Goal: Task Accomplishment & Management: Manage account settings

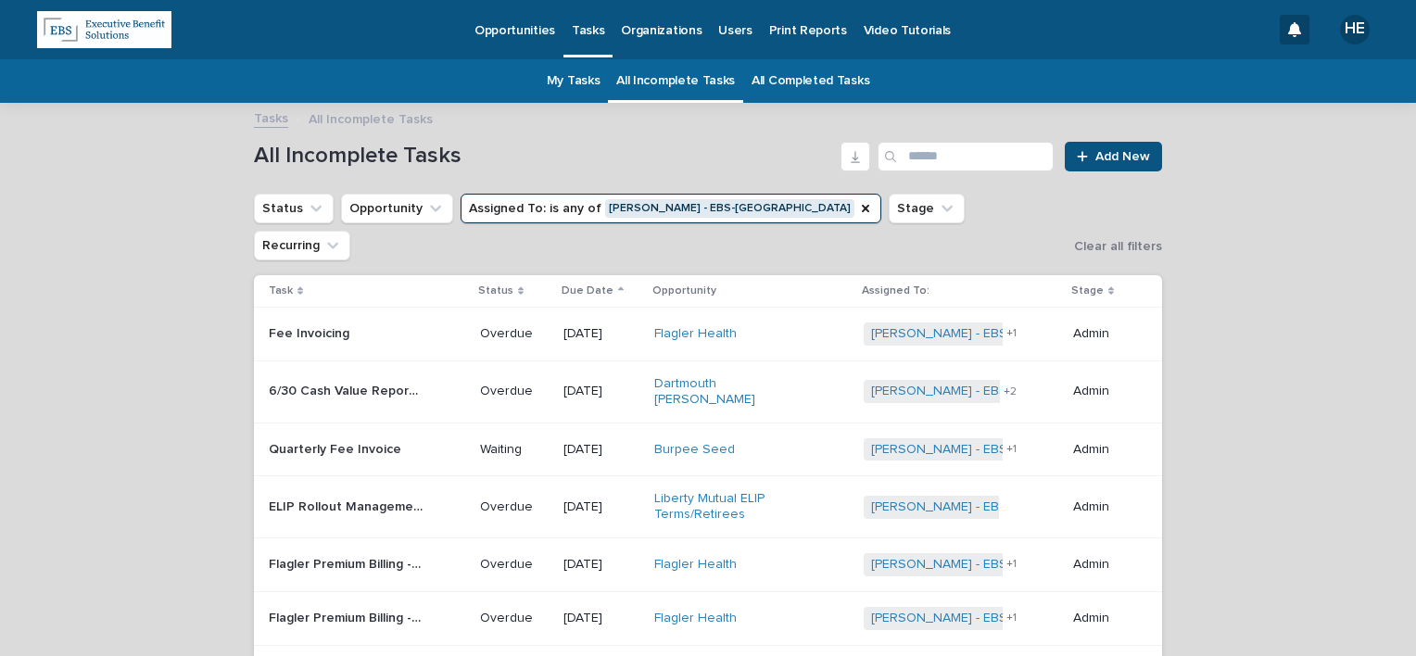
click at [482, 315] on td "Overdue" at bounding box center [514, 335] width 83 height 54
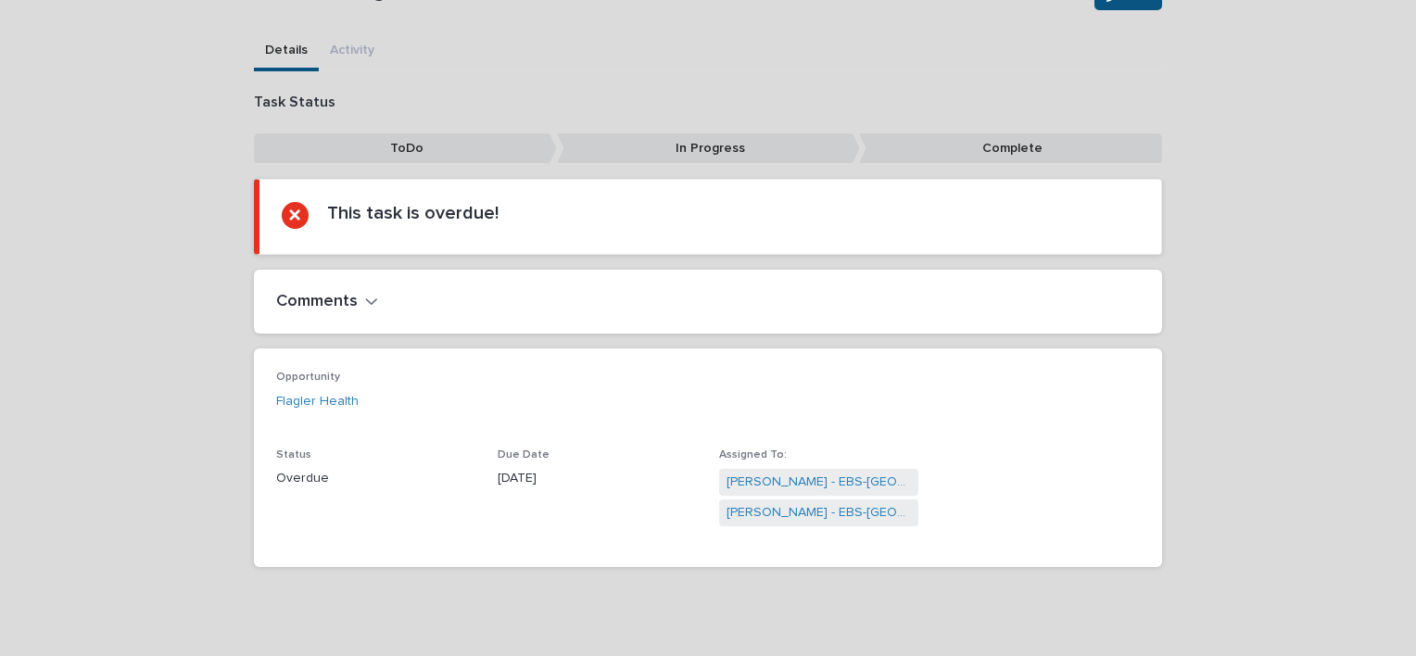
scroll to position [200, 0]
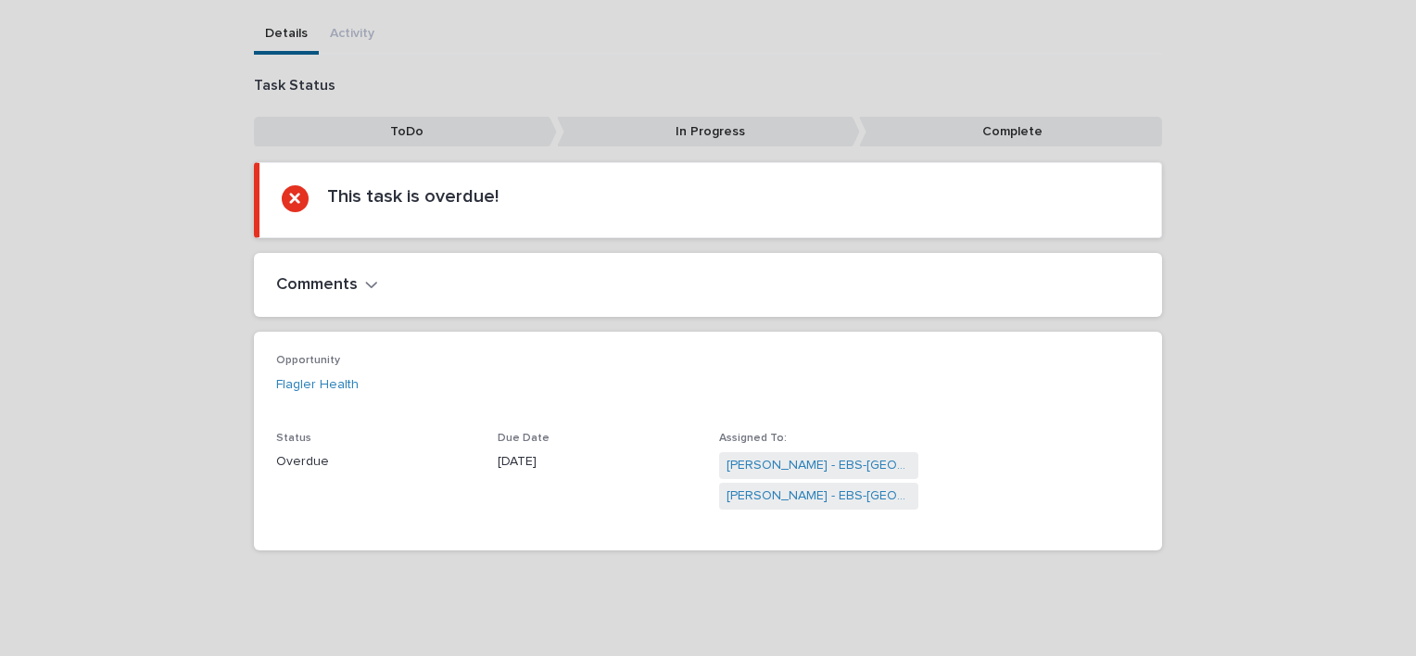
click at [335, 448] on div "Overdue" at bounding box center [375, 459] width 199 height 23
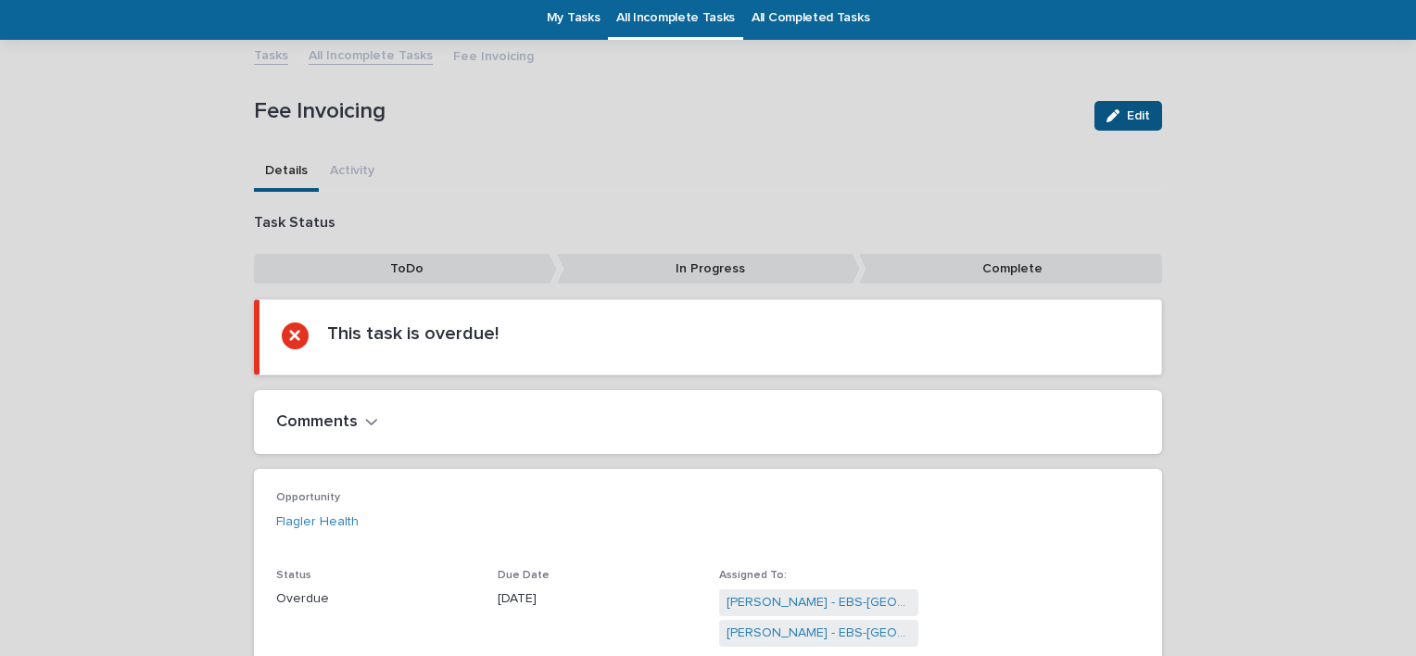
scroll to position [93, 0]
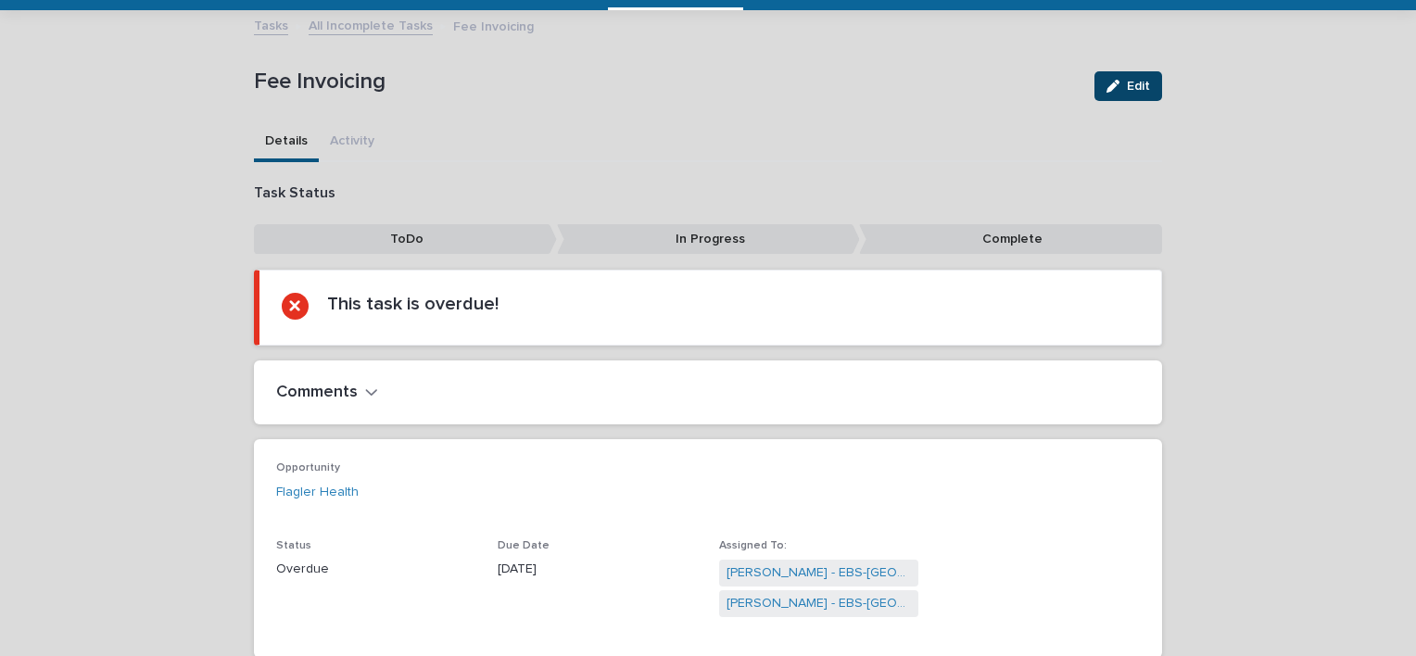
click at [1113, 95] on button "Edit" at bounding box center [1128, 86] width 68 height 30
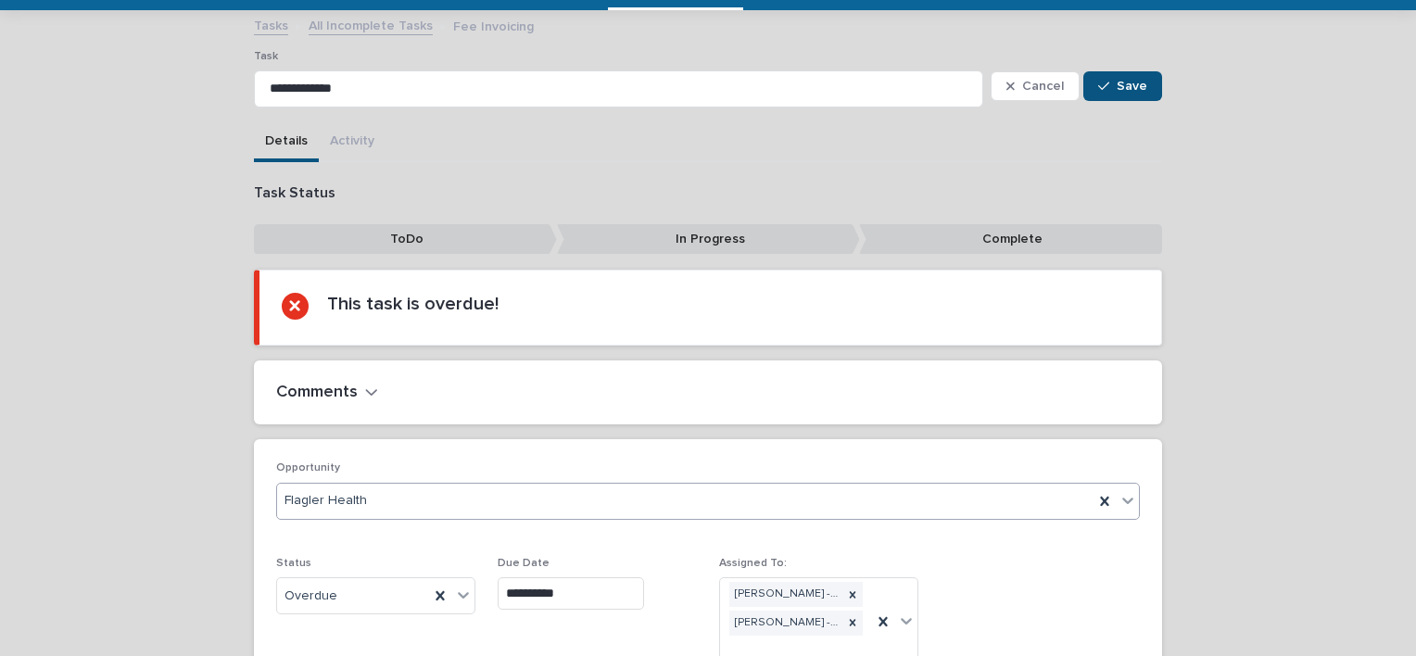
scroll to position [246, 0]
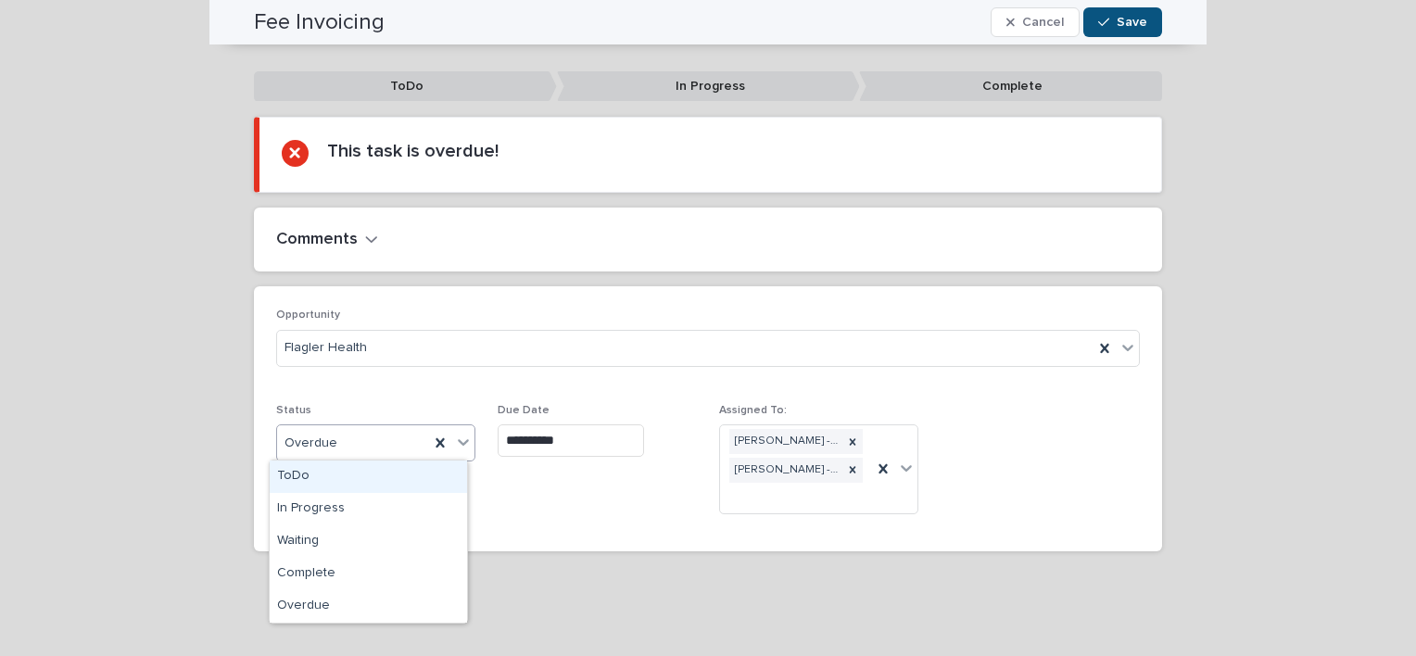
click at [463, 442] on icon at bounding box center [463, 442] width 19 height 19
click at [362, 535] on div "Waiting" at bounding box center [368, 541] width 197 height 32
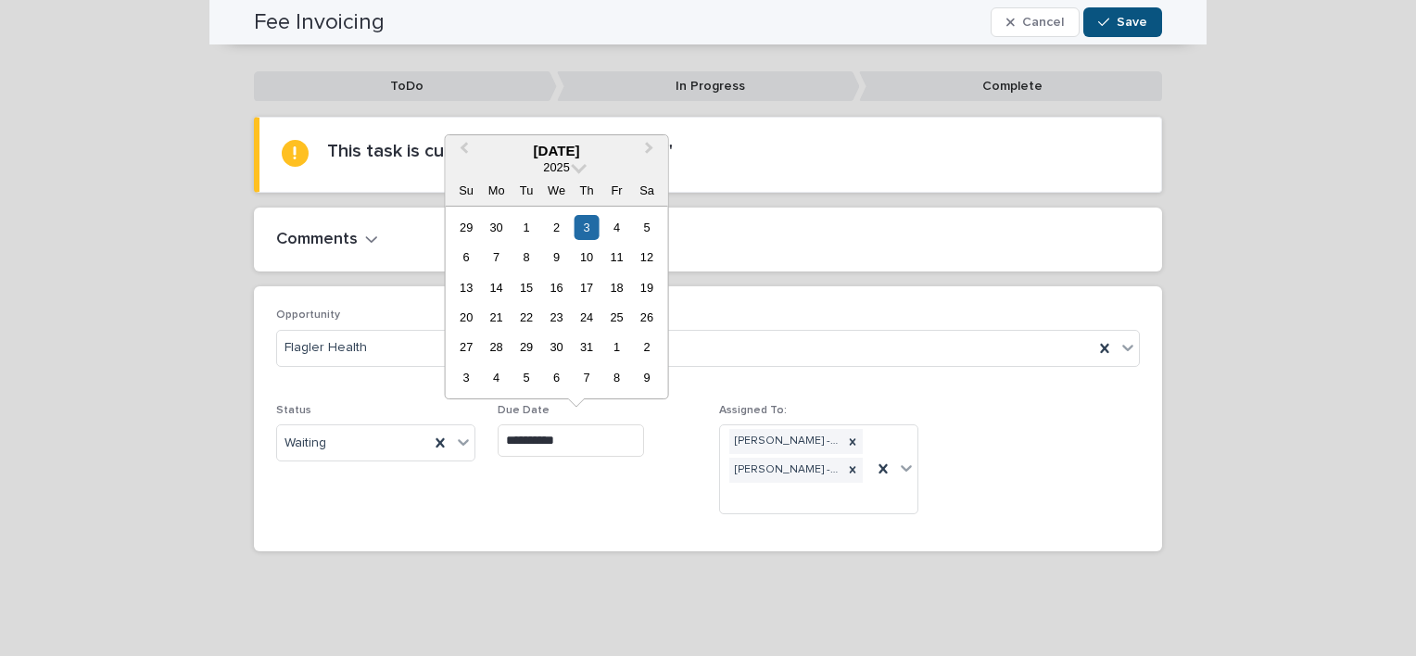
click at [531, 435] on input "**********" at bounding box center [571, 440] width 146 height 32
click at [1106, 26] on div "button" at bounding box center [1107, 22] width 19 height 13
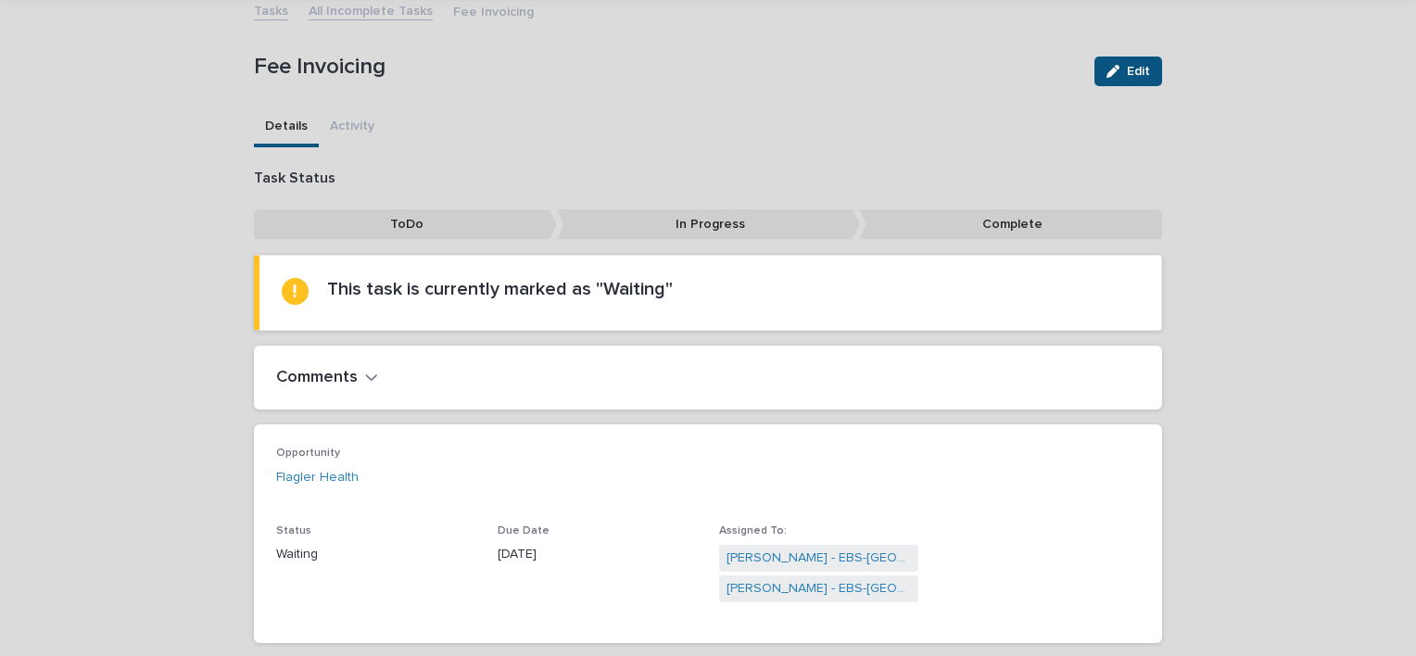
scroll to position [15, 0]
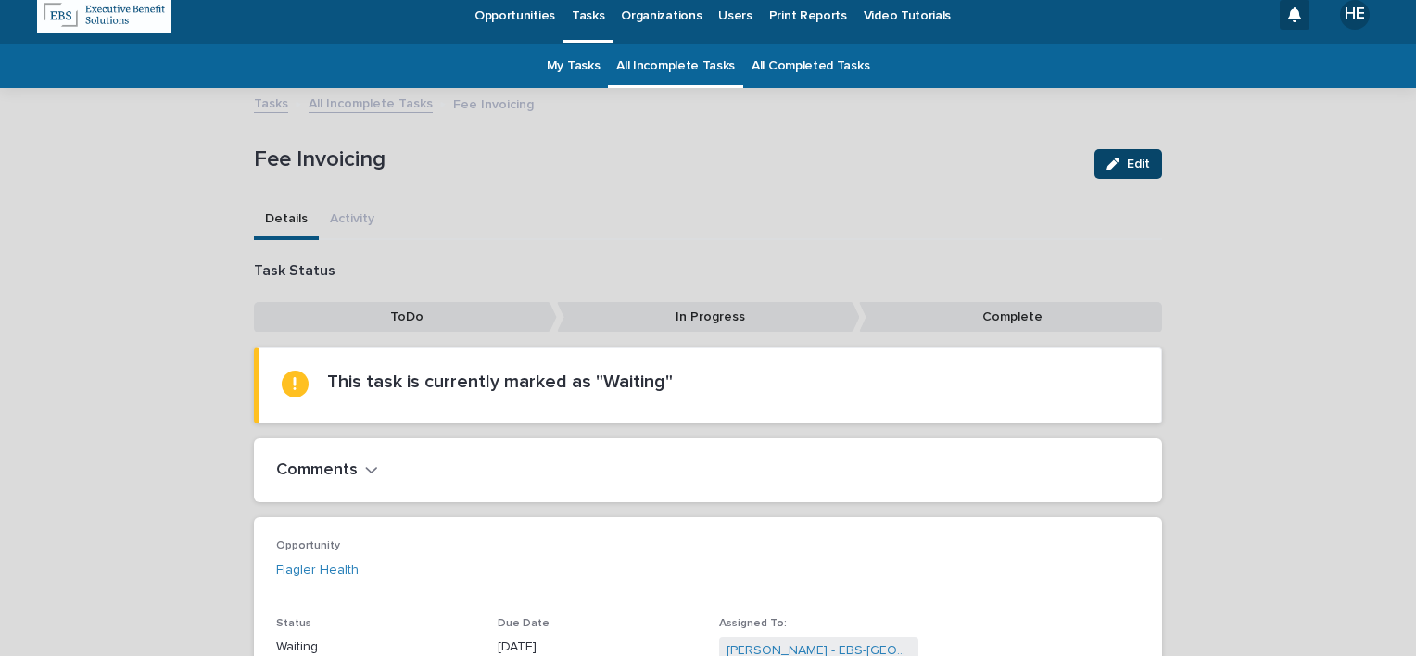
click at [1107, 167] on icon "button" at bounding box center [1112, 164] width 13 height 13
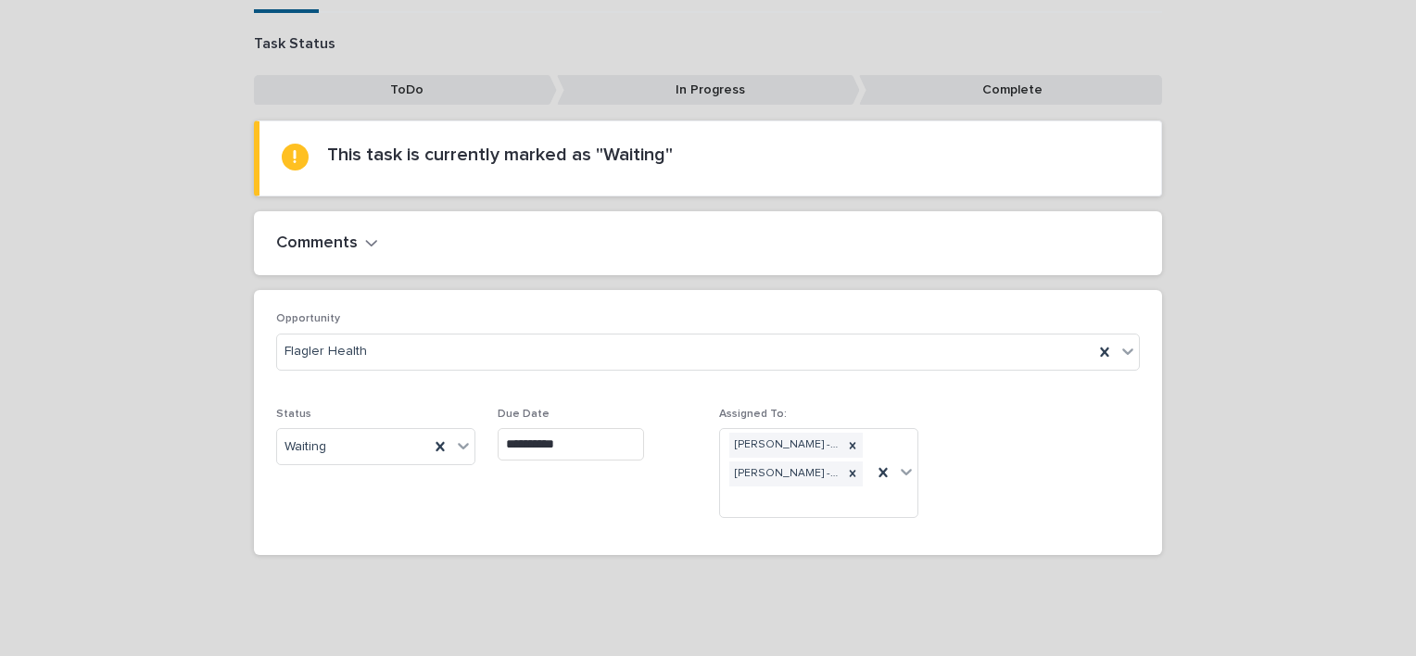
scroll to position [246, 0]
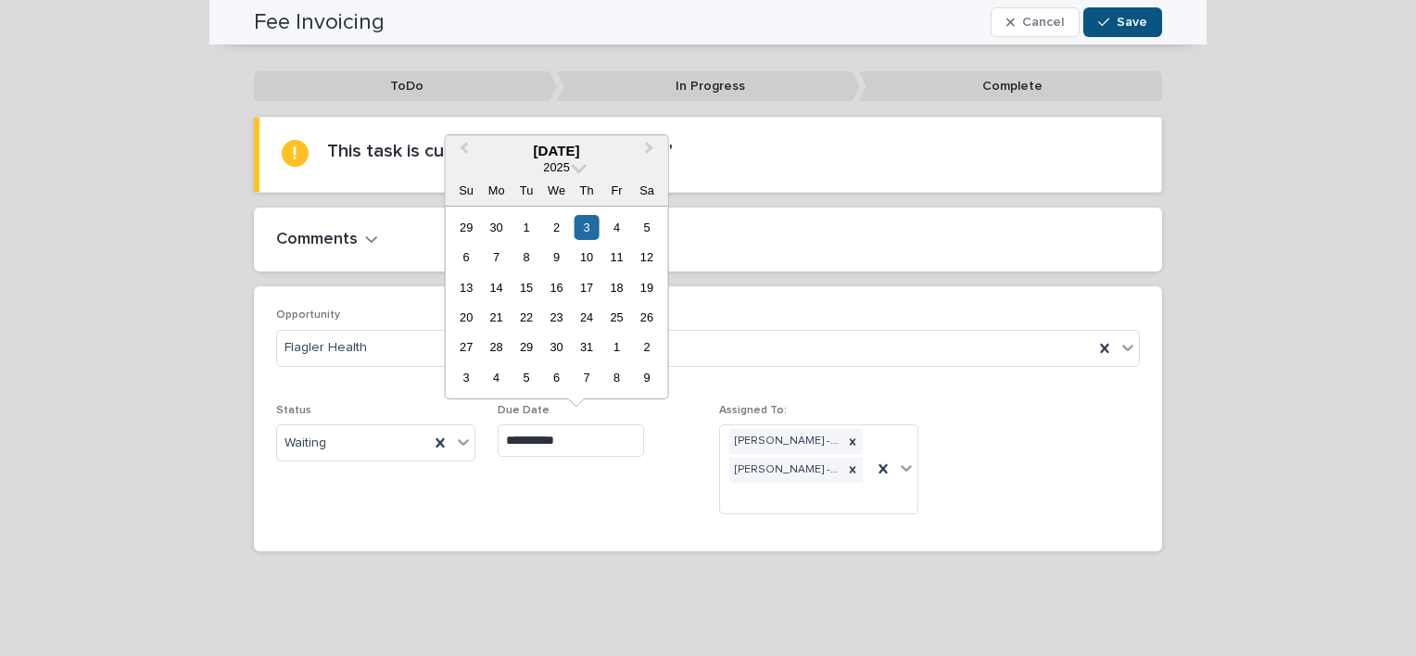
click at [555, 432] on input "**********" at bounding box center [571, 440] width 146 height 32
click at [650, 152] on span "Next Month" at bounding box center [650, 150] width 0 height 25
click at [612, 228] on div "1" at bounding box center [616, 227] width 25 height 25
click at [632, 435] on input "**********" at bounding box center [571, 440] width 146 height 32
click at [490, 347] on div "25" at bounding box center [496, 347] width 25 height 25
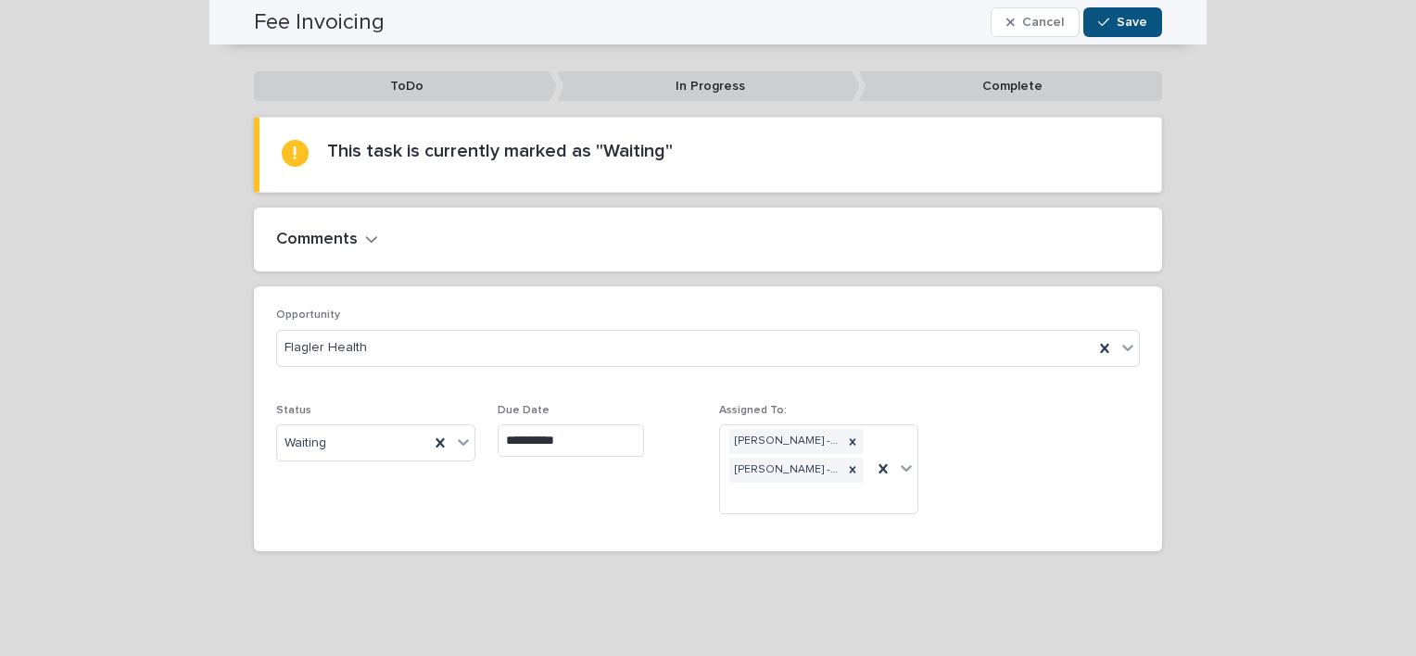
type input "**********"
click at [1135, 25] on span "Save" at bounding box center [1132, 22] width 31 height 13
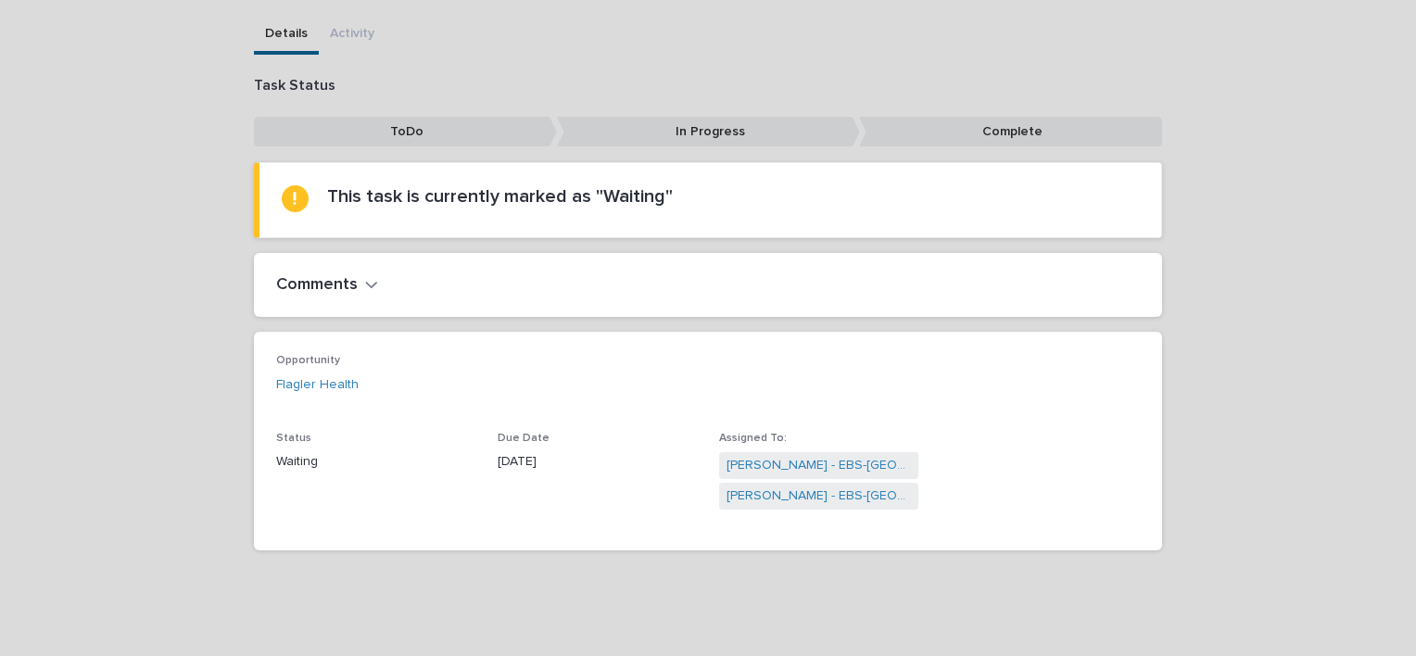
scroll to position [0, 0]
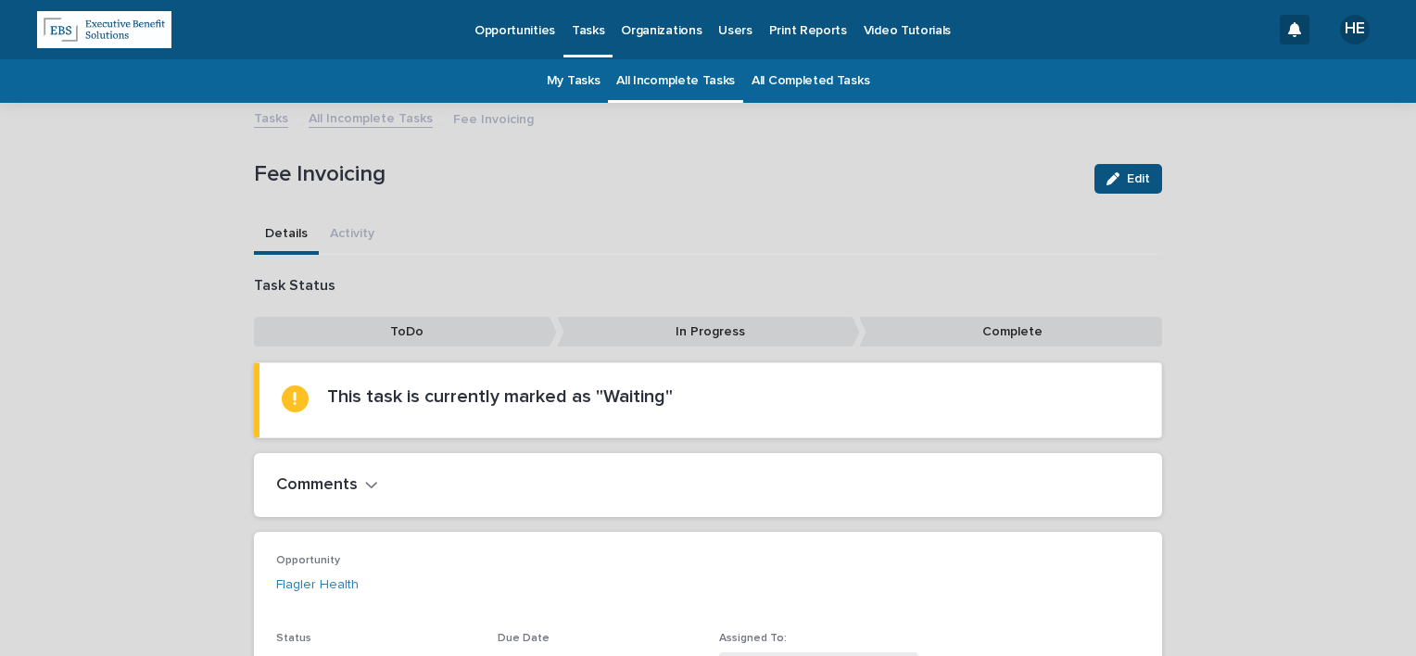
click at [593, 85] on link "My Tasks" at bounding box center [574, 81] width 54 height 44
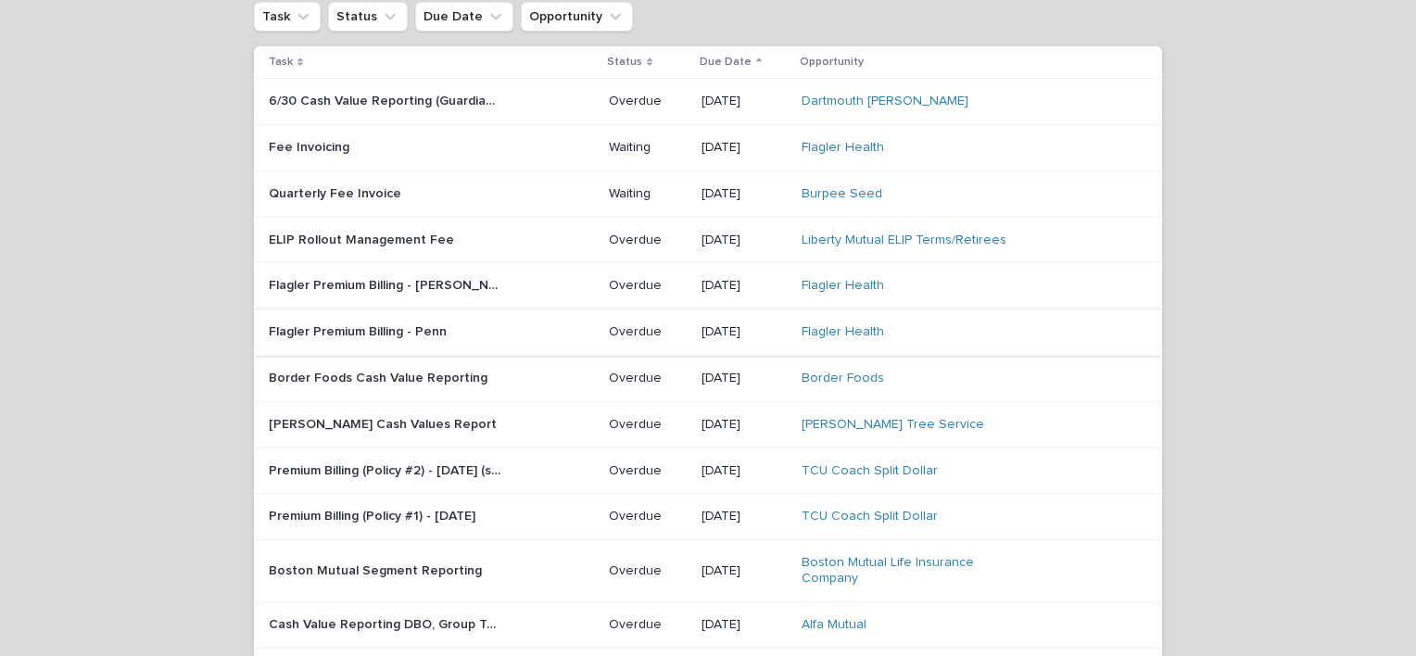
scroll to position [185, 0]
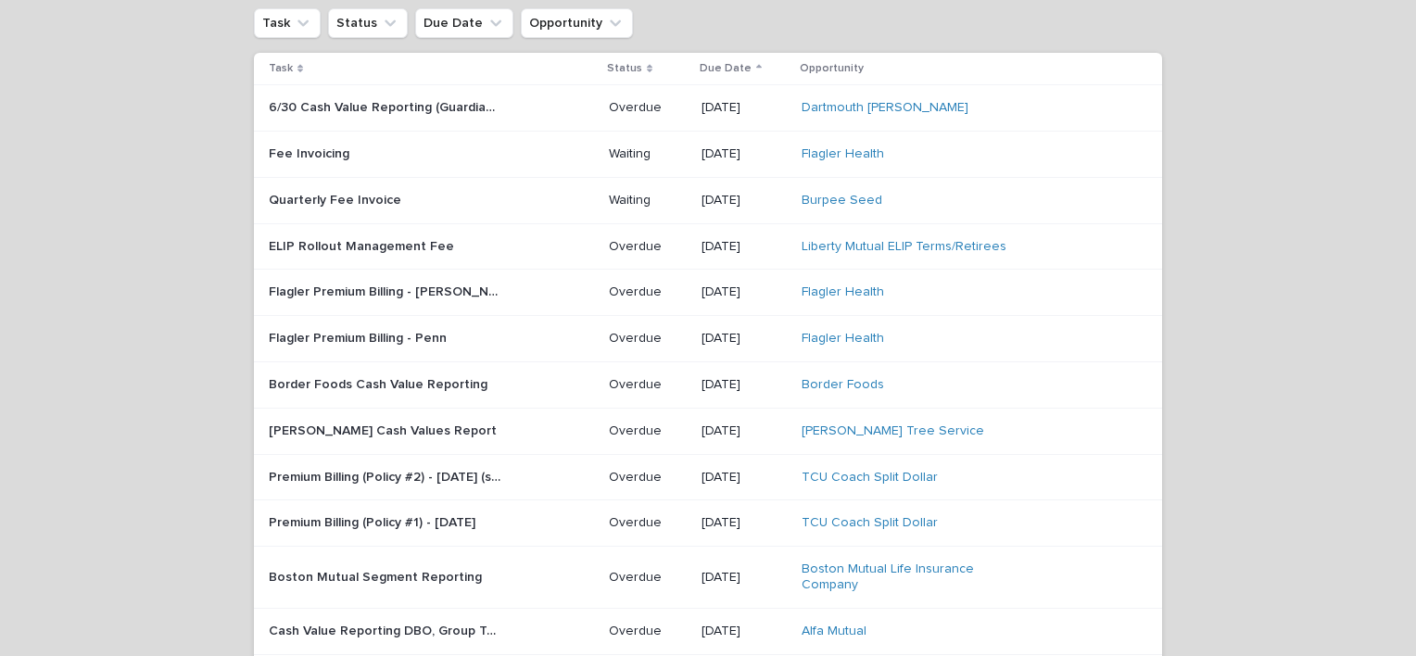
click at [500, 204] on div "Quarterly Fee Invoice Quarterly Fee Invoice" at bounding box center [431, 200] width 325 height 31
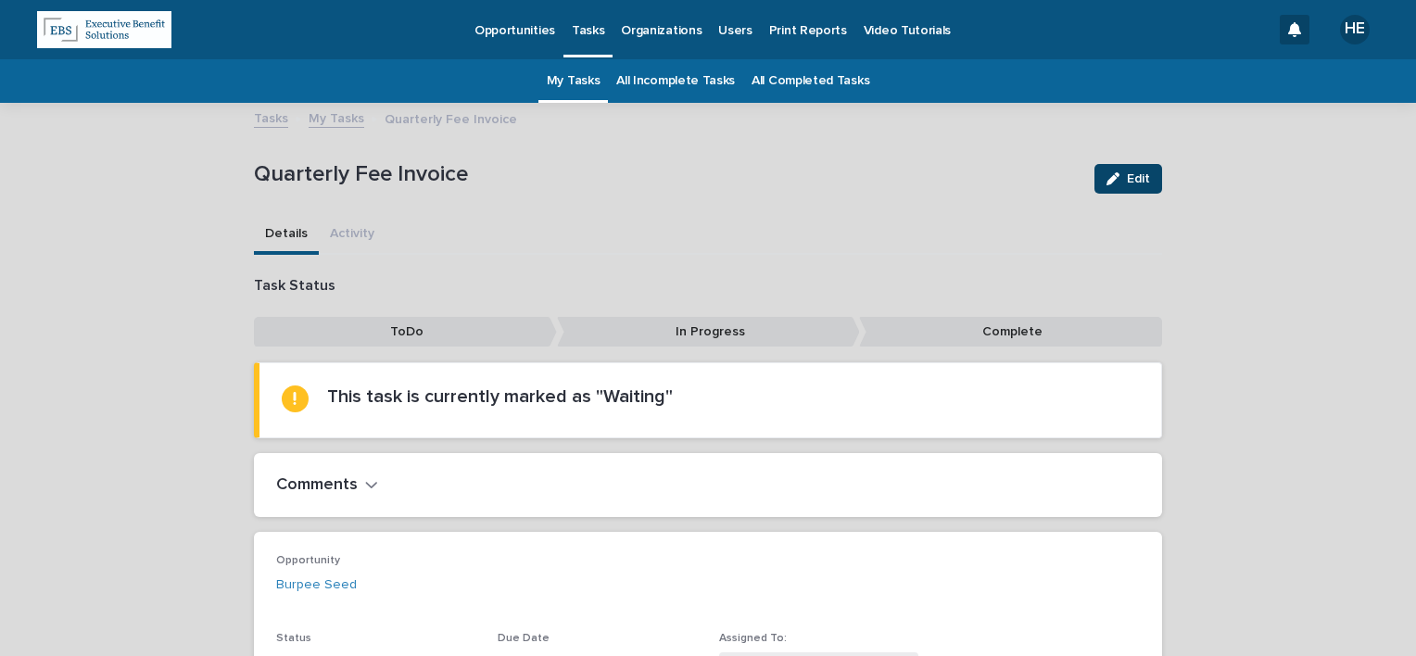
click at [1095, 171] on button "Edit" at bounding box center [1128, 179] width 68 height 30
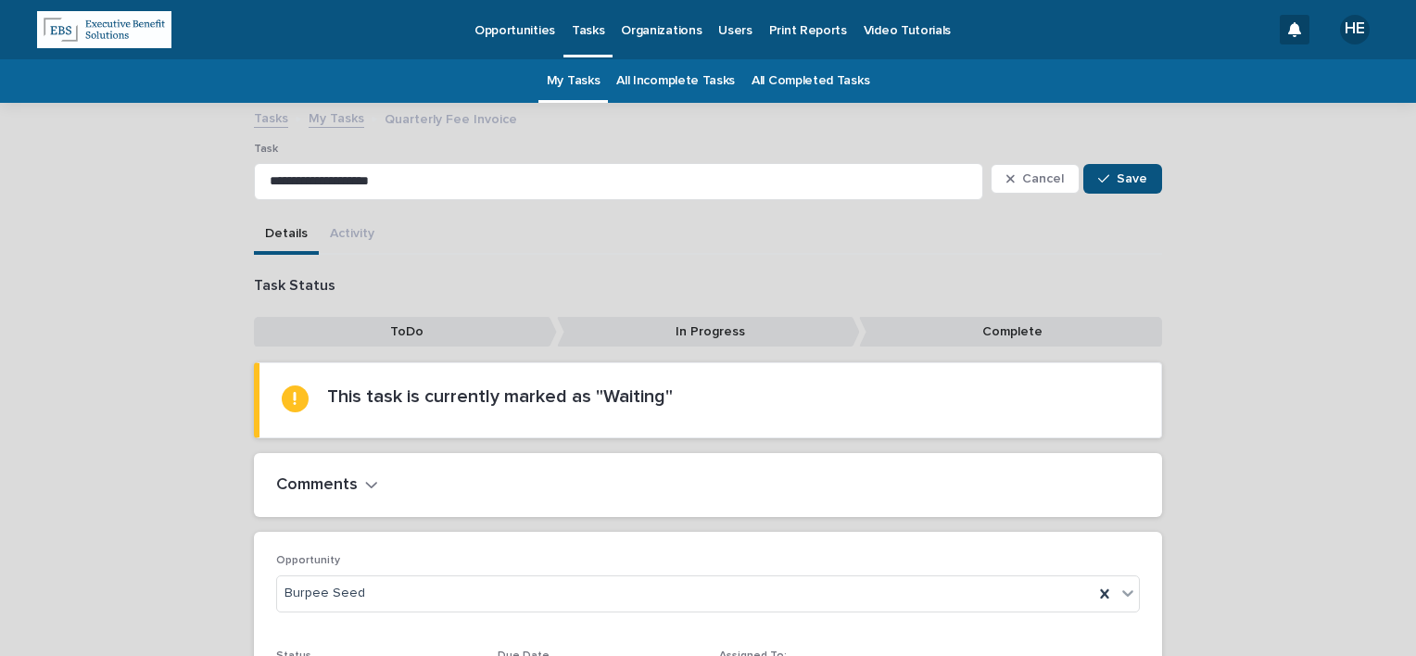
scroll to position [246, 0]
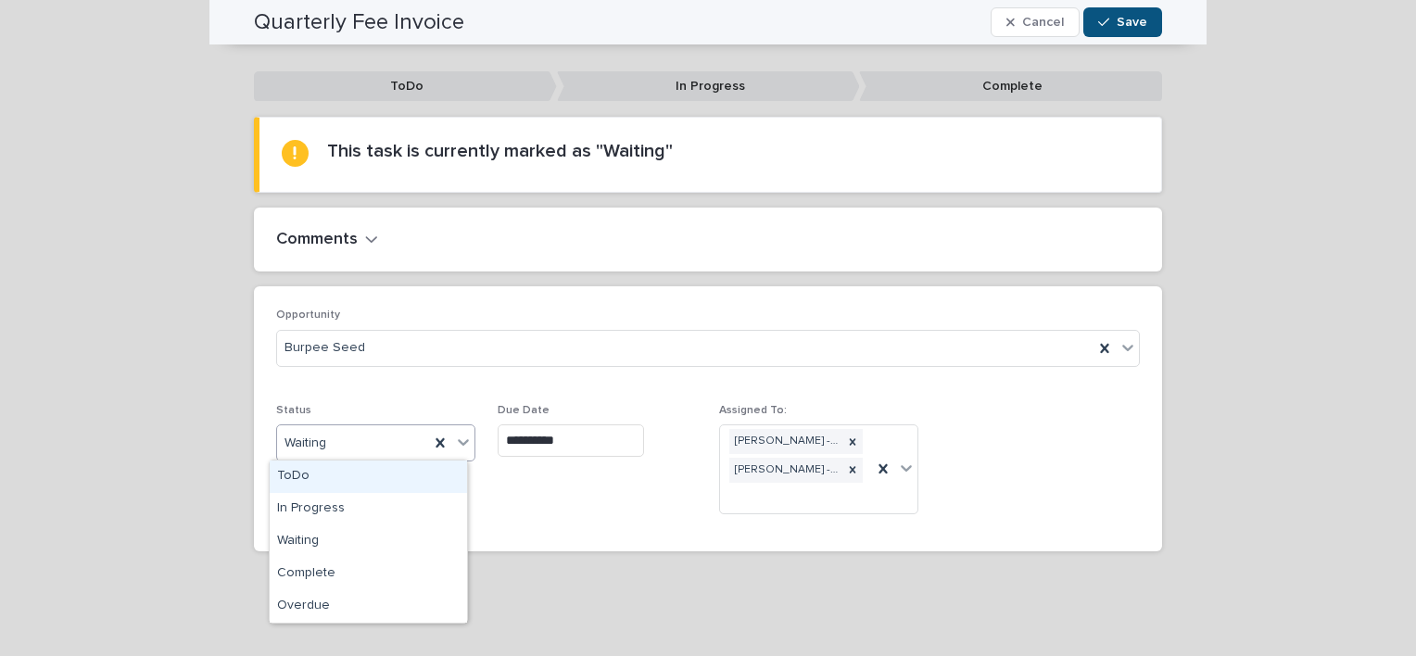
click at [350, 439] on div "Waiting" at bounding box center [353, 443] width 152 height 31
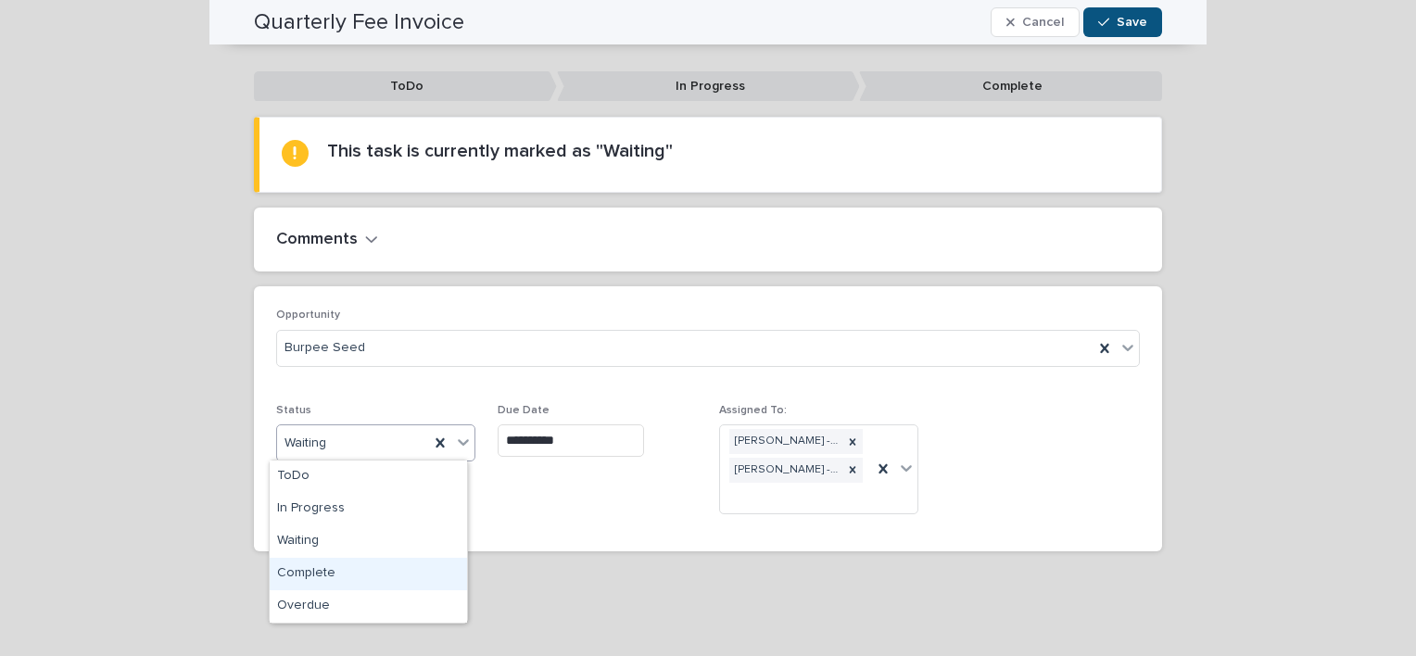
click at [369, 580] on div "Complete" at bounding box center [368, 574] width 197 height 32
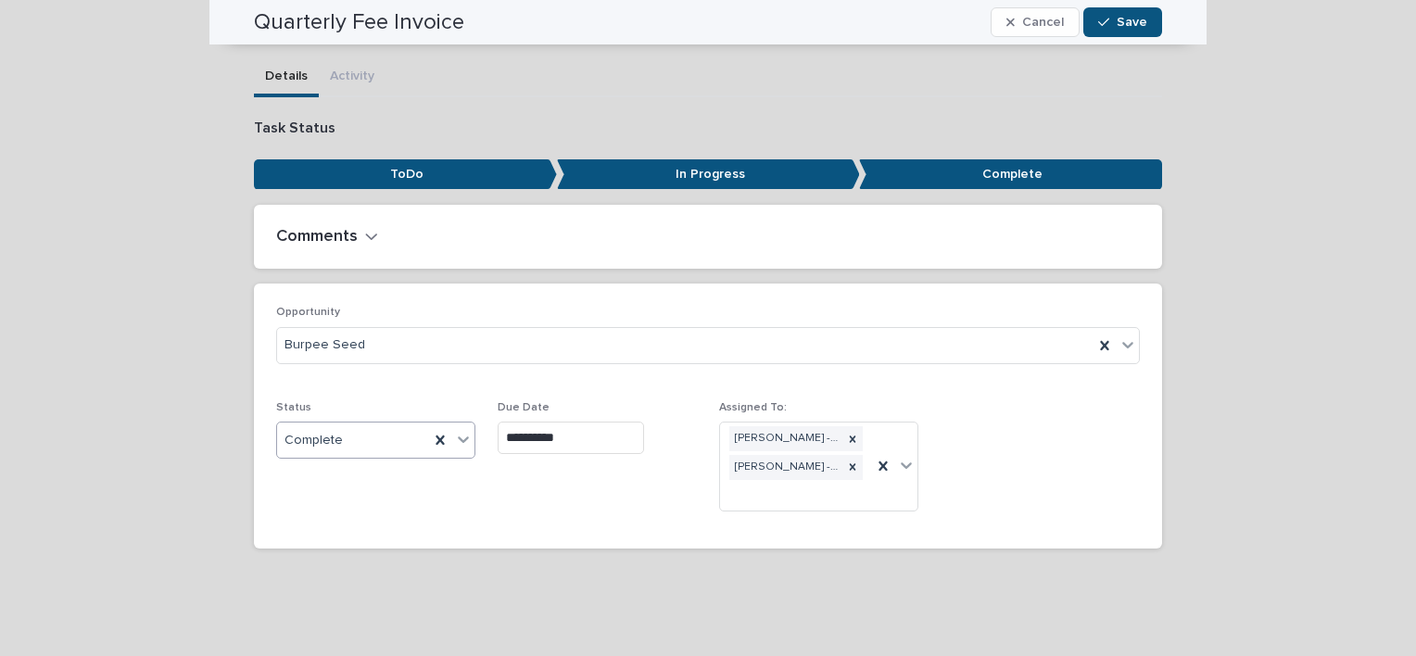
scroll to position [156, 0]
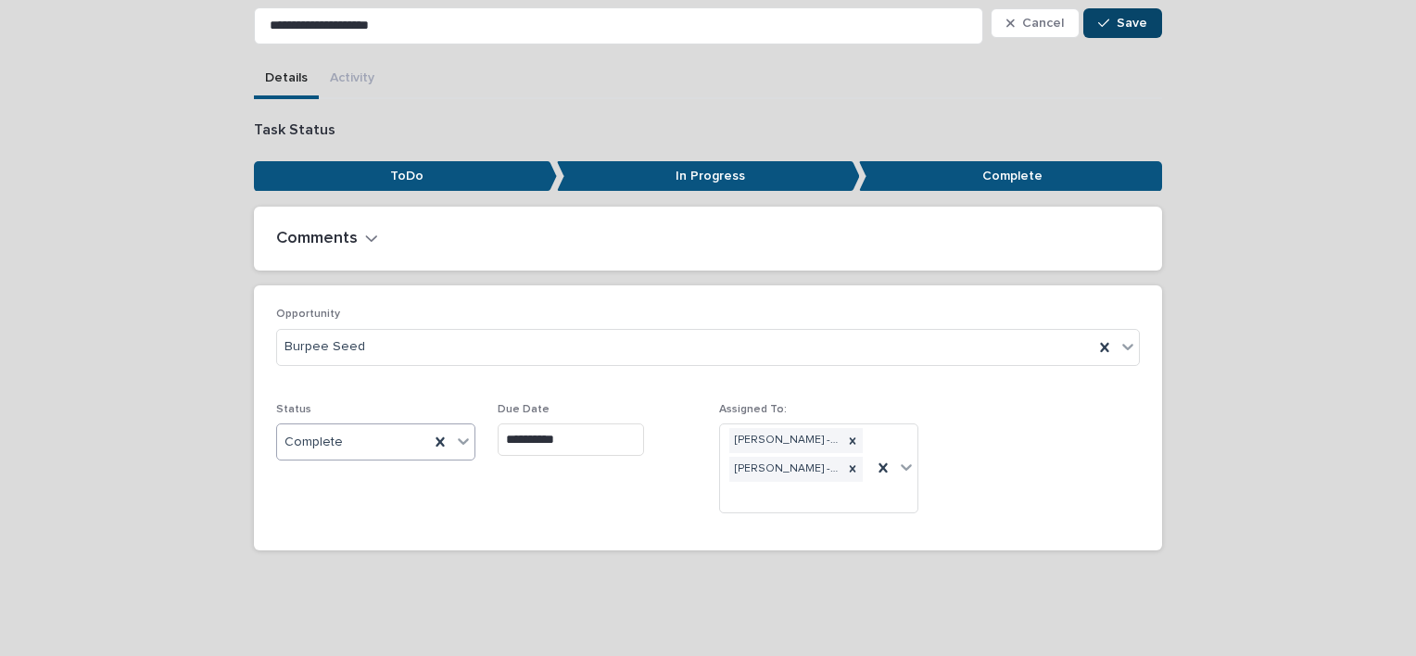
click at [1103, 32] on button "Save" at bounding box center [1122, 23] width 79 height 30
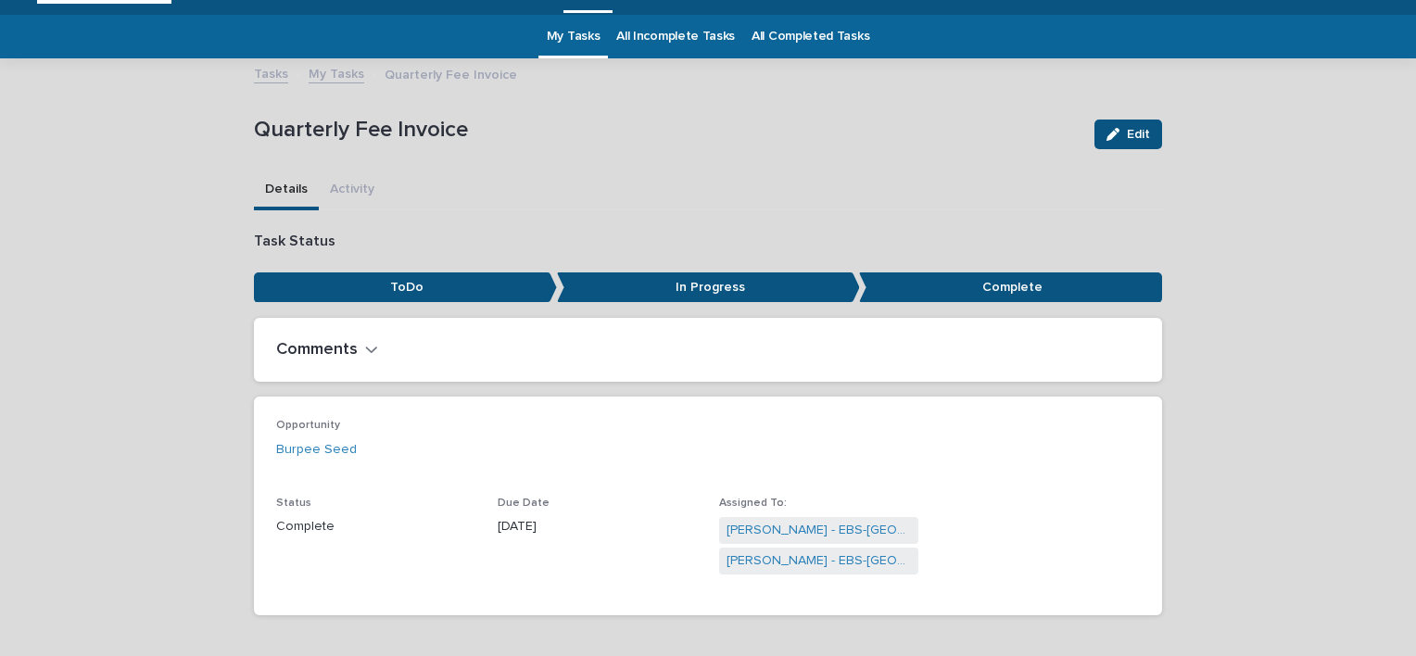
scroll to position [0, 0]
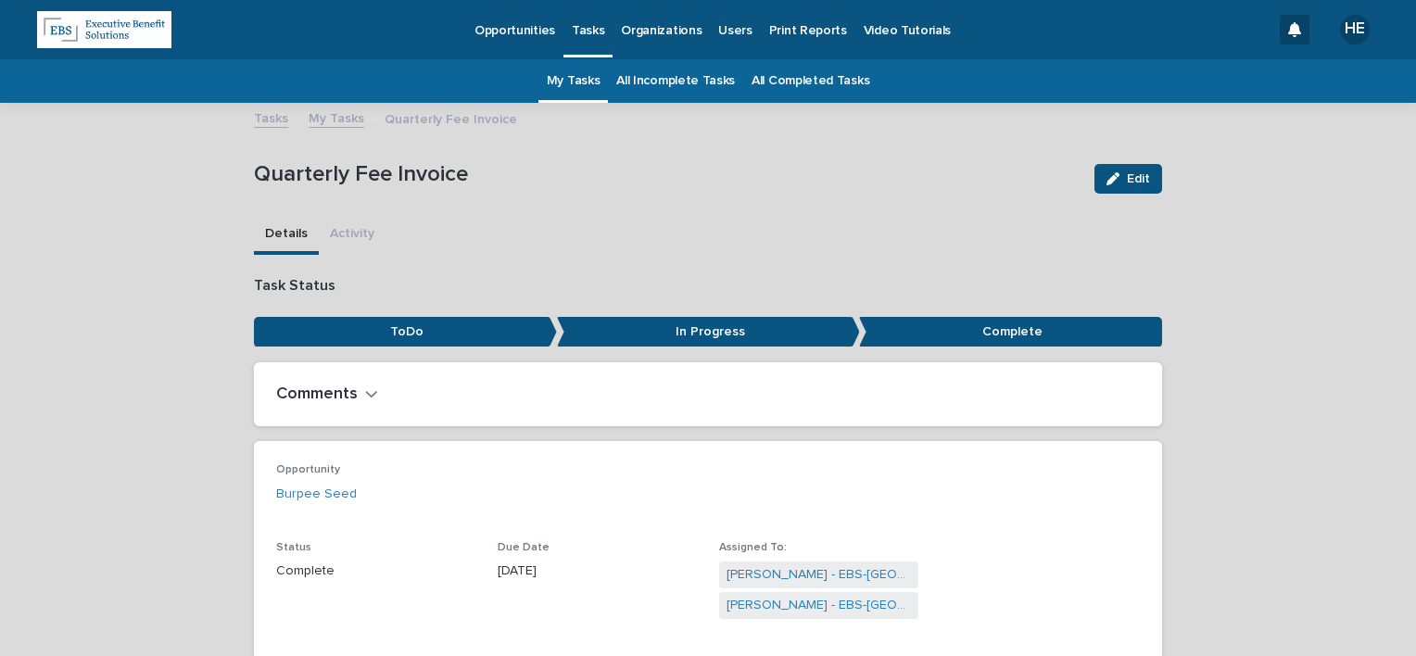
click at [573, 95] on link "My Tasks" at bounding box center [574, 81] width 54 height 44
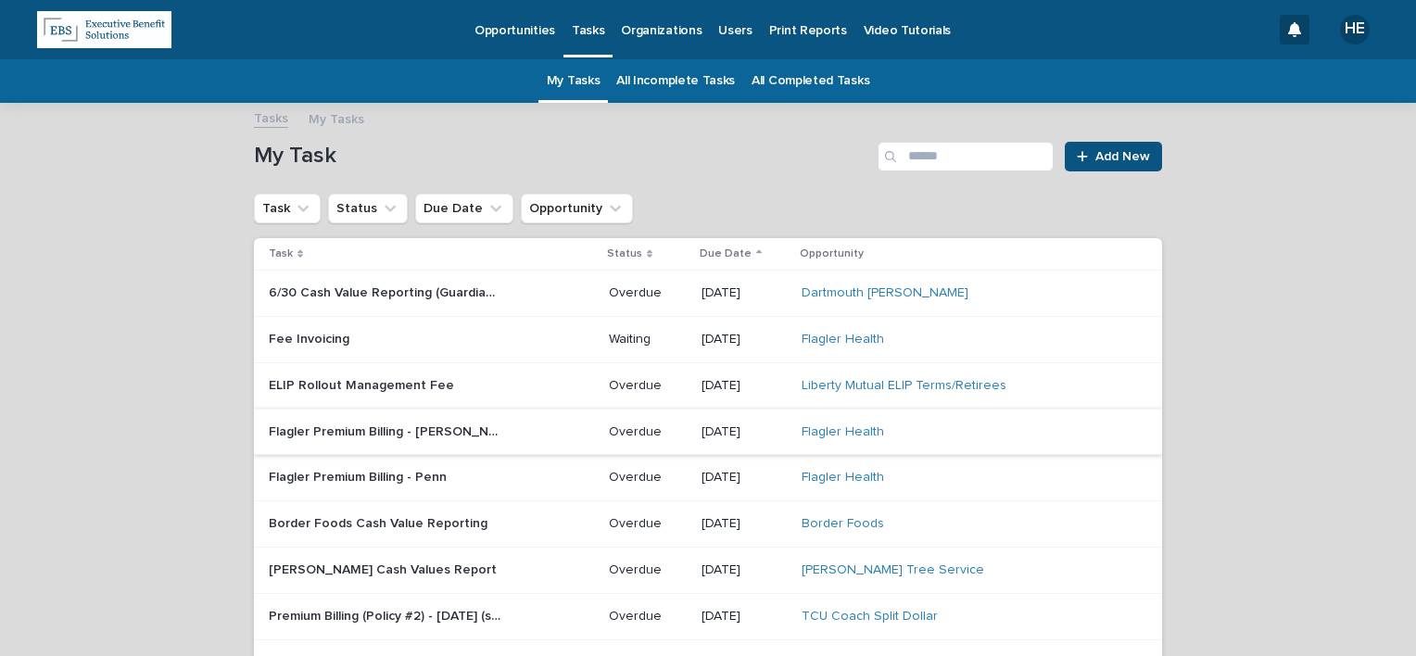
scroll to position [93, 0]
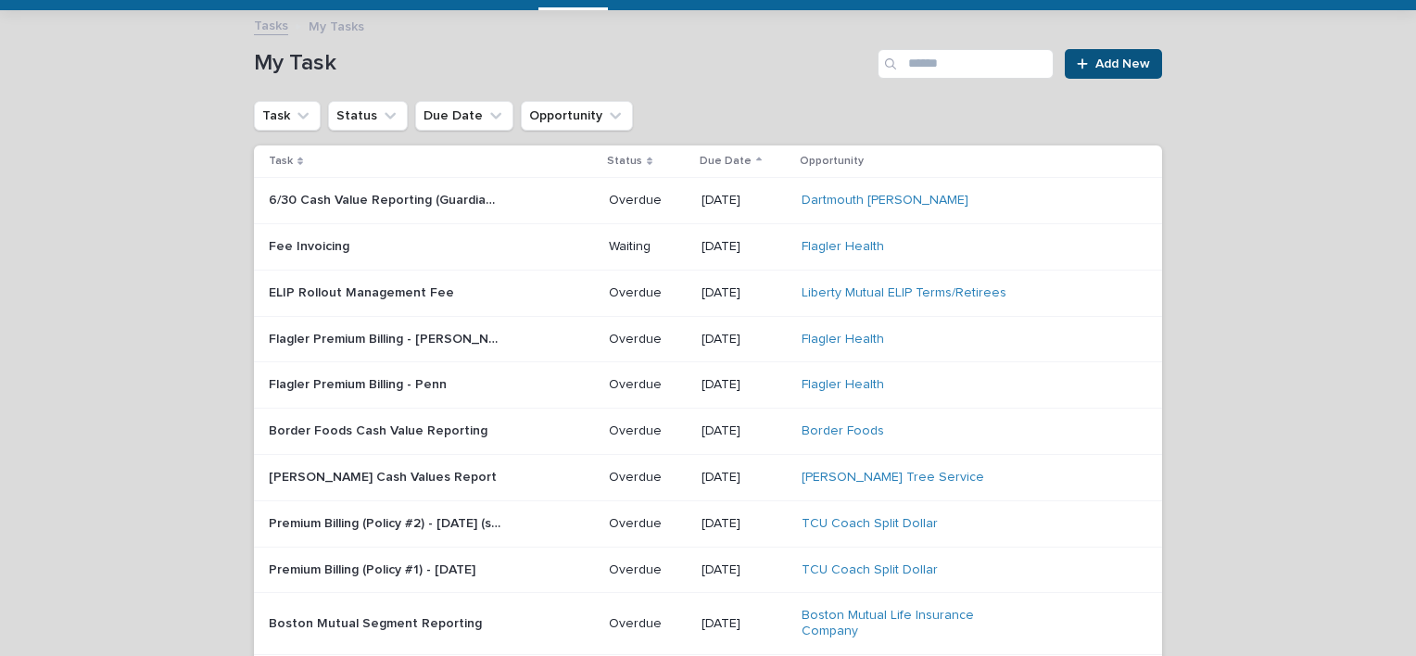
click at [463, 298] on p at bounding box center [385, 293] width 232 height 16
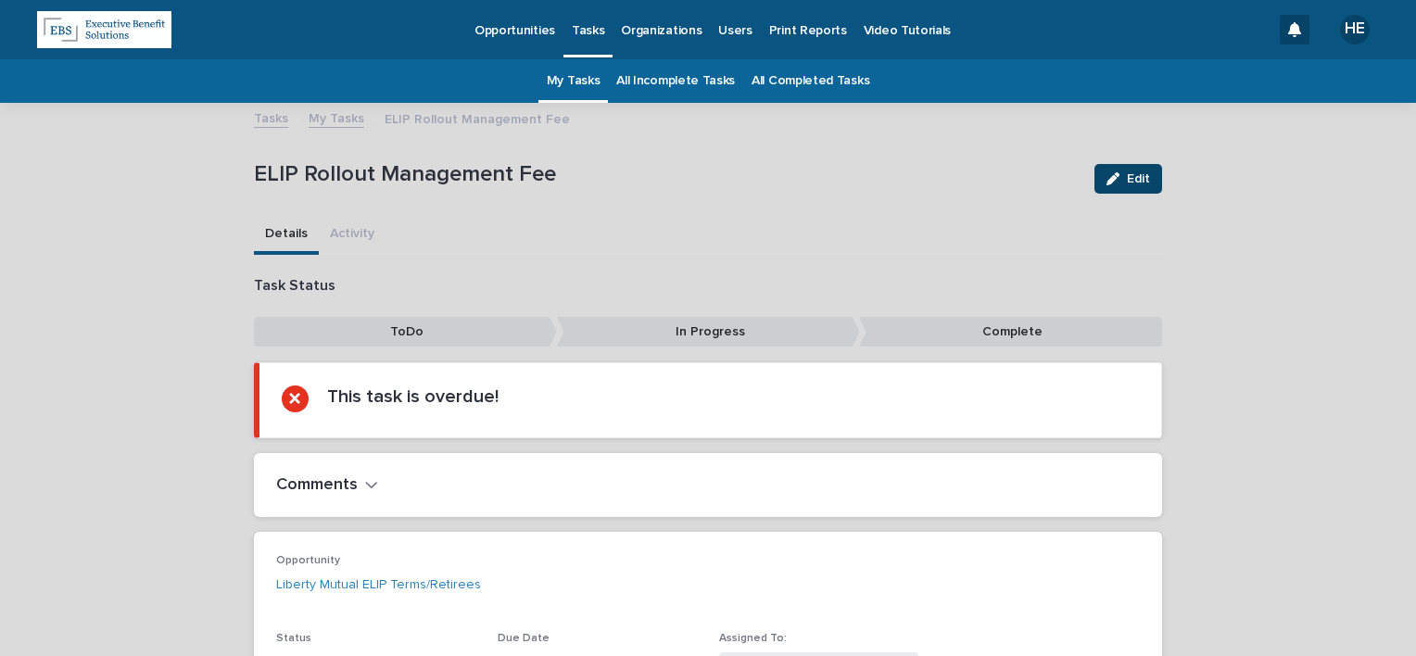
click at [1103, 170] on button "Edit" at bounding box center [1128, 179] width 68 height 30
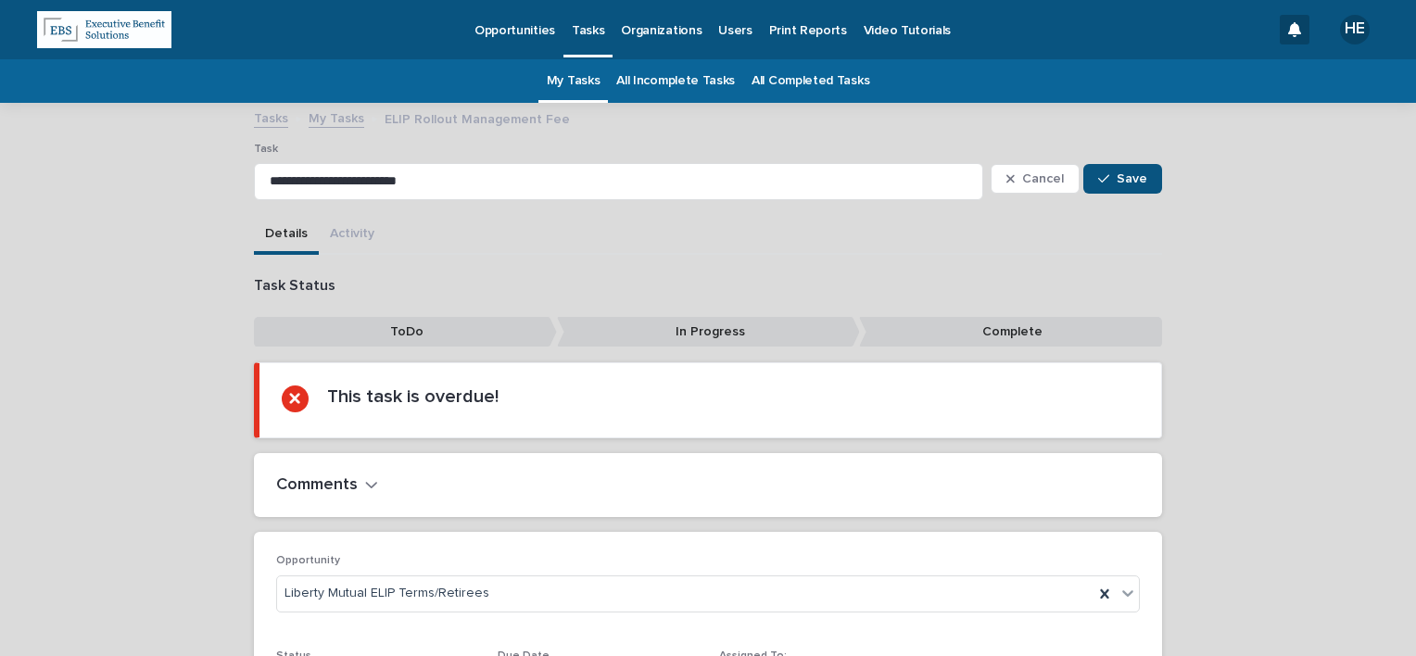
scroll to position [218, 0]
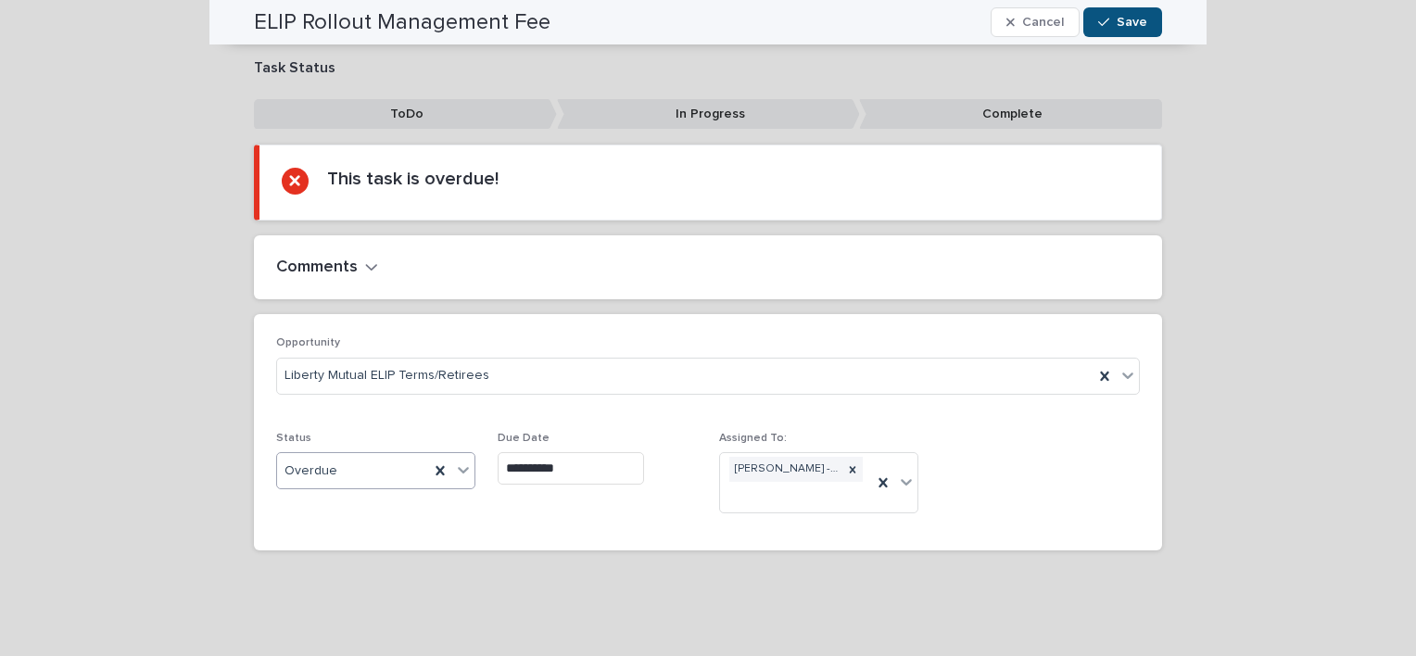
click at [333, 463] on div "Overdue" at bounding box center [353, 471] width 152 height 31
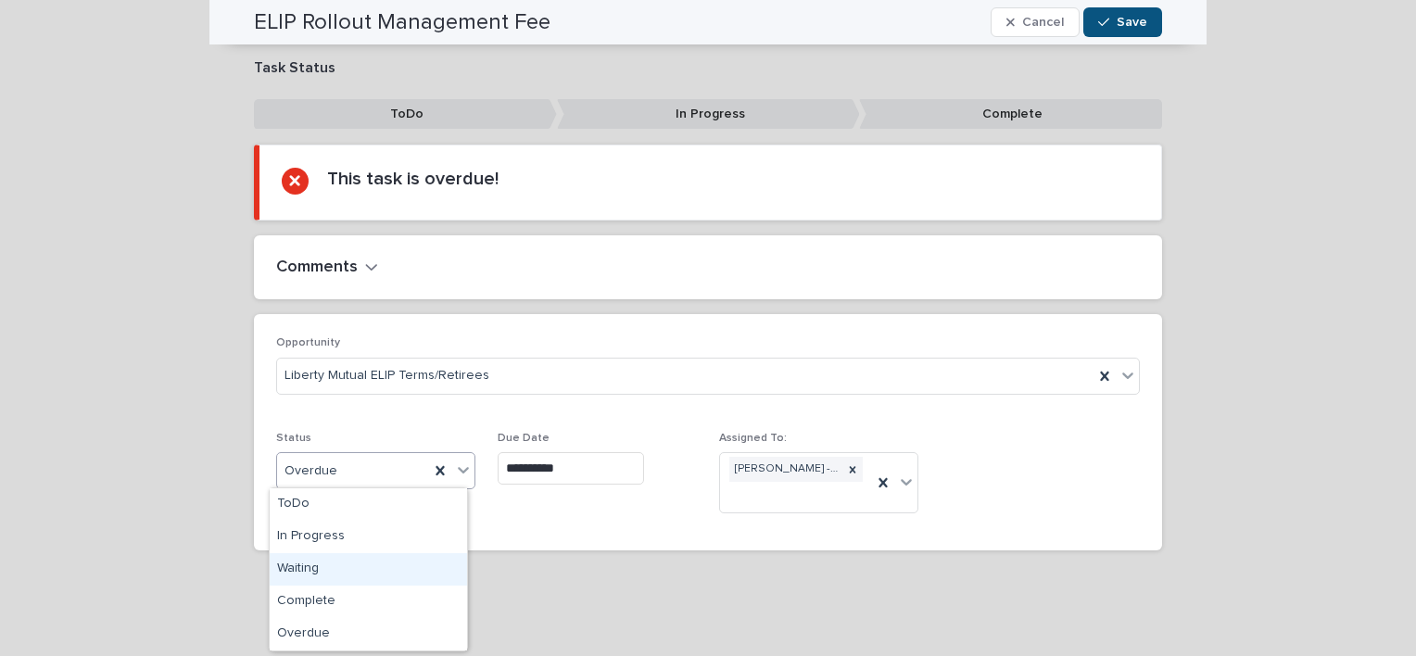
click at [340, 562] on div "Waiting" at bounding box center [368, 569] width 197 height 32
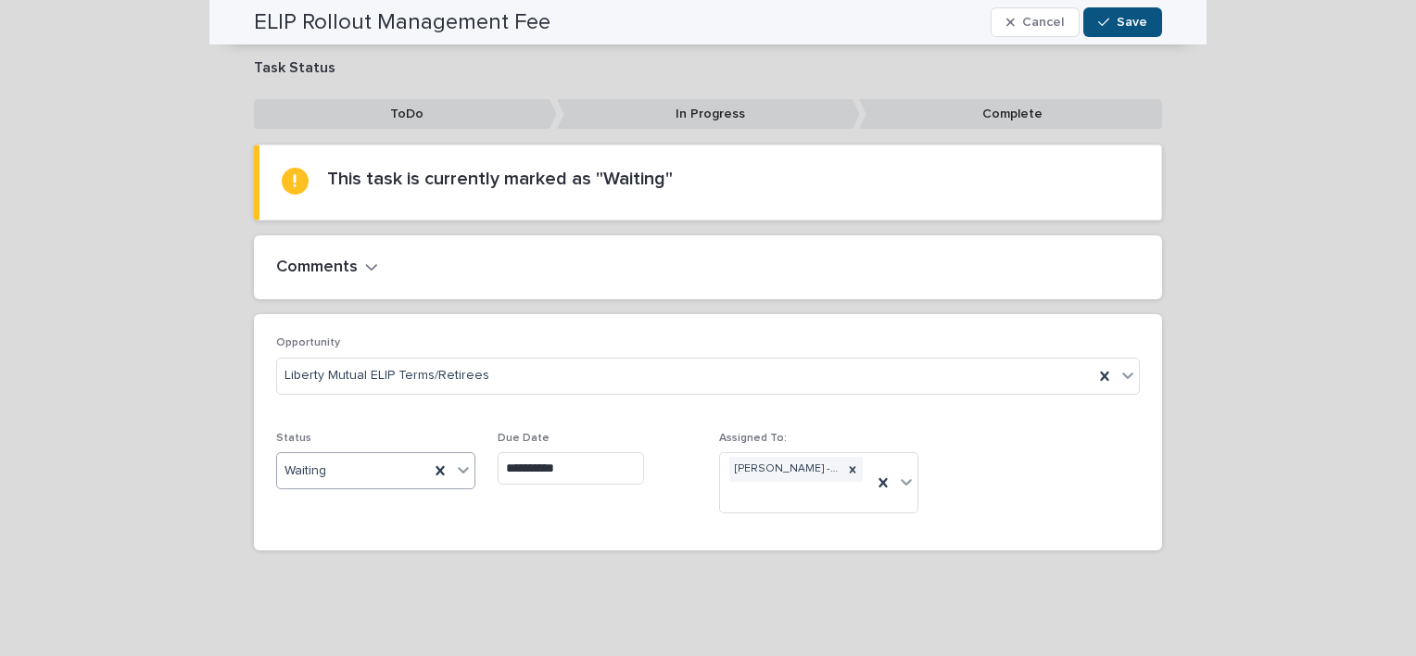
click at [556, 464] on input "**********" at bounding box center [571, 468] width 146 height 32
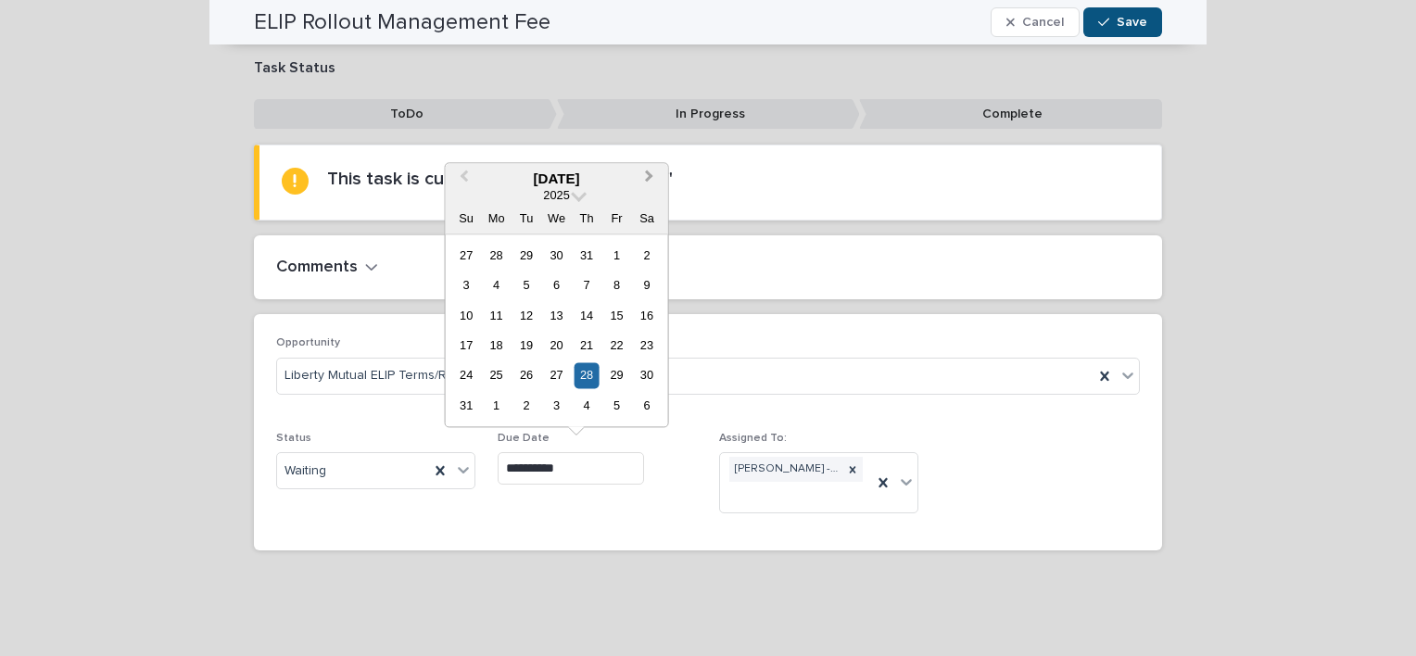
click at [653, 175] on button "Next Month" at bounding box center [652, 180] width 30 height 30
click at [523, 372] on div "30" at bounding box center [526, 375] width 25 height 25
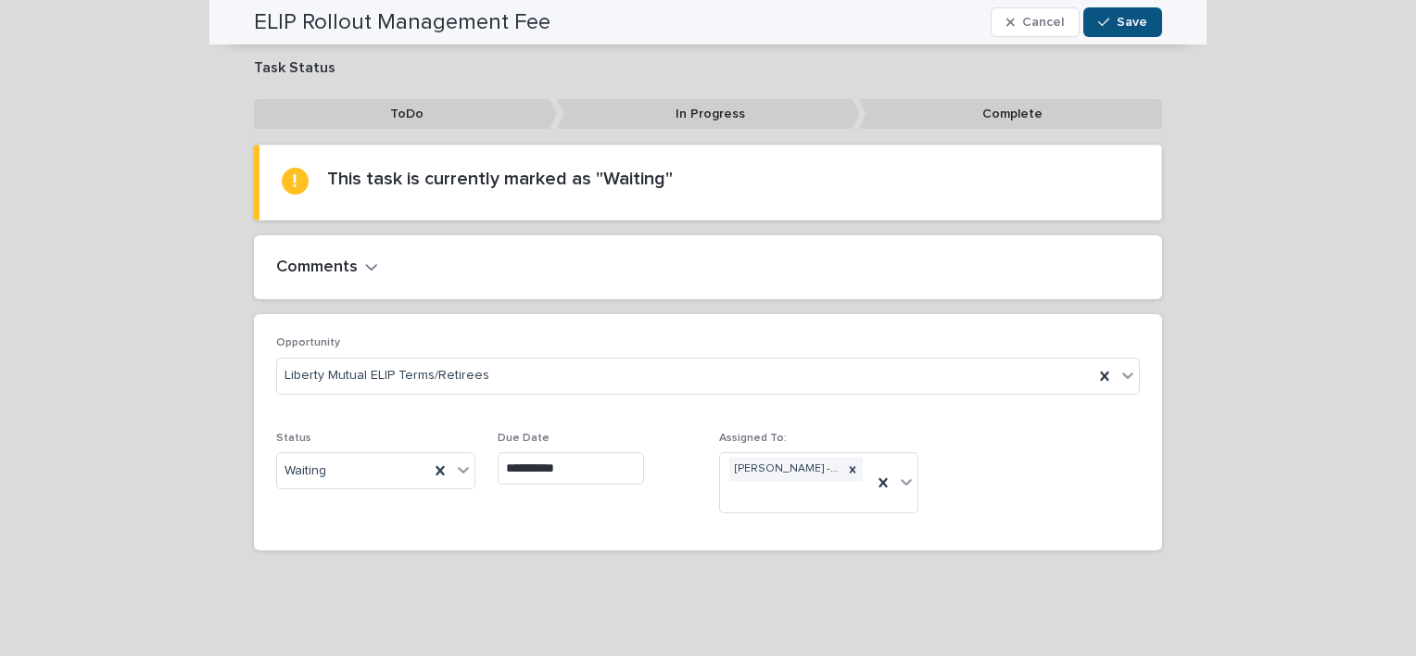
type input "**********"
click at [1110, 25] on div "button" at bounding box center [1107, 22] width 19 height 13
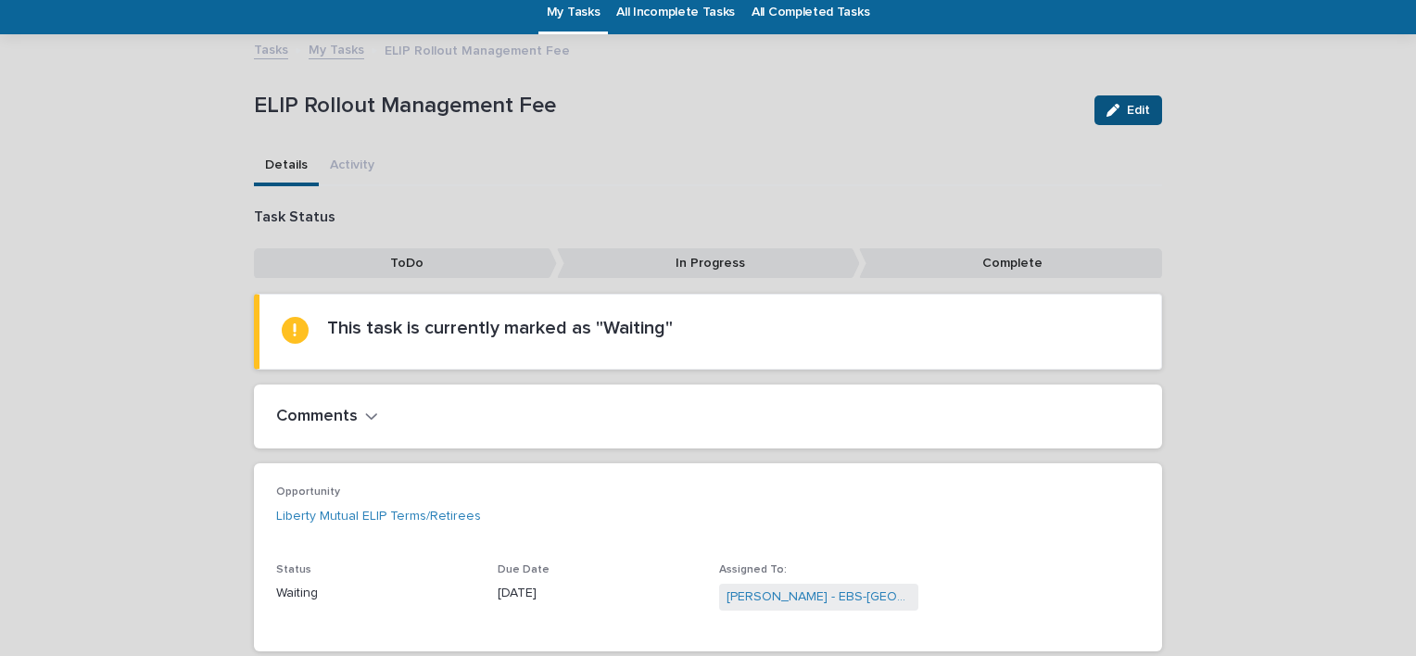
scroll to position [0, 0]
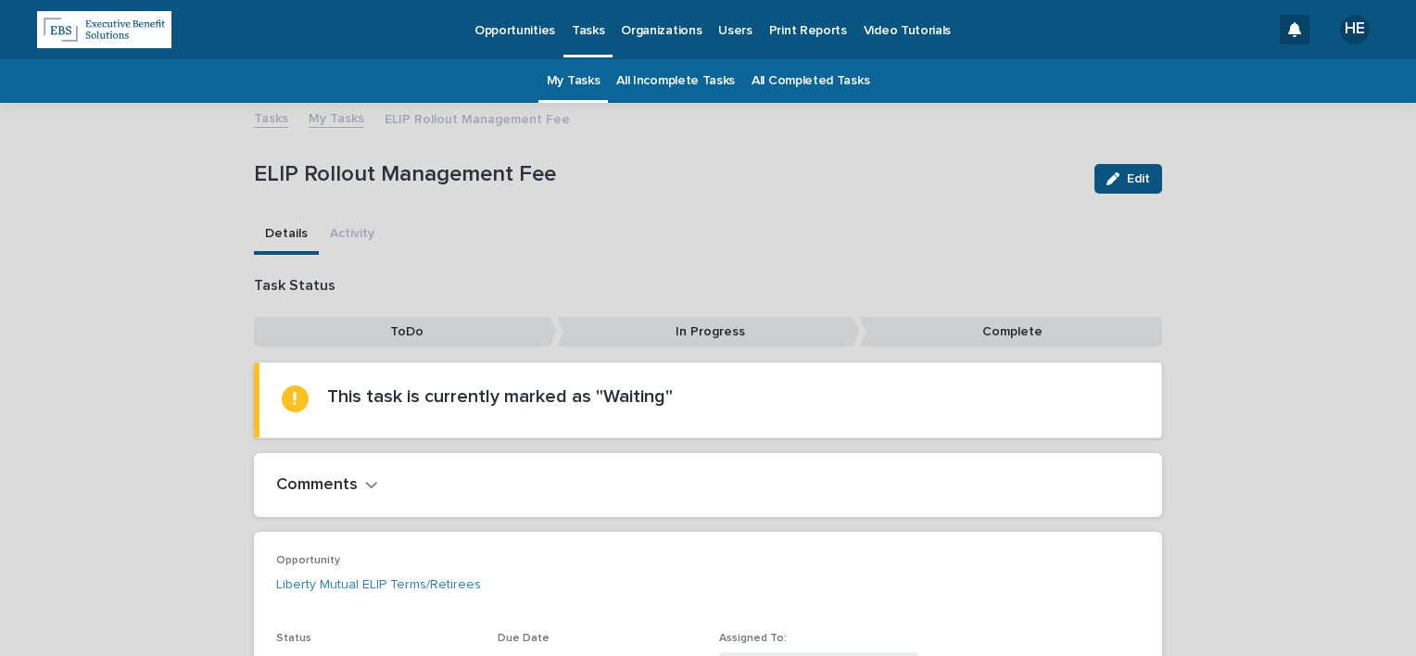
click at [558, 89] on link "My Tasks" at bounding box center [574, 81] width 54 height 44
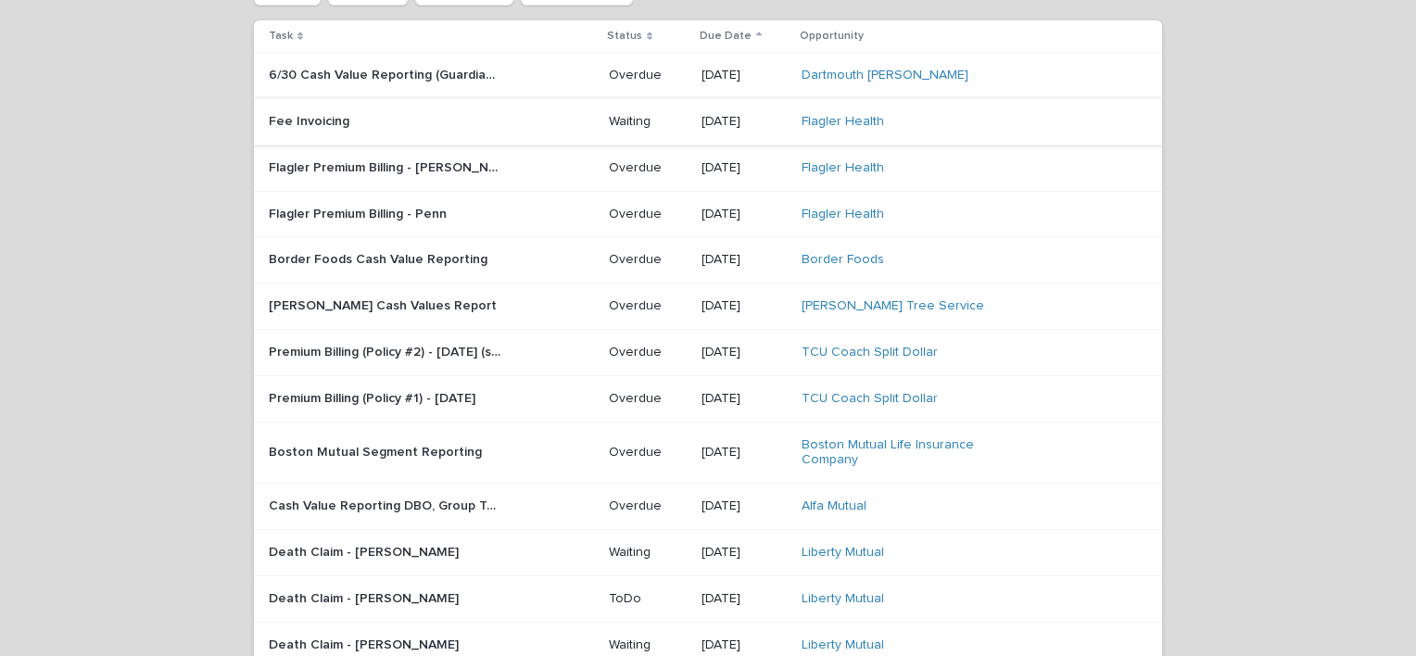
scroll to position [185, 0]
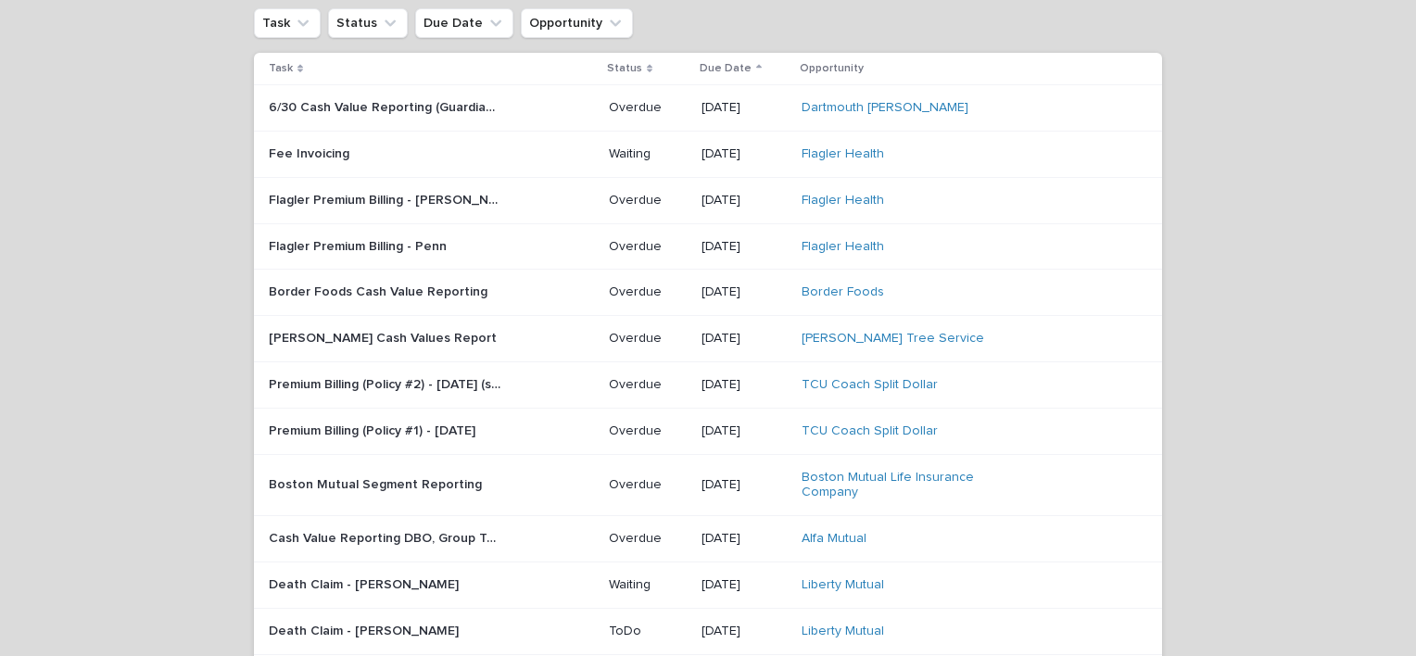
click at [411, 194] on p "Flagler Premium Billing - [PERSON_NAME]" at bounding box center [386, 198] width 235 height 19
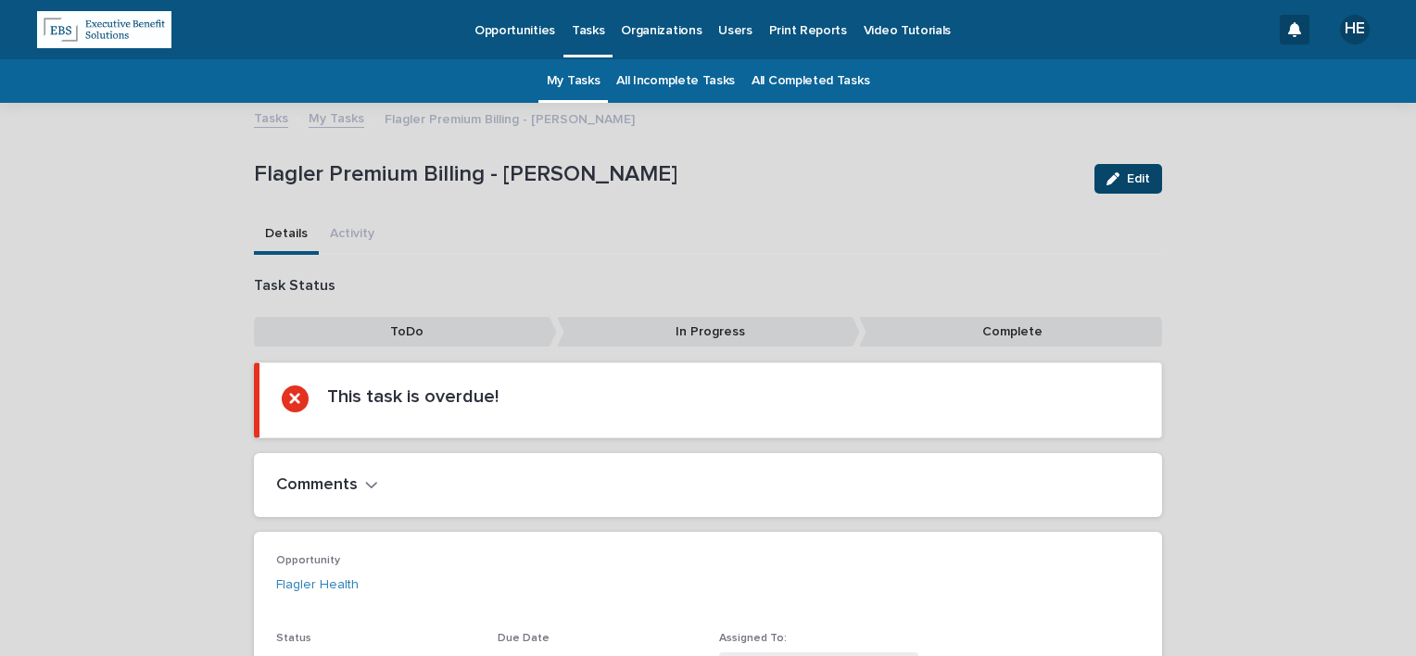
click at [1127, 183] on span "Edit" at bounding box center [1138, 178] width 23 height 13
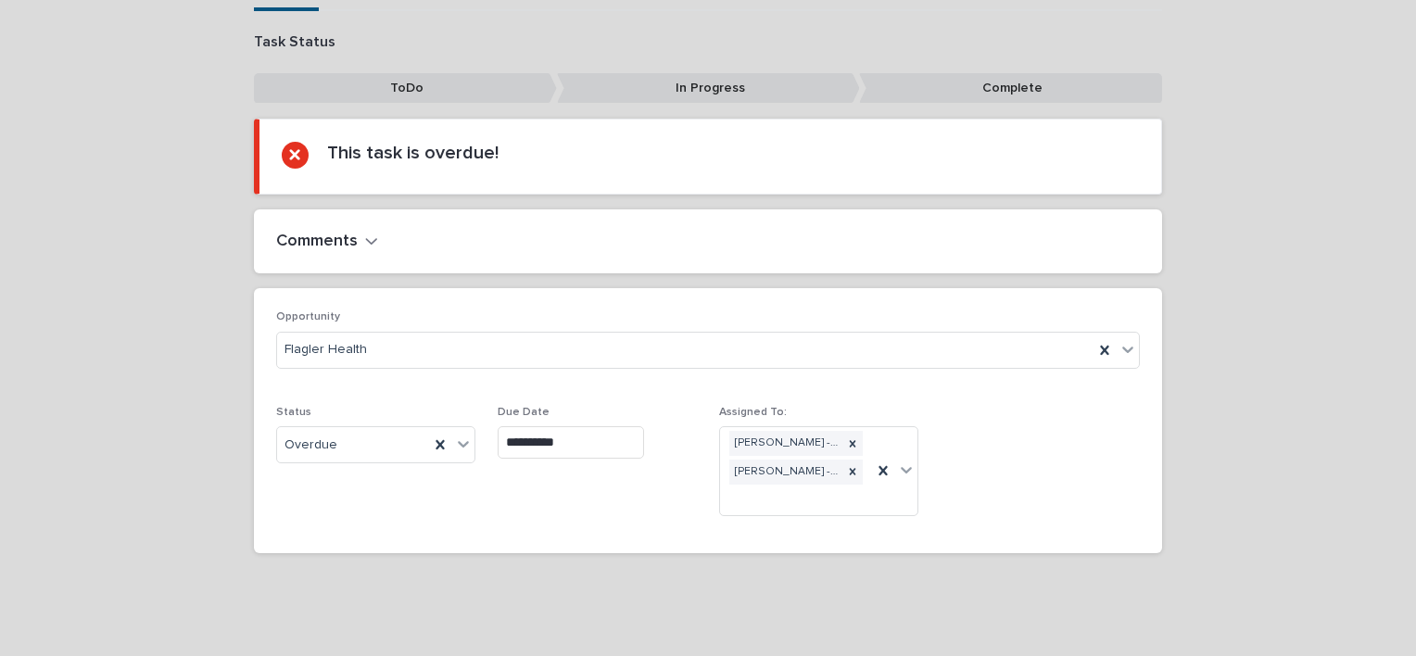
scroll to position [246, 0]
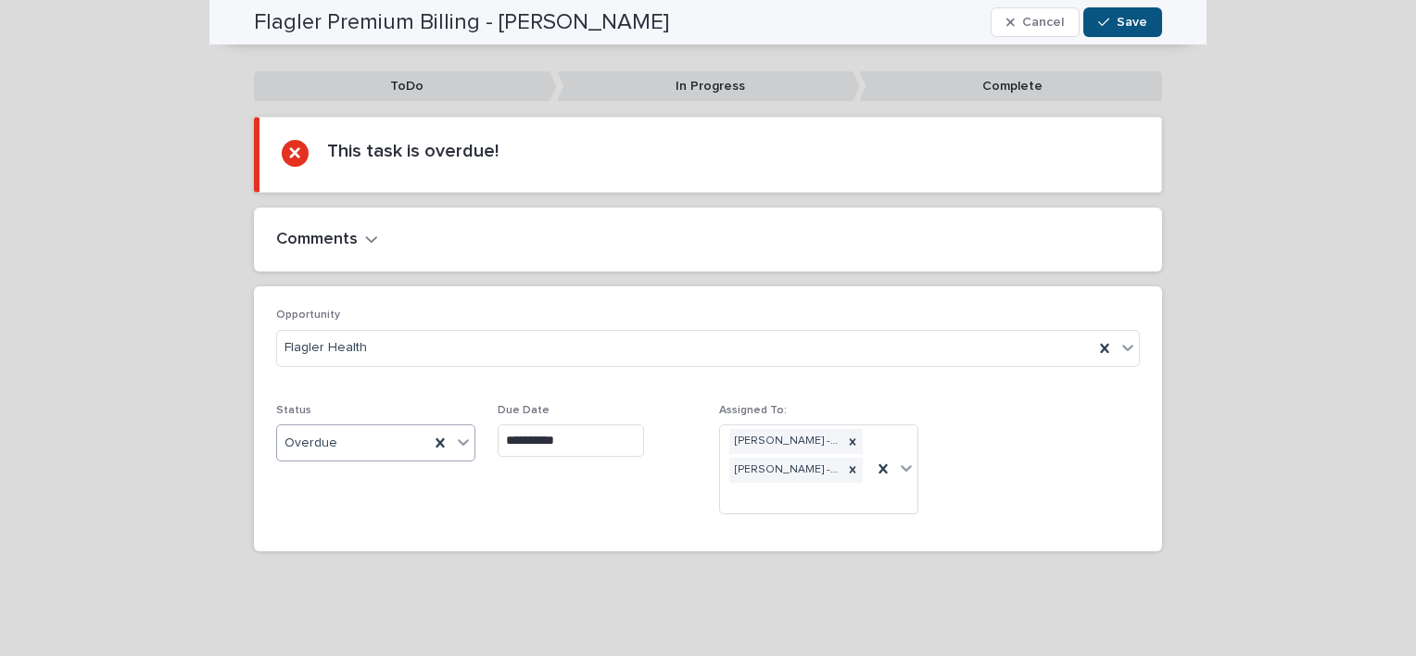
click at [346, 455] on div "Overdue" at bounding box center [353, 443] width 152 height 31
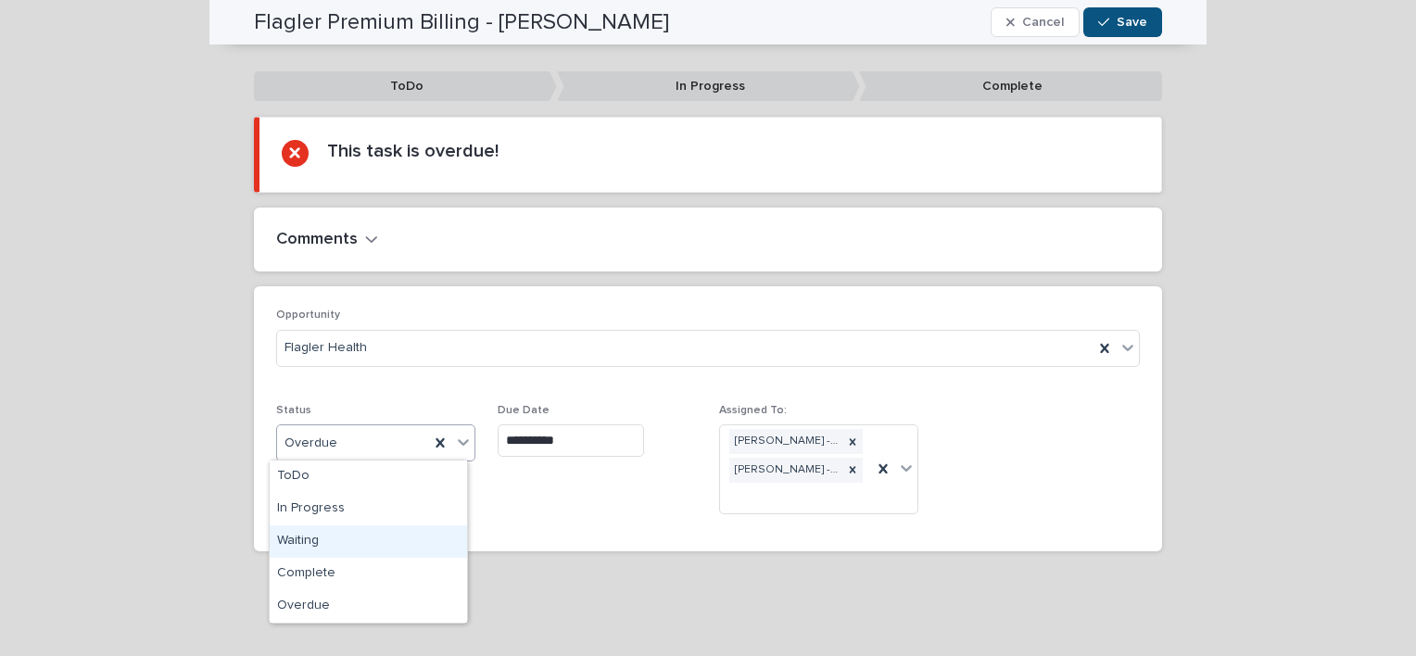
click at [345, 540] on div "Waiting" at bounding box center [368, 541] width 197 height 32
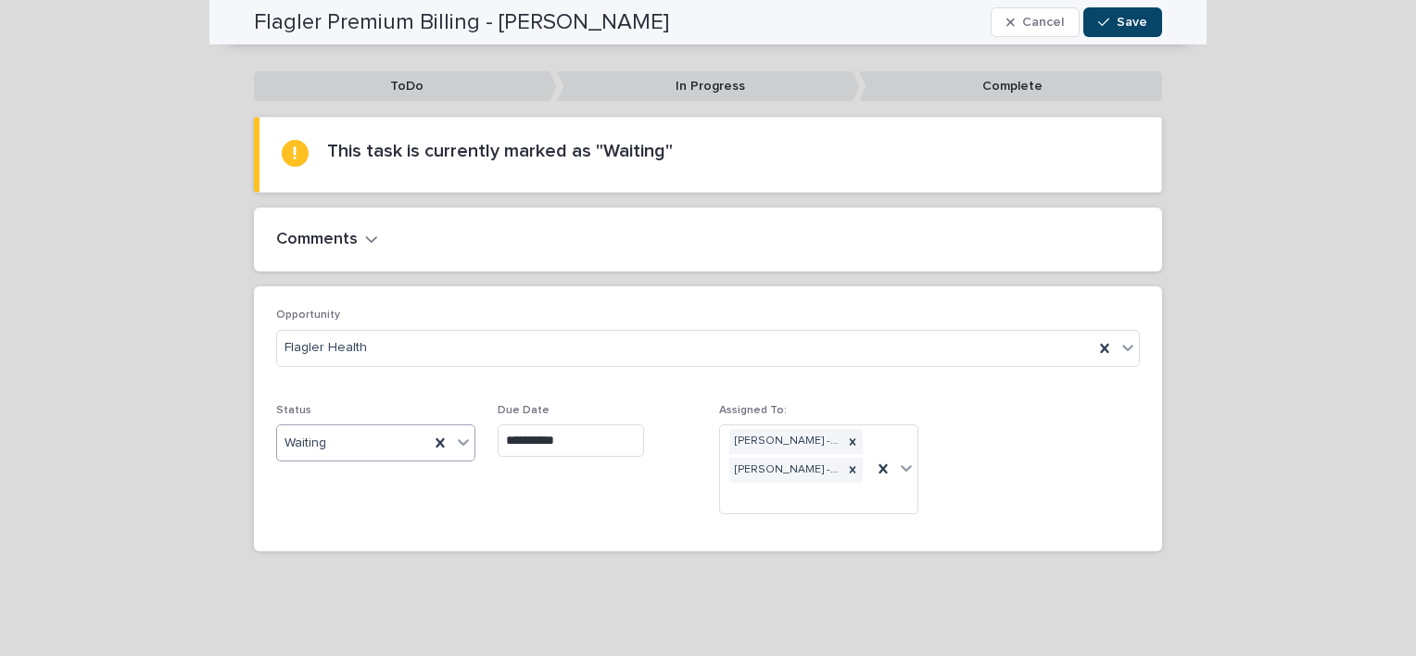
click at [1126, 22] on span "Save" at bounding box center [1132, 22] width 31 height 13
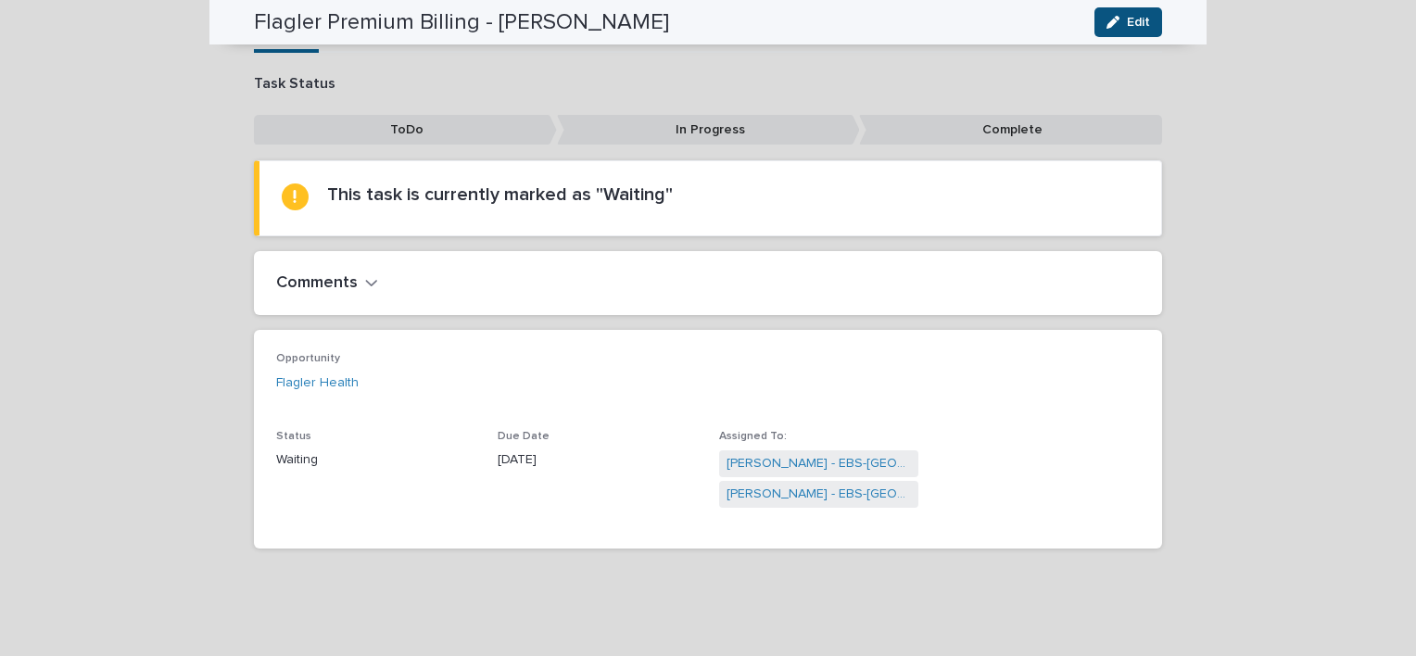
scroll to position [200, 0]
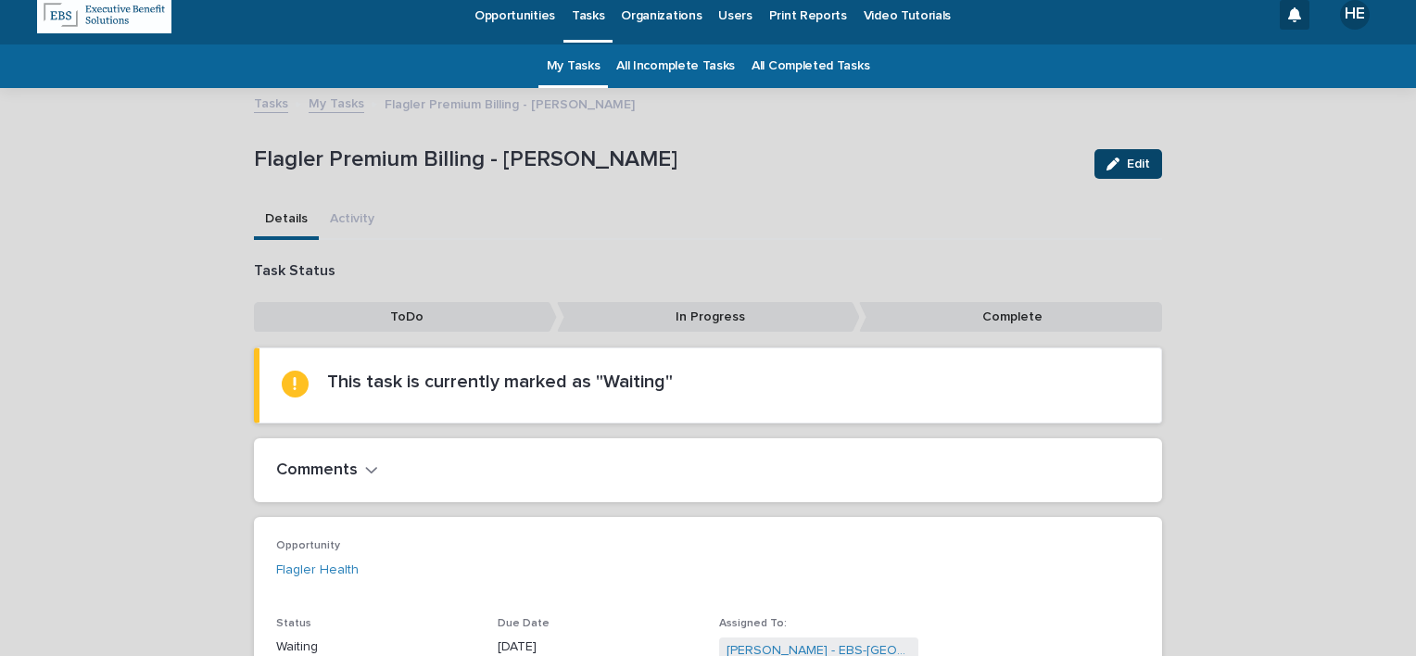
click at [1118, 162] on div "button" at bounding box center [1116, 164] width 20 height 13
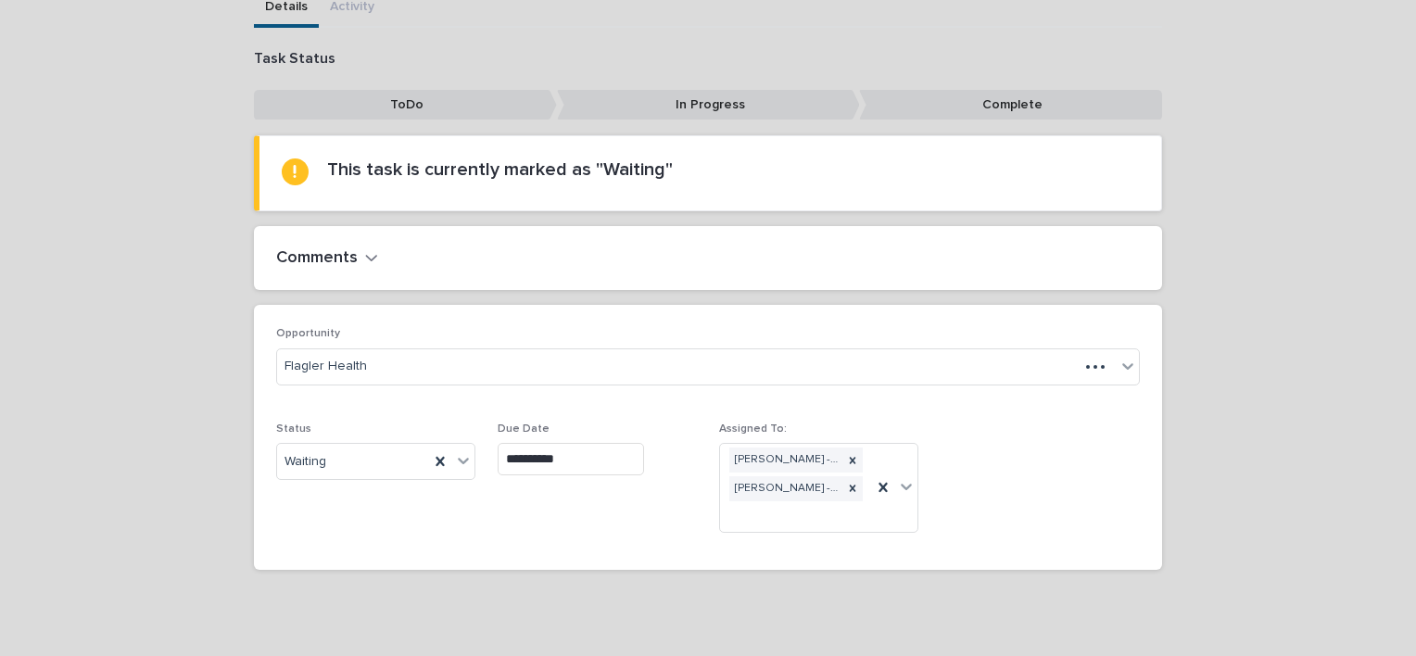
scroll to position [246, 0]
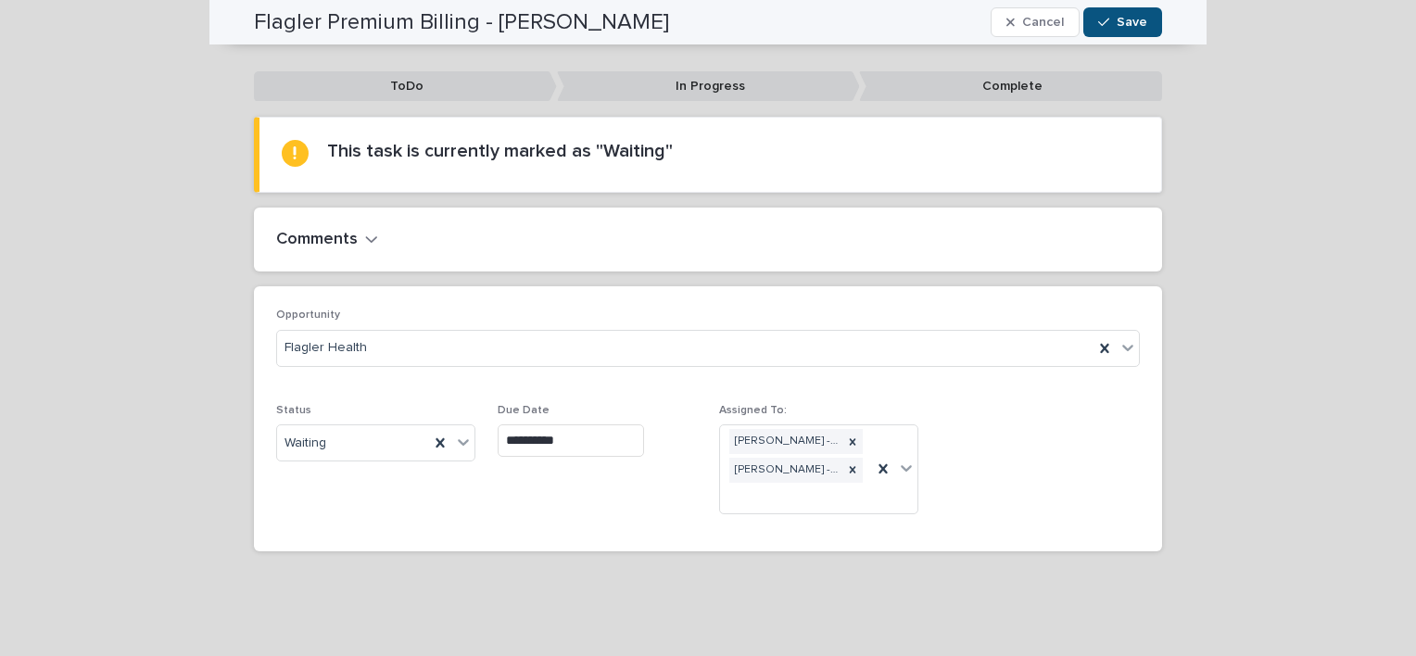
click at [530, 448] on input "**********" at bounding box center [571, 440] width 146 height 32
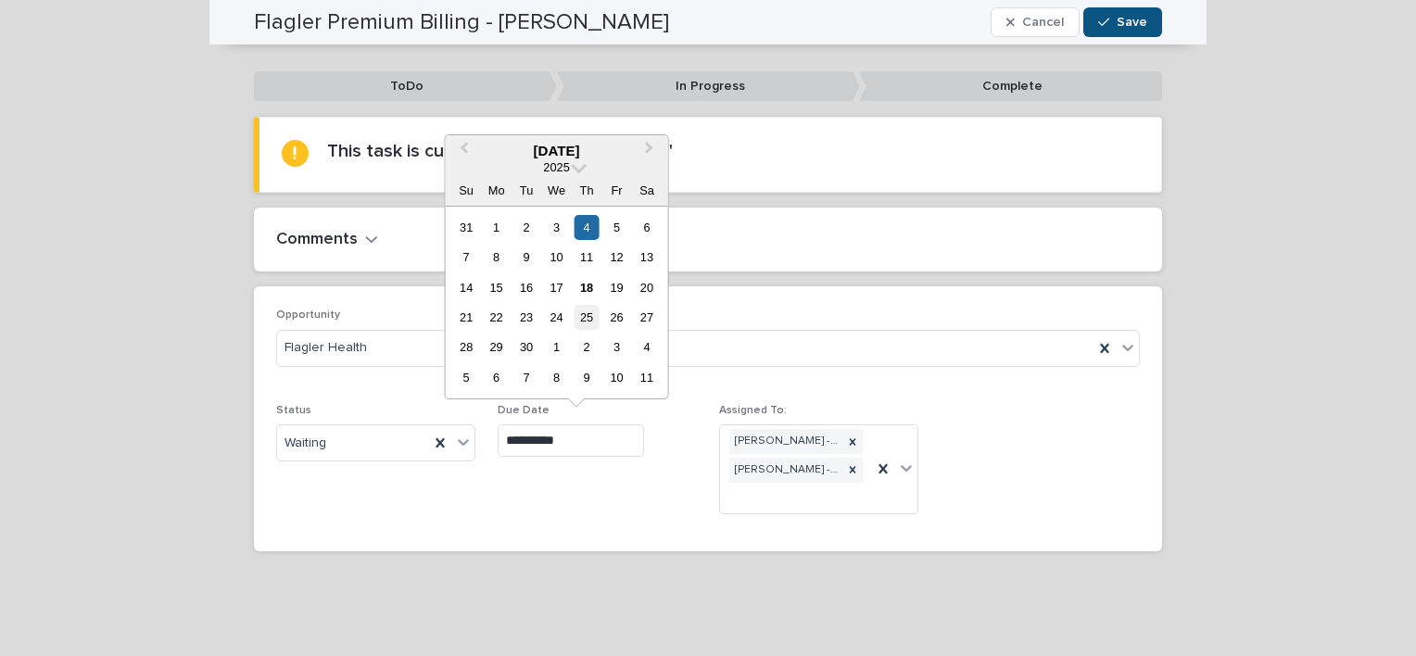
click at [593, 319] on div "25" at bounding box center [586, 317] width 25 height 25
type input "**********"
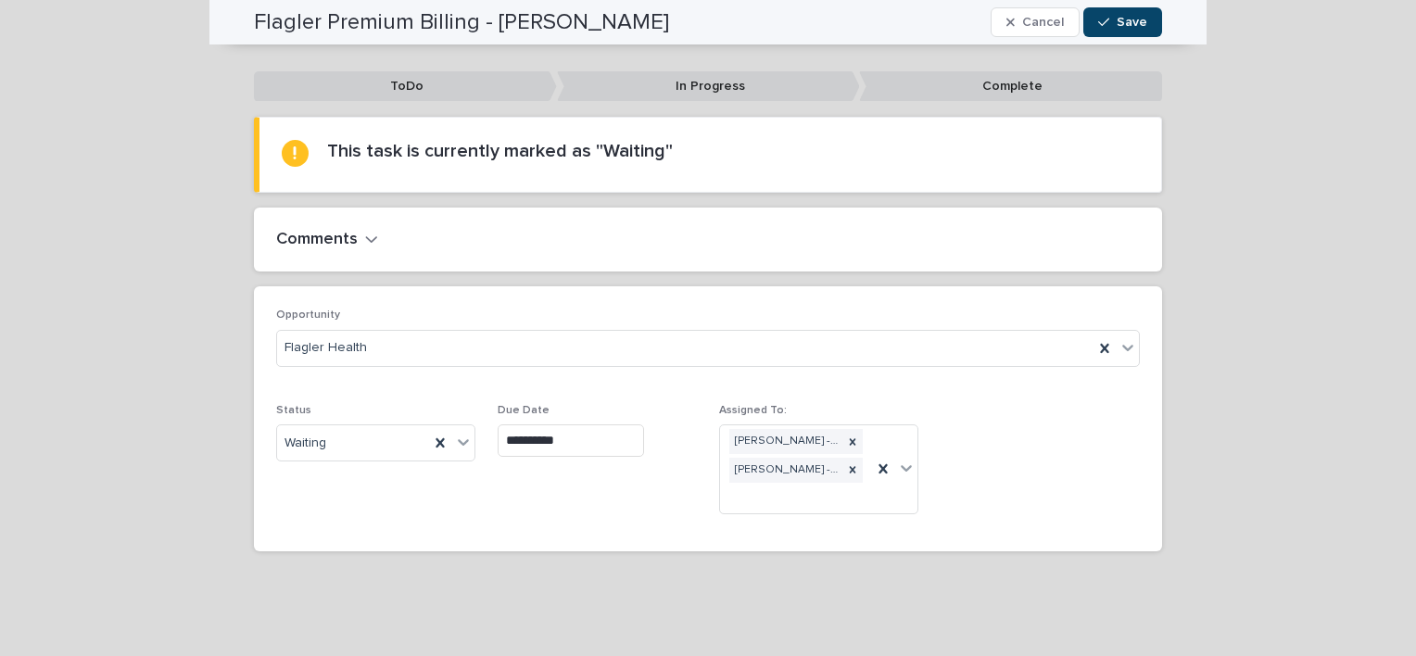
click at [1122, 24] on span "Save" at bounding box center [1132, 22] width 31 height 13
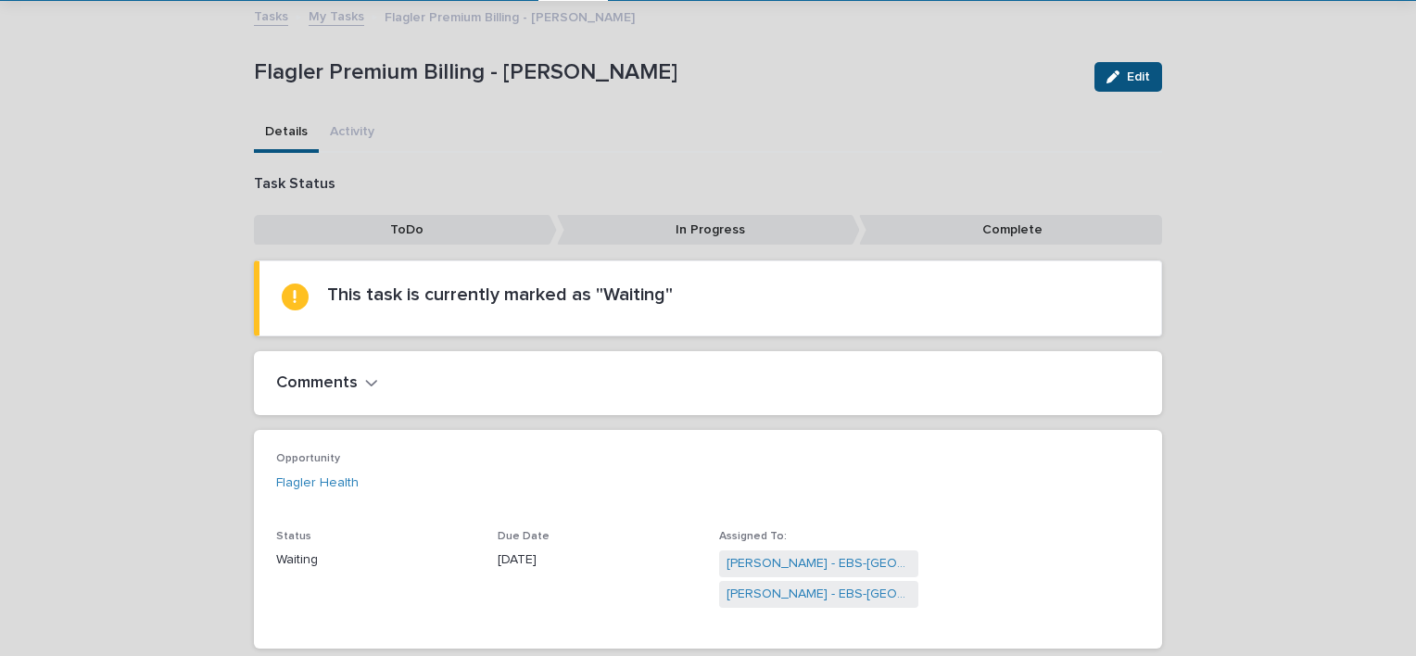
scroll to position [0, 0]
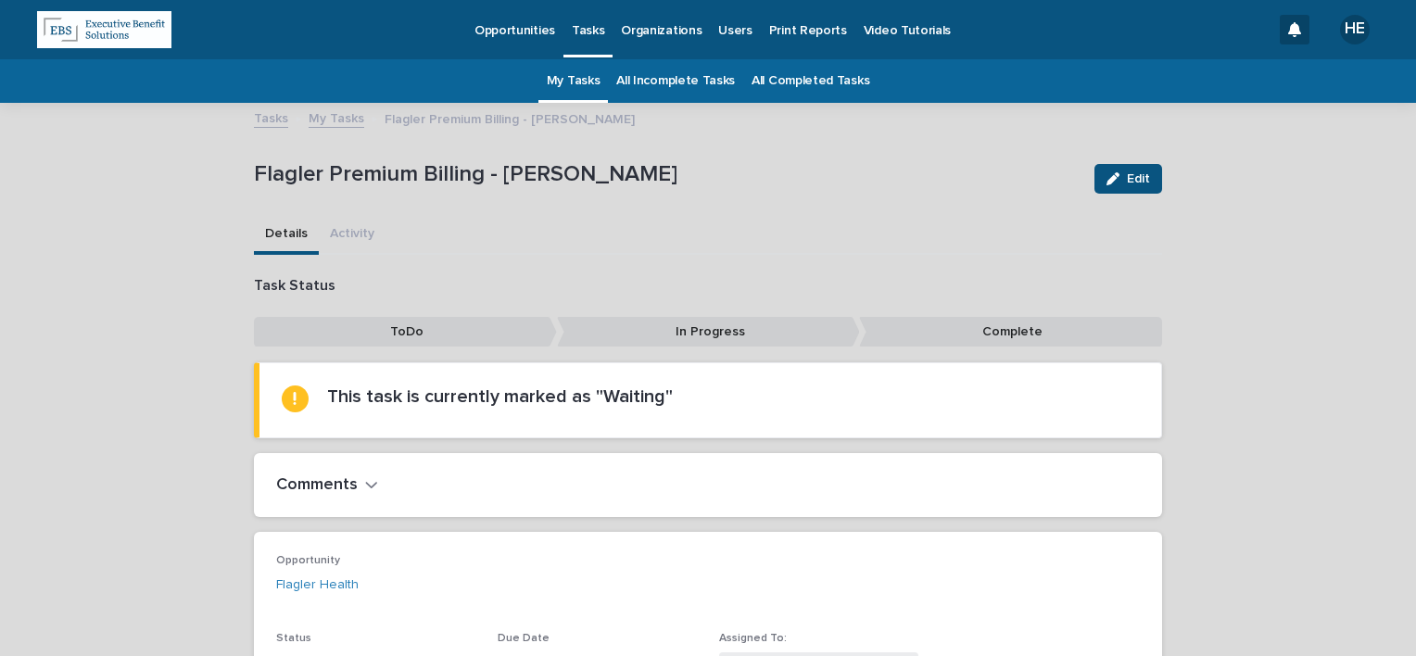
click at [593, 90] on link "My Tasks" at bounding box center [574, 81] width 54 height 44
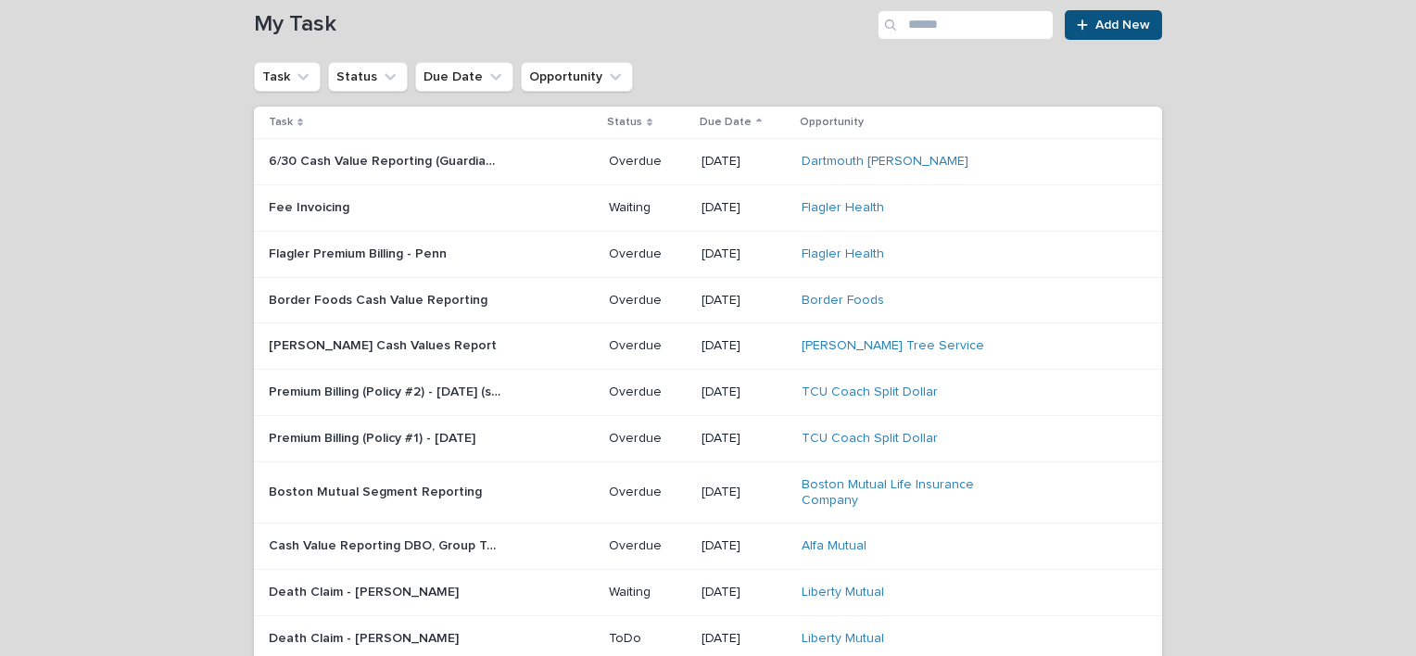
scroll to position [278, 0]
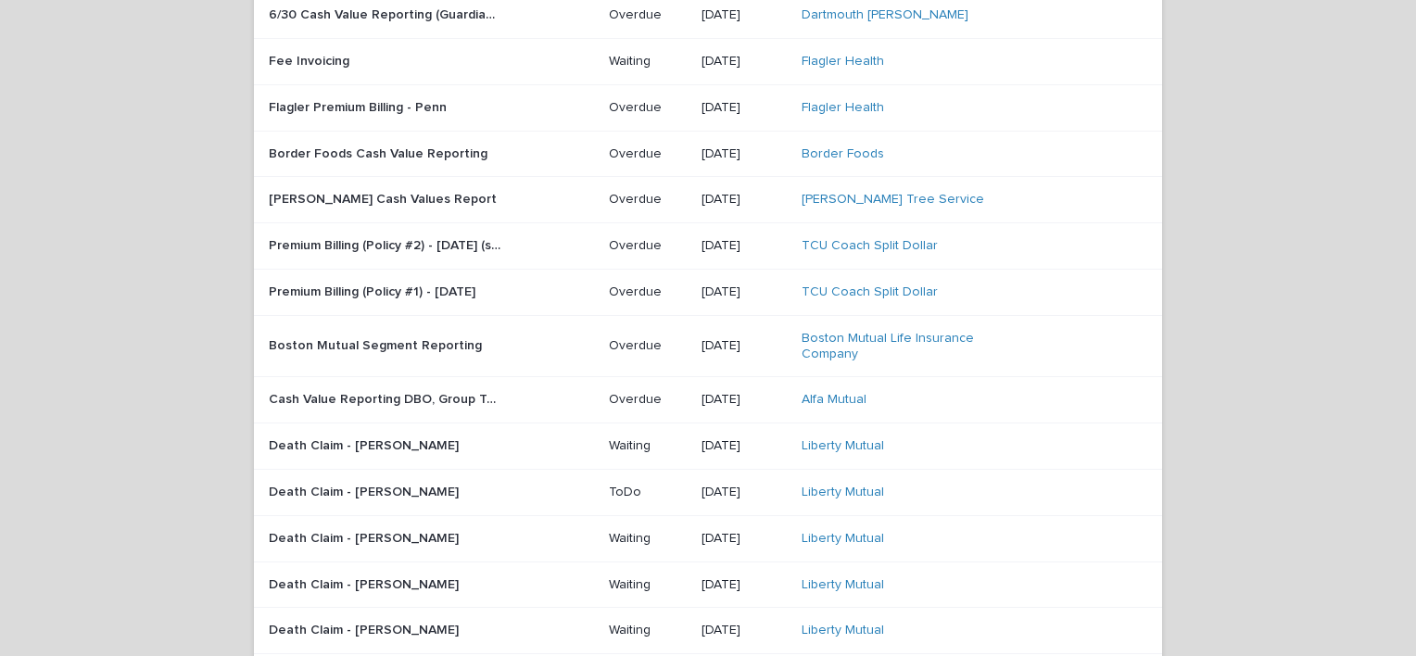
click at [431, 111] on p "Flagler Premium Billing - Penn" at bounding box center [360, 105] width 182 height 19
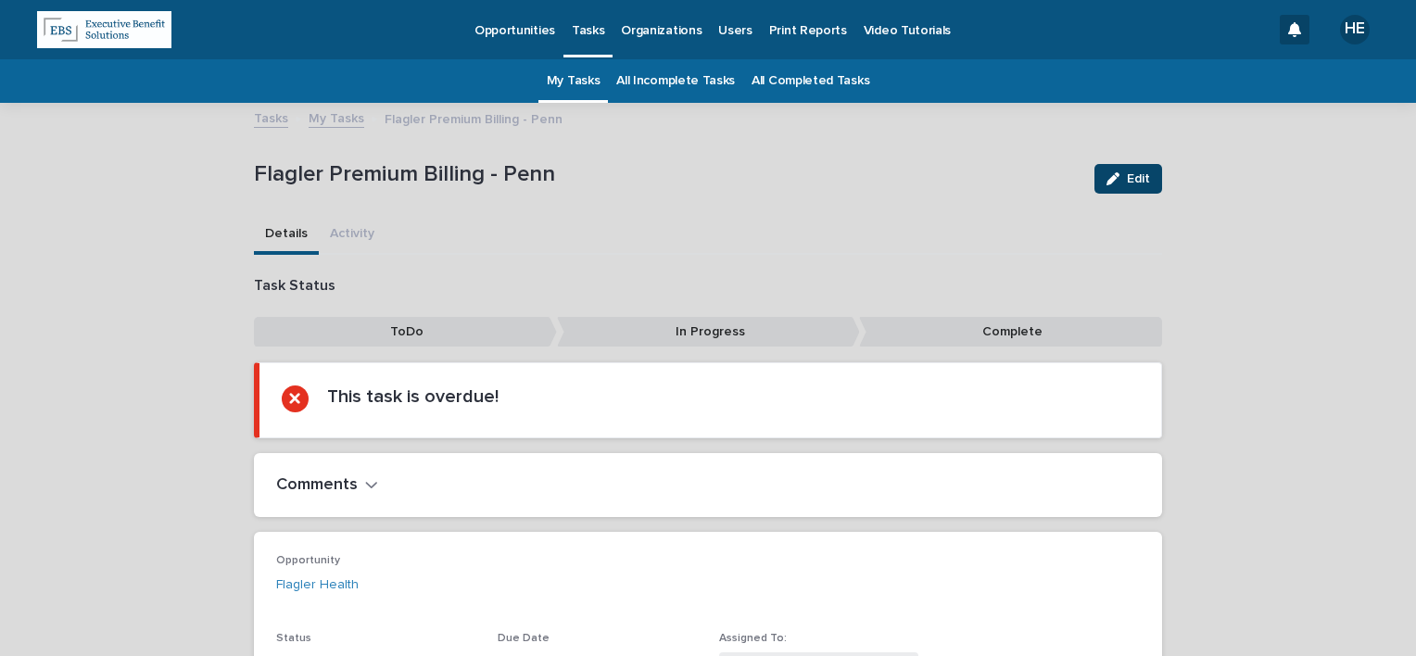
click at [1135, 178] on span "Edit" at bounding box center [1138, 178] width 23 height 13
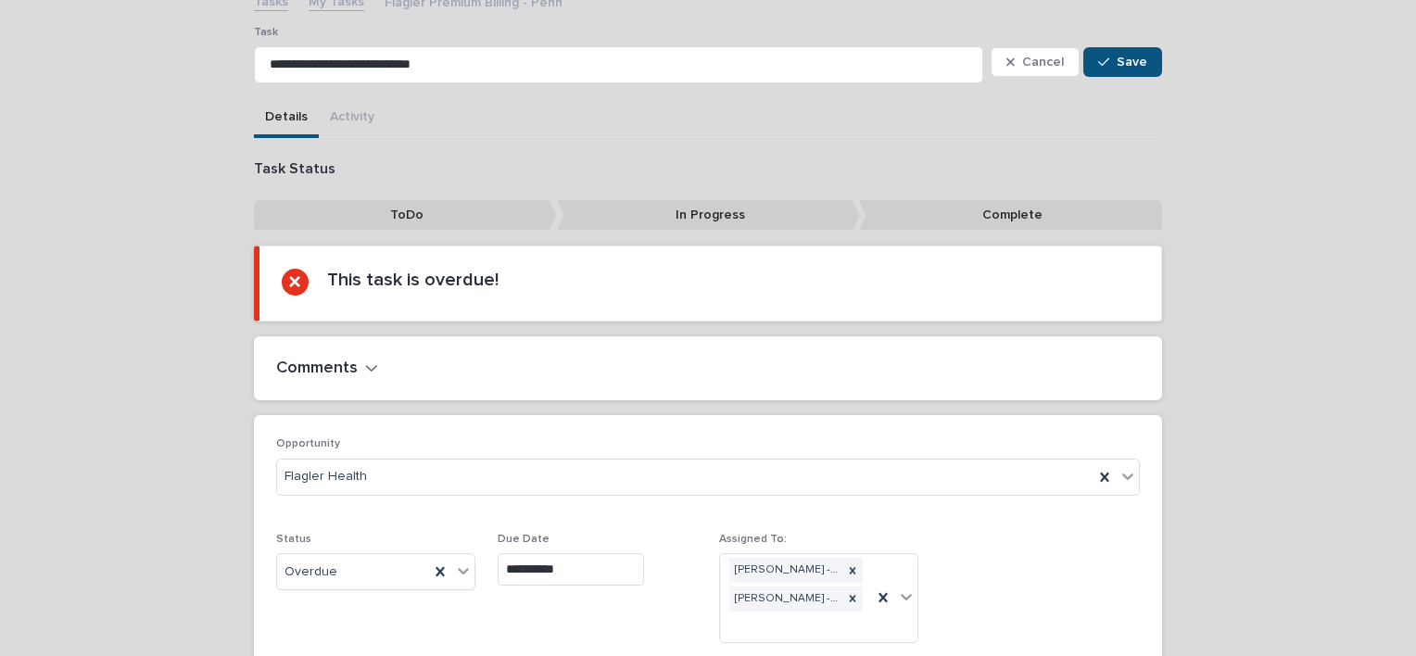
scroll to position [246, 0]
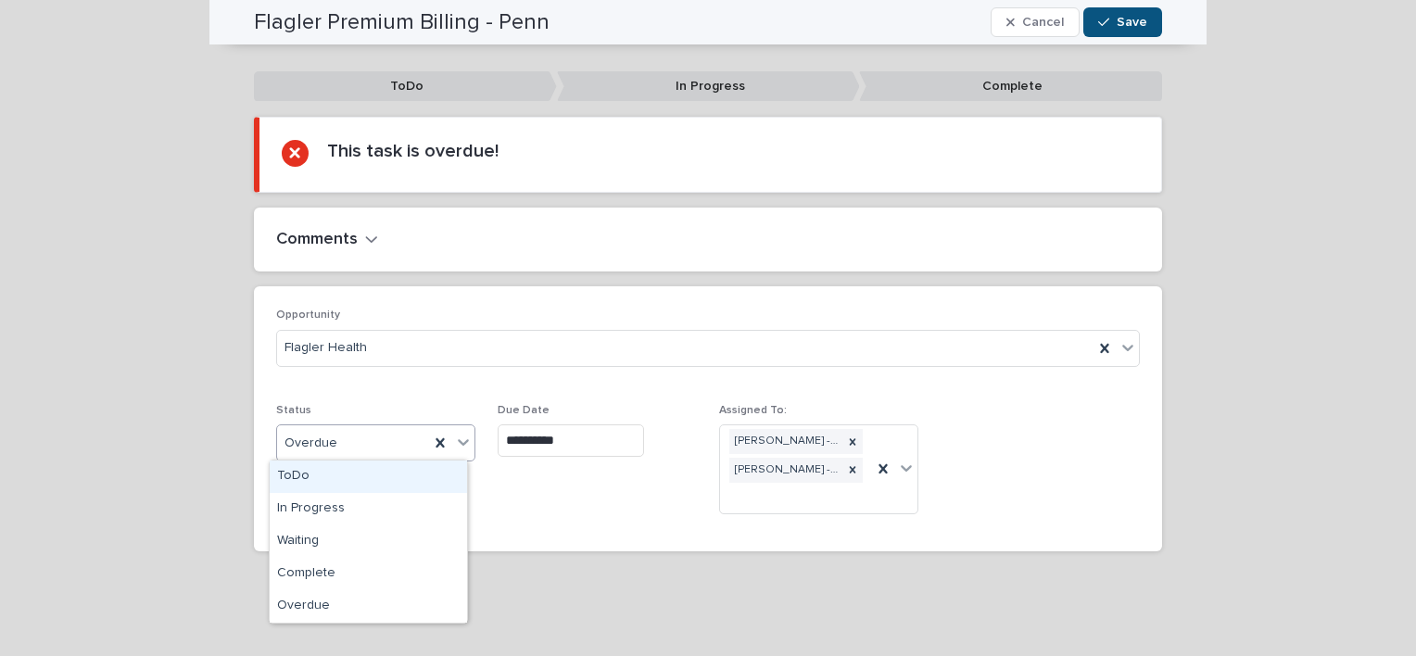
click at [389, 449] on div "Overdue" at bounding box center [353, 443] width 152 height 31
click at [388, 547] on div "Waiting" at bounding box center [368, 541] width 197 height 32
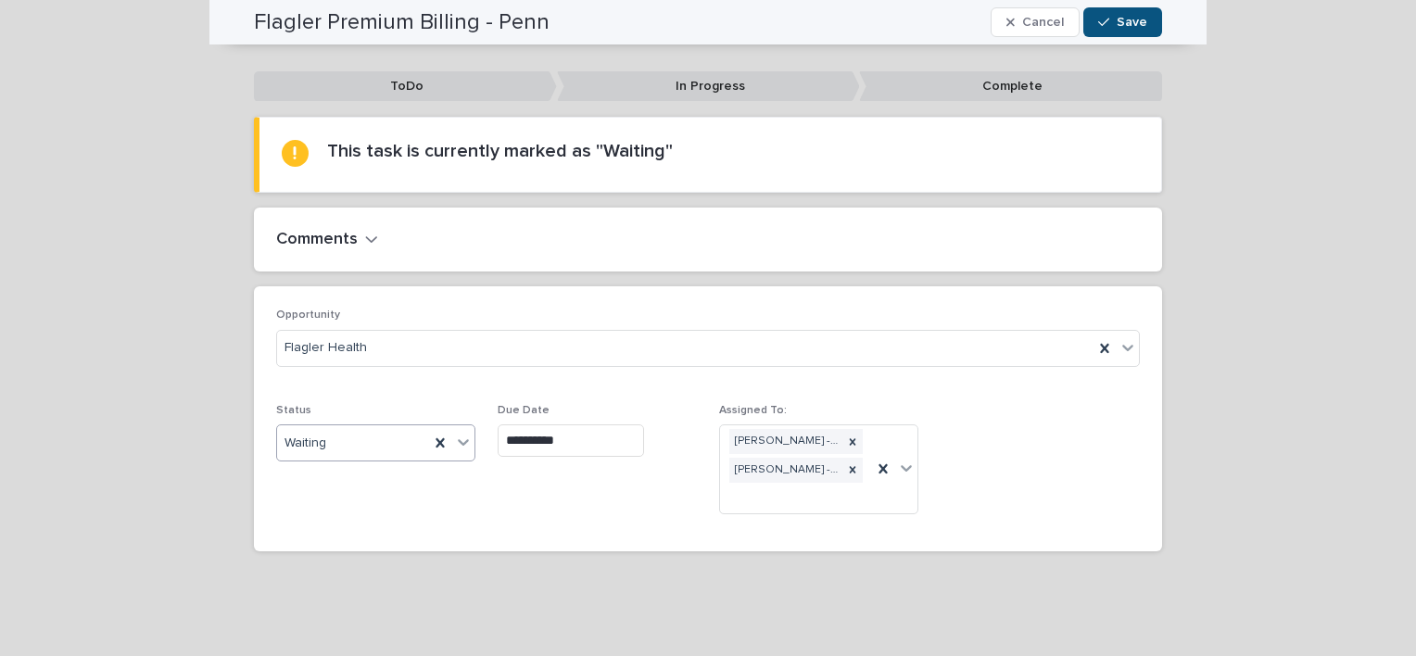
click at [548, 446] on input "**********" at bounding box center [571, 440] width 146 height 32
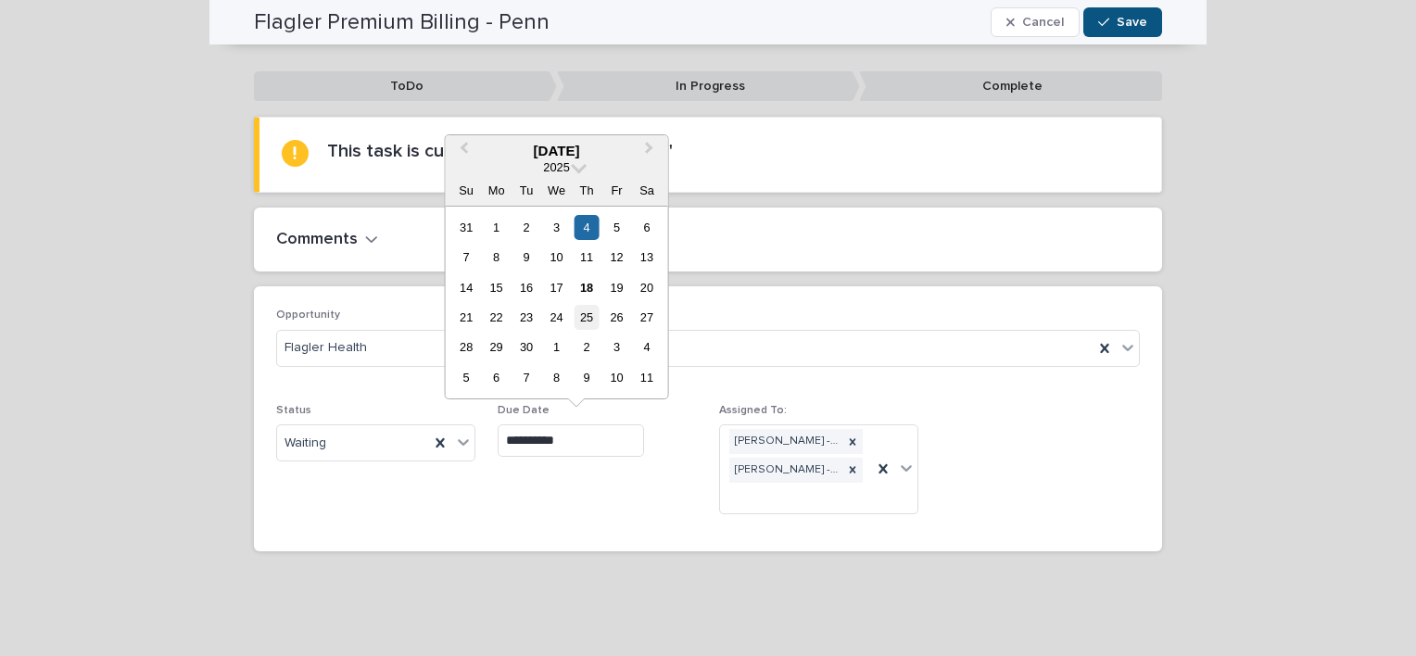
click at [598, 322] on div "25" at bounding box center [586, 317] width 25 height 25
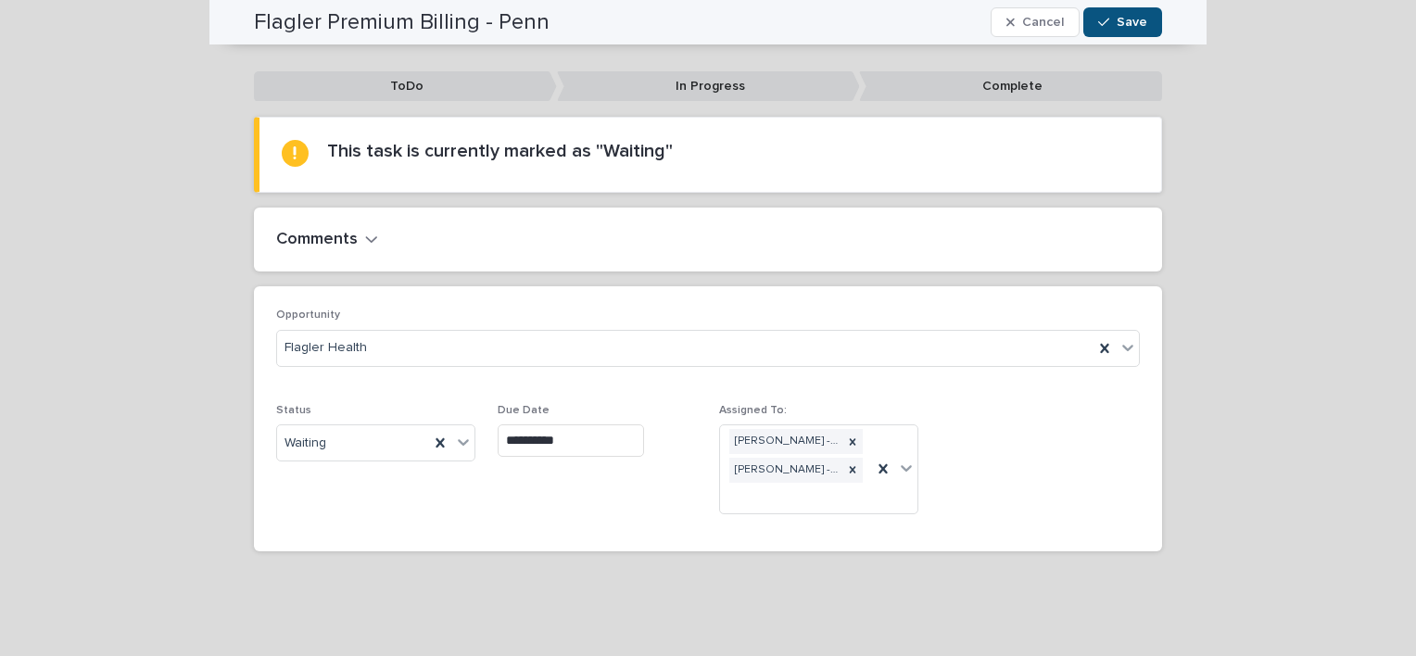
type input "**********"
click at [1156, 23] on div "Flagler Premium Billing - Penn Cancel Save" at bounding box center [707, 22] width 997 height 44
click at [1136, 26] on span "Save" at bounding box center [1132, 22] width 31 height 13
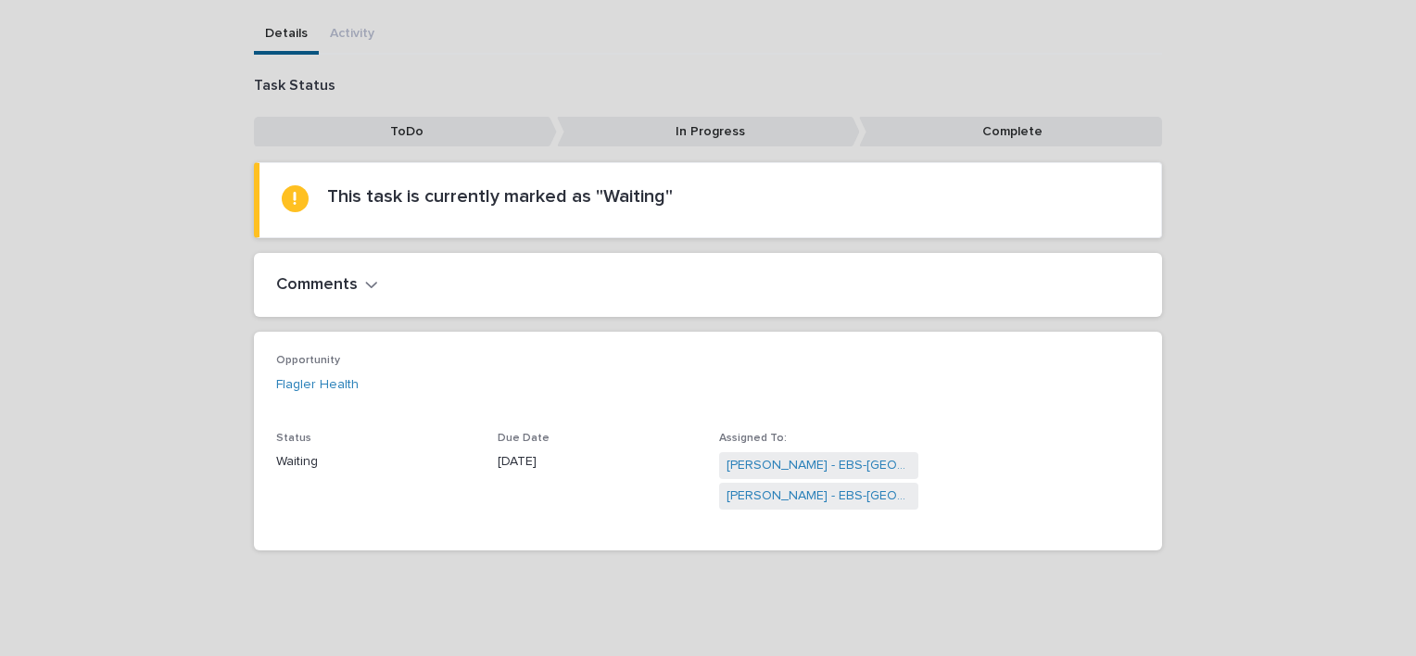
scroll to position [0, 0]
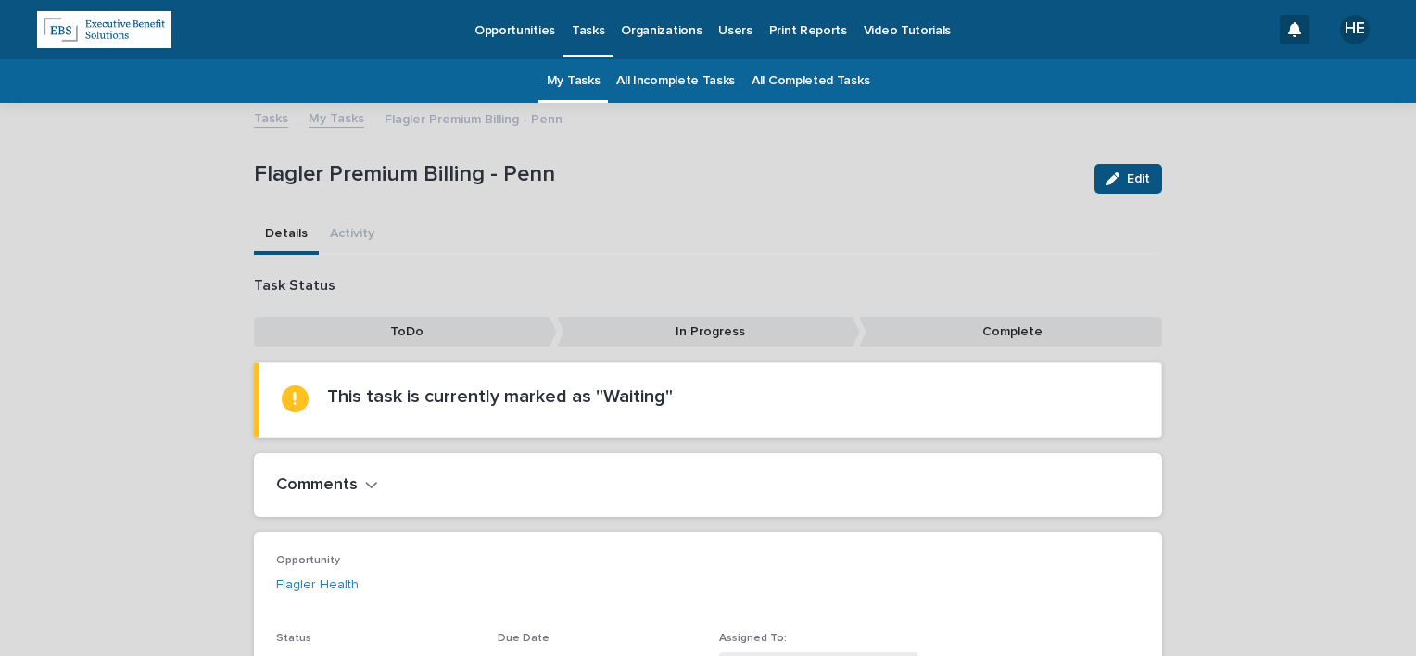
click at [584, 83] on link "My Tasks" at bounding box center [574, 81] width 54 height 44
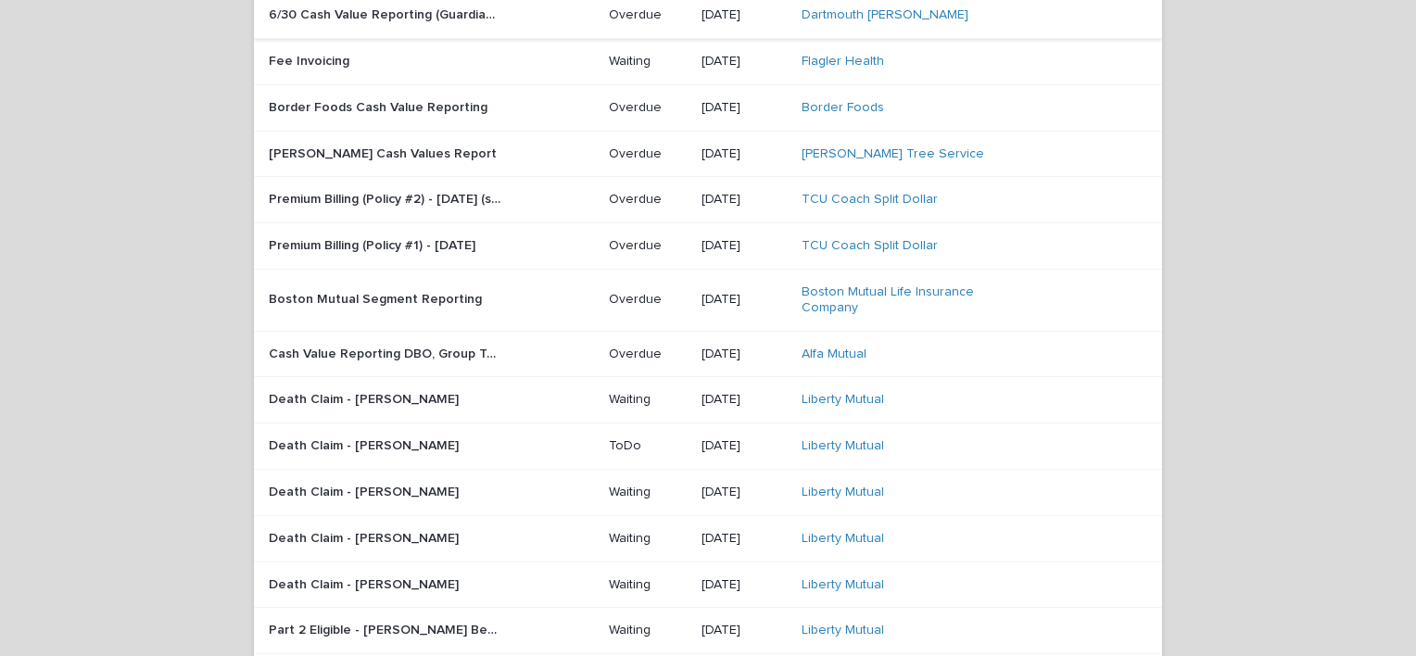
scroll to position [185, 0]
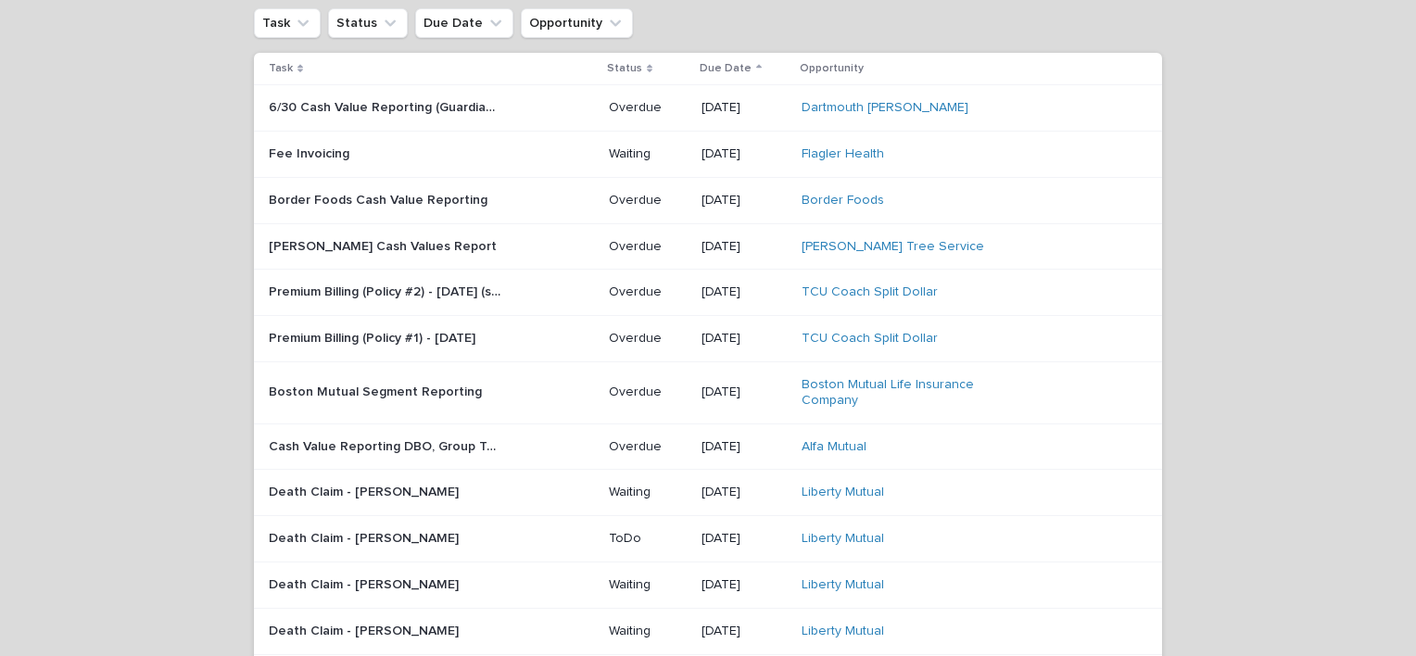
click at [510, 302] on div "Premium Billing (Policy #2) - [DATE] (see note on timing) Premium Billing (Poli…" at bounding box center [431, 292] width 325 height 31
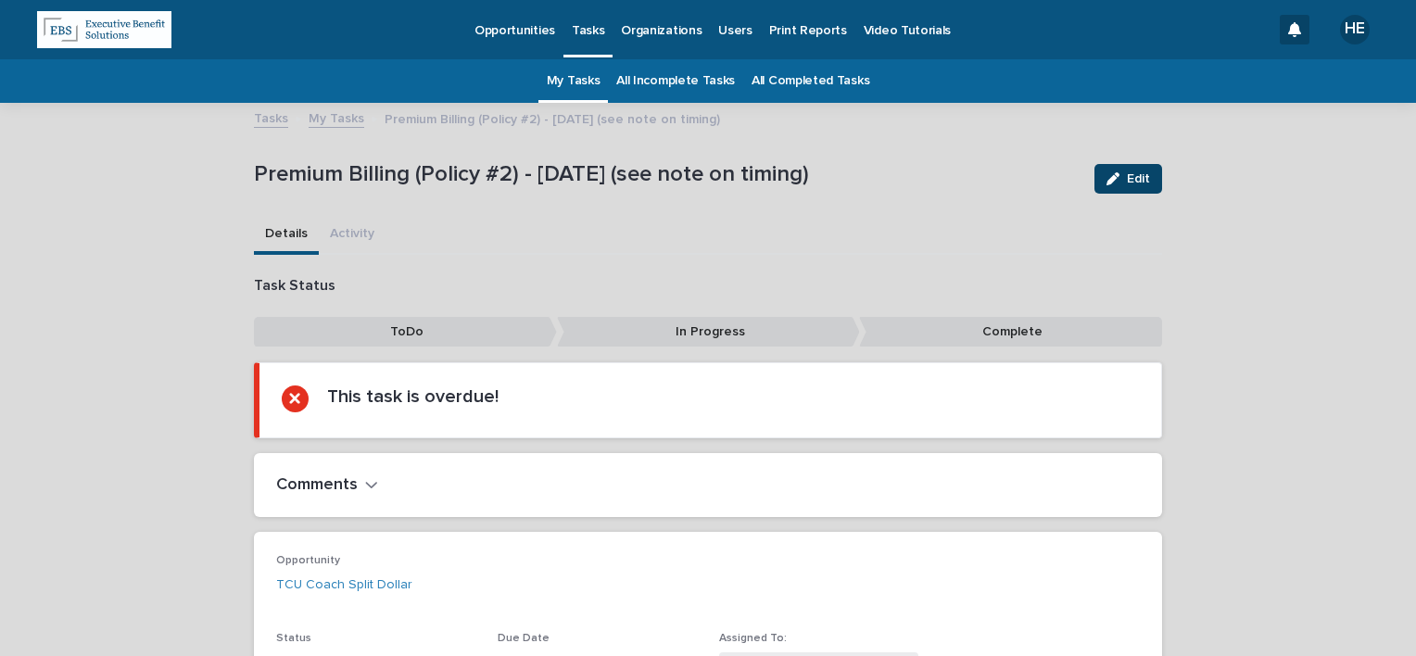
click at [1129, 180] on span "Edit" at bounding box center [1138, 178] width 23 height 13
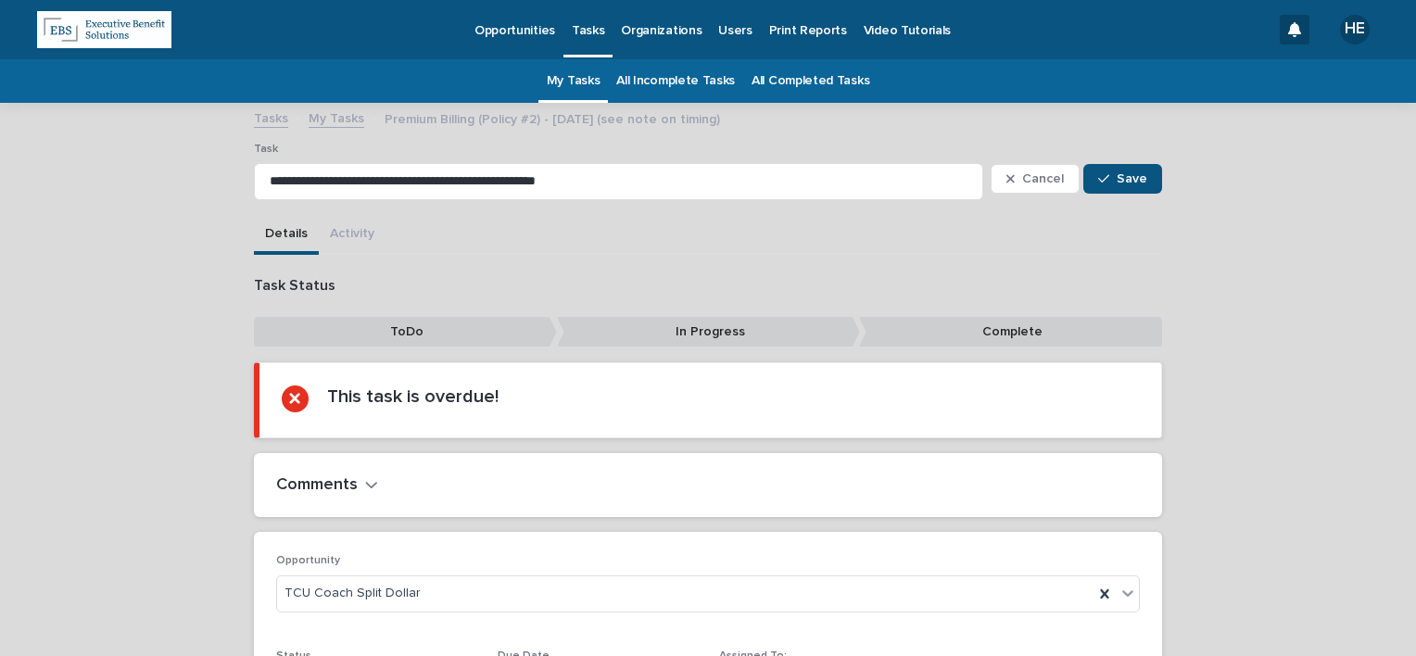
scroll to position [218, 0]
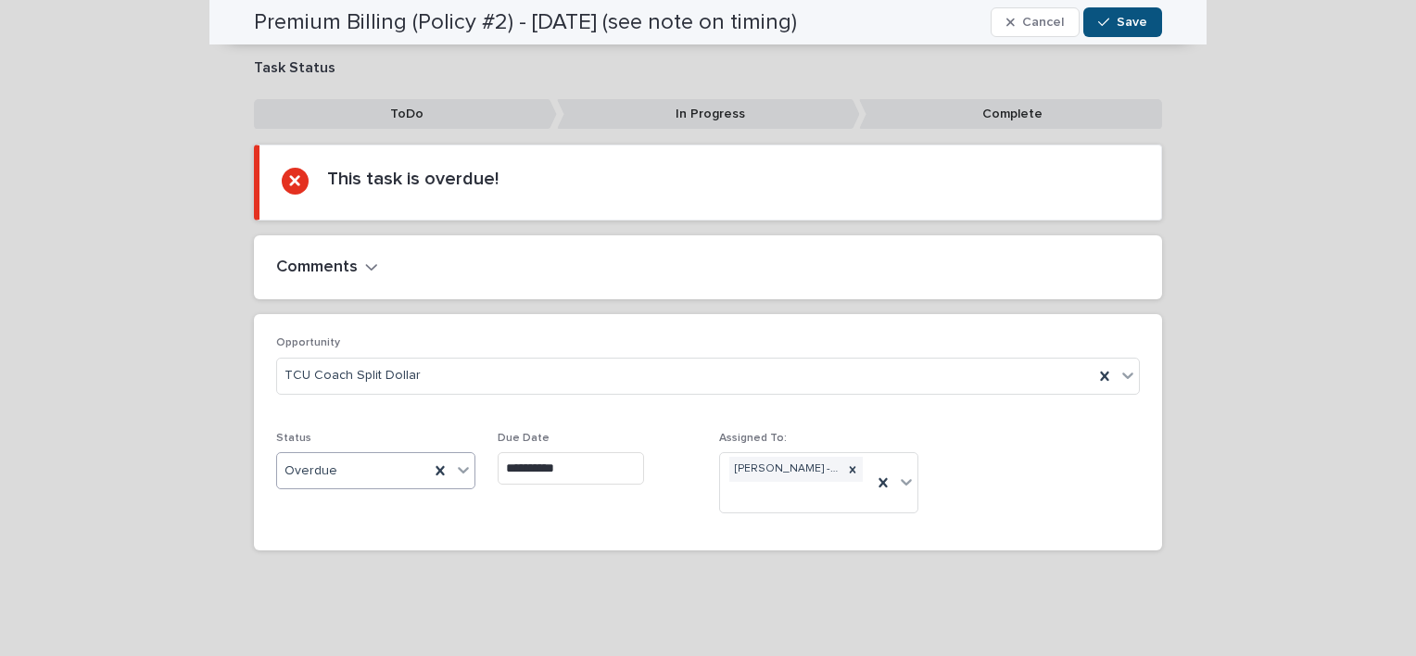
click at [350, 464] on div "Overdue" at bounding box center [353, 471] width 152 height 31
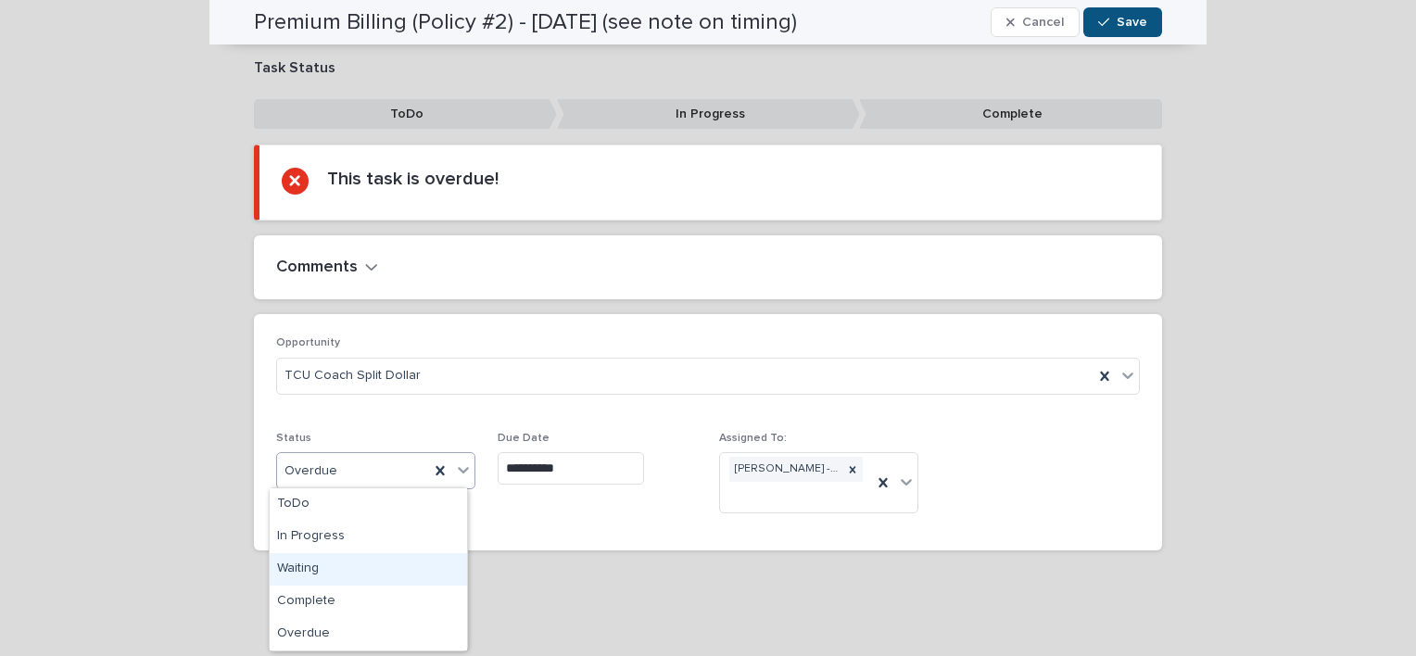
click at [356, 555] on div "Waiting" at bounding box center [368, 569] width 197 height 32
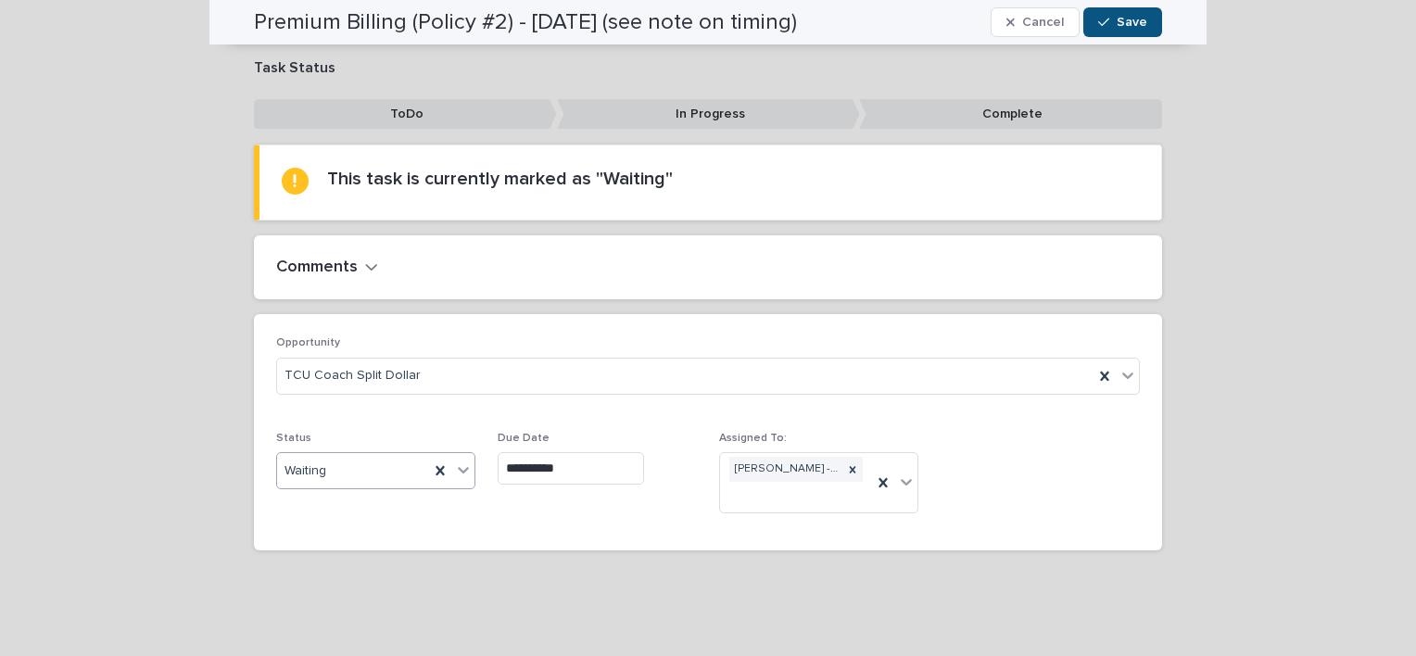
click at [570, 460] on input "**********" at bounding box center [571, 468] width 146 height 32
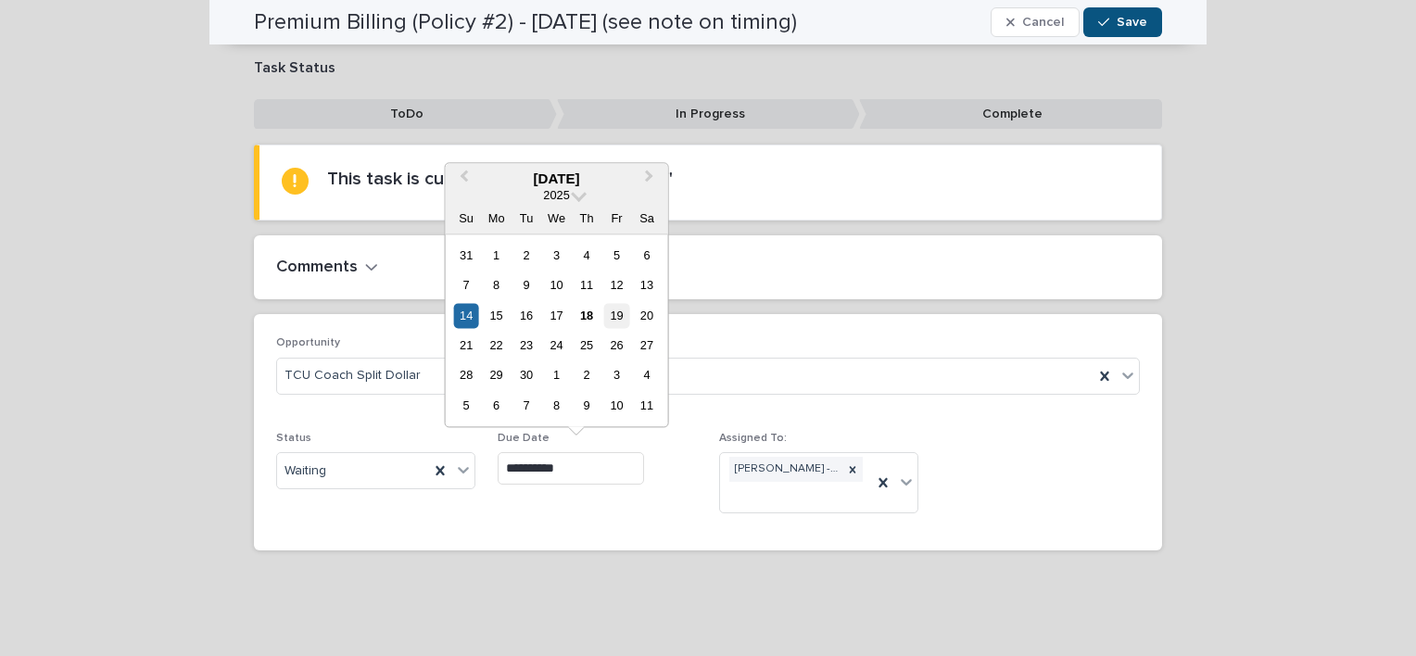
click at [612, 319] on div "19" at bounding box center [616, 315] width 25 height 25
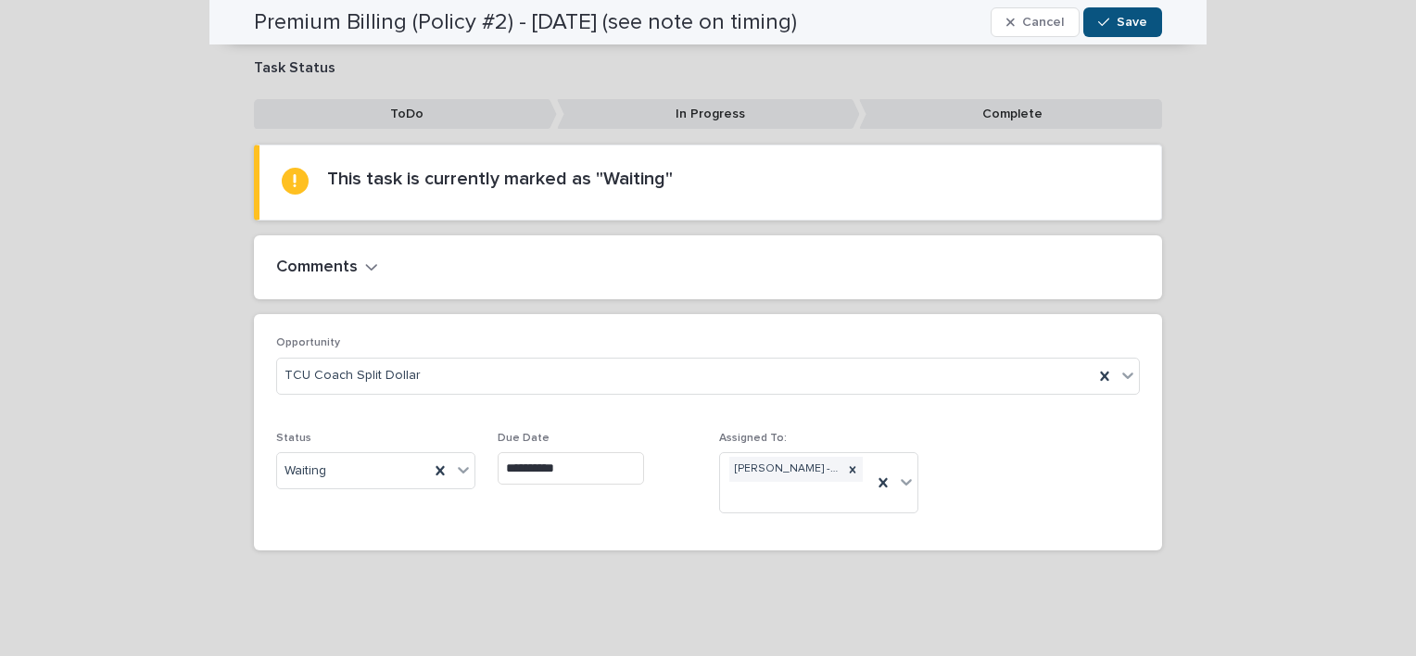
type input "**********"
click at [1108, 30] on button "Save" at bounding box center [1122, 22] width 79 height 30
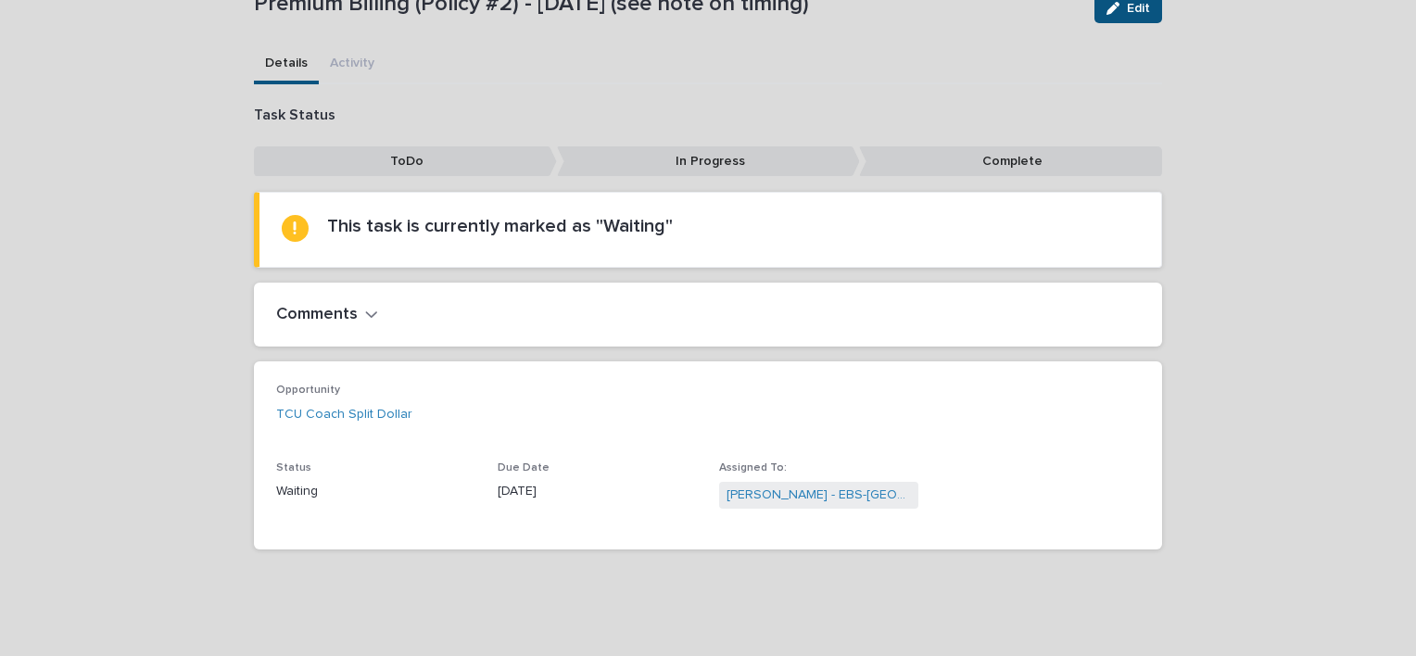
scroll to position [0, 0]
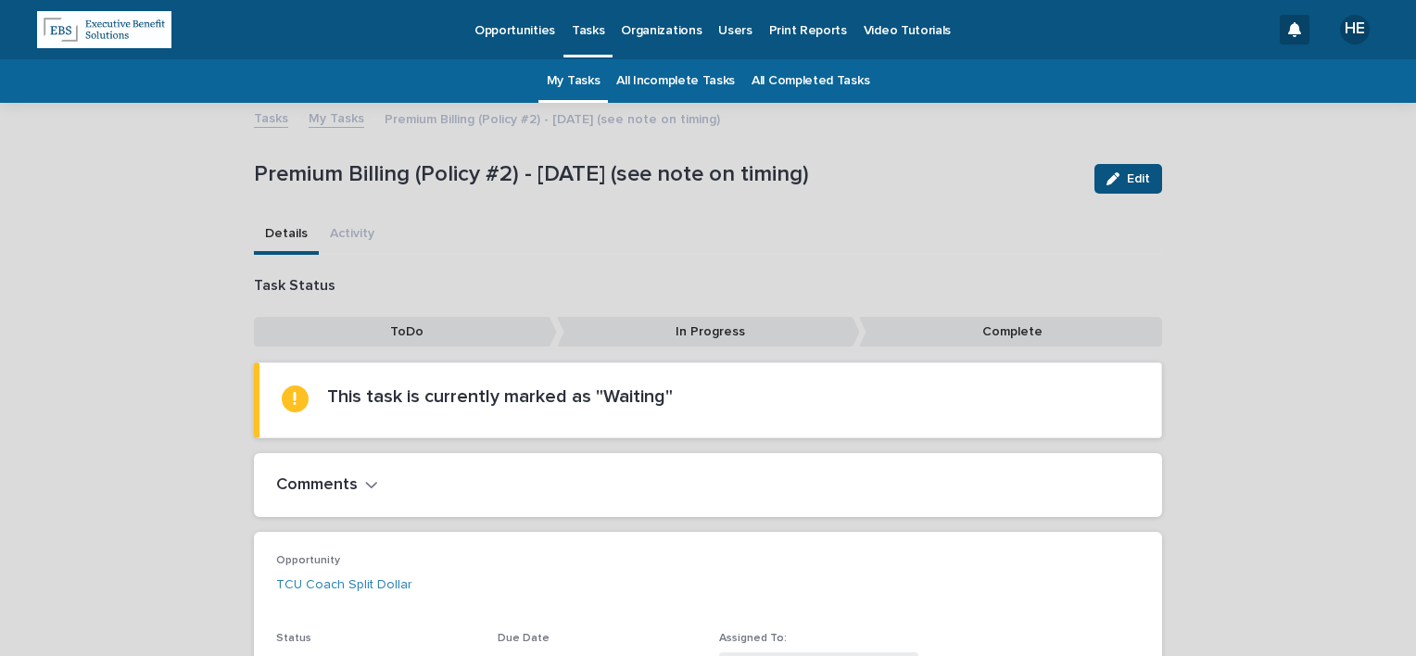
click at [555, 89] on link "My Tasks" at bounding box center [574, 81] width 54 height 44
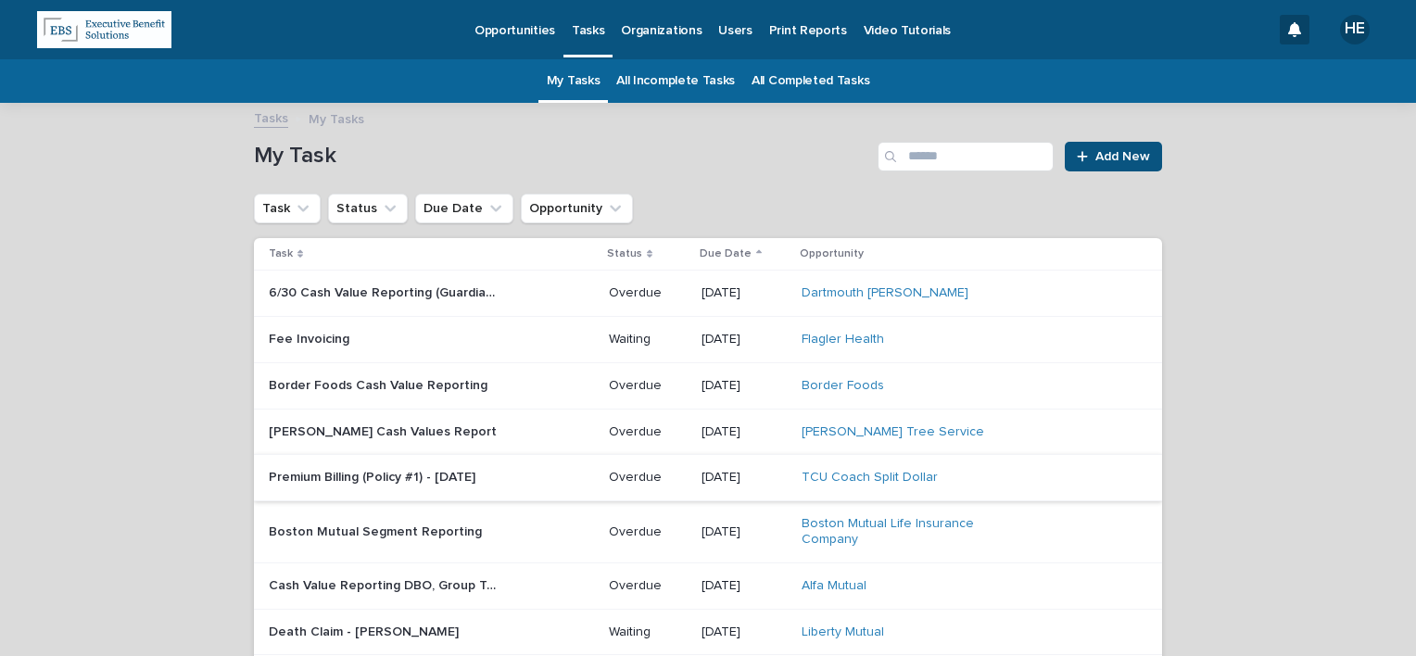
scroll to position [185, 0]
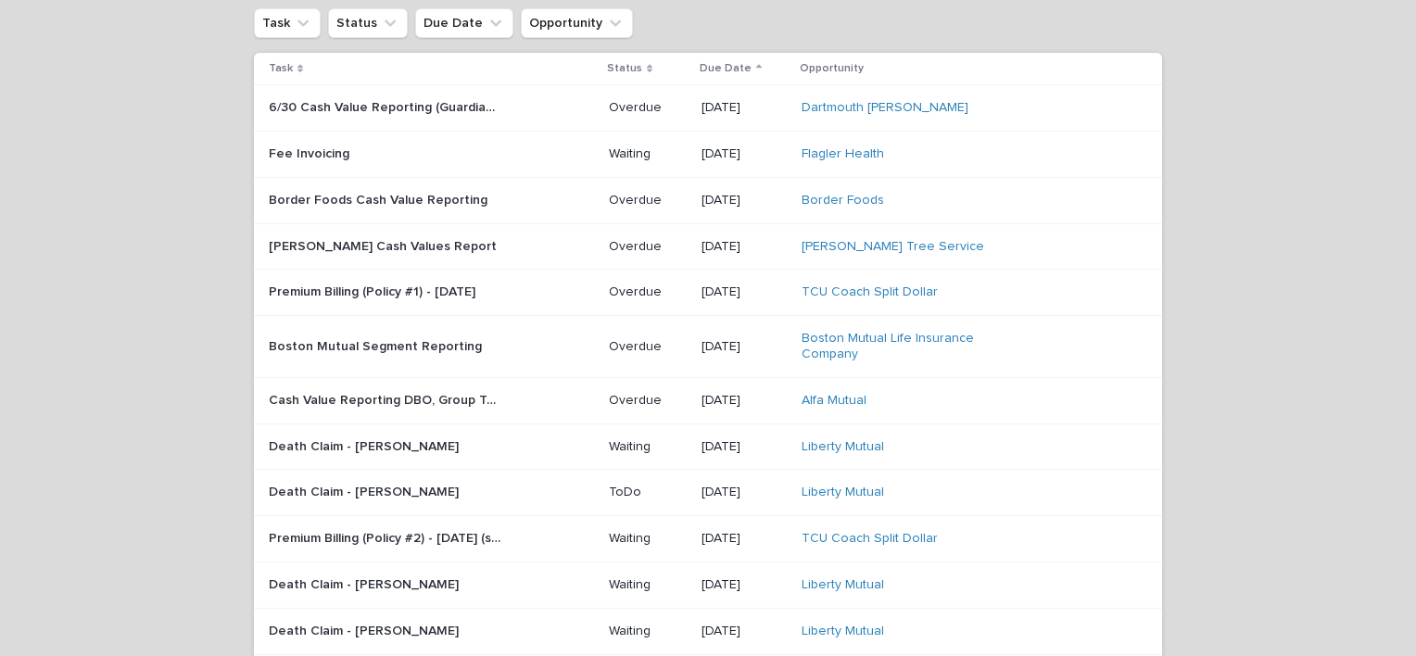
click at [459, 297] on p "Premium Billing (Policy #1) - [DATE]" at bounding box center [374, 290] width 210 height 19
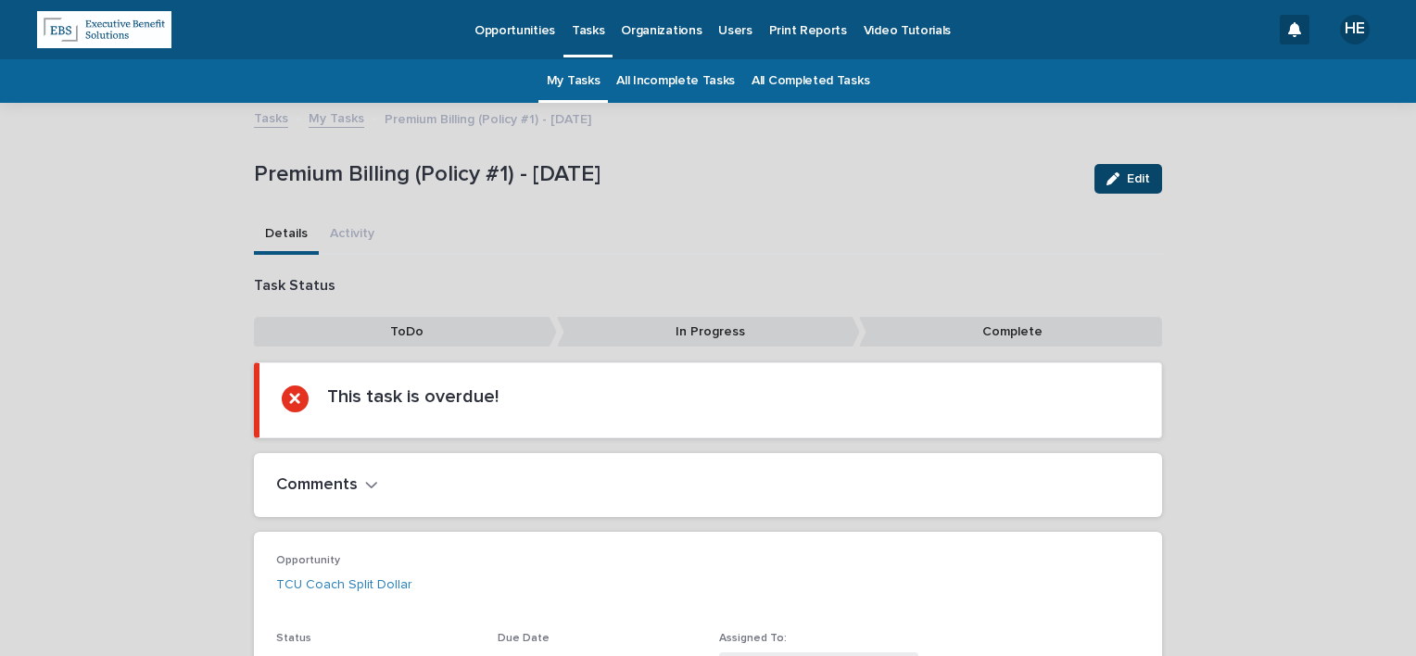
click at [1106, 177] on icon "button" at bounding box center [1112, 178] width 13 height 13
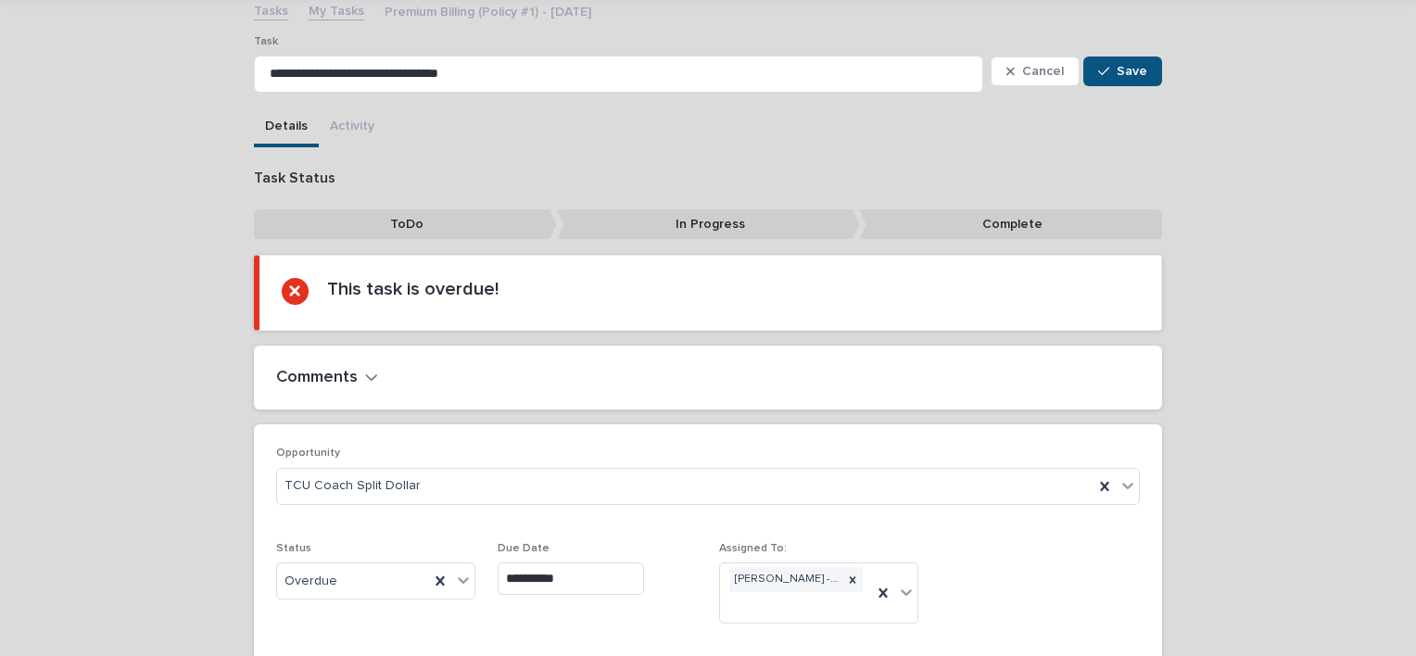
scroll to position [218, 0]
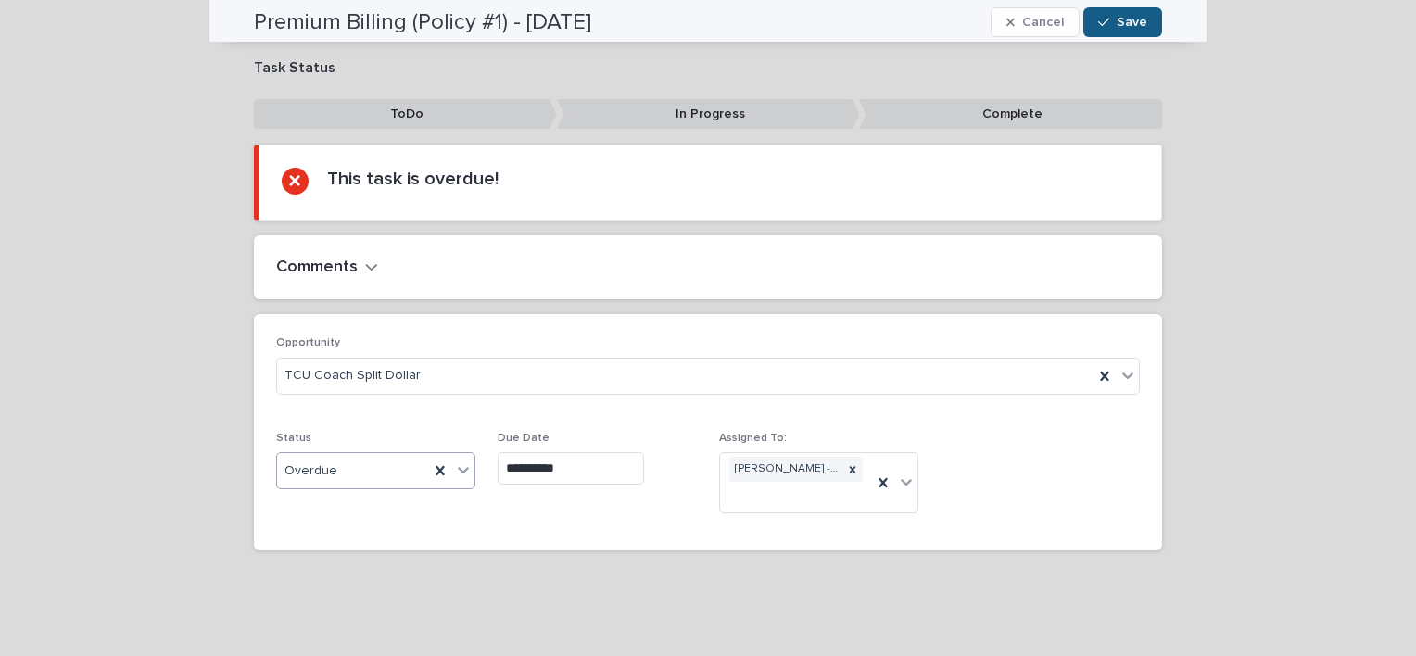
click at [339, 472] on input "text" at bounding box center [340, 471] width 2 height 16
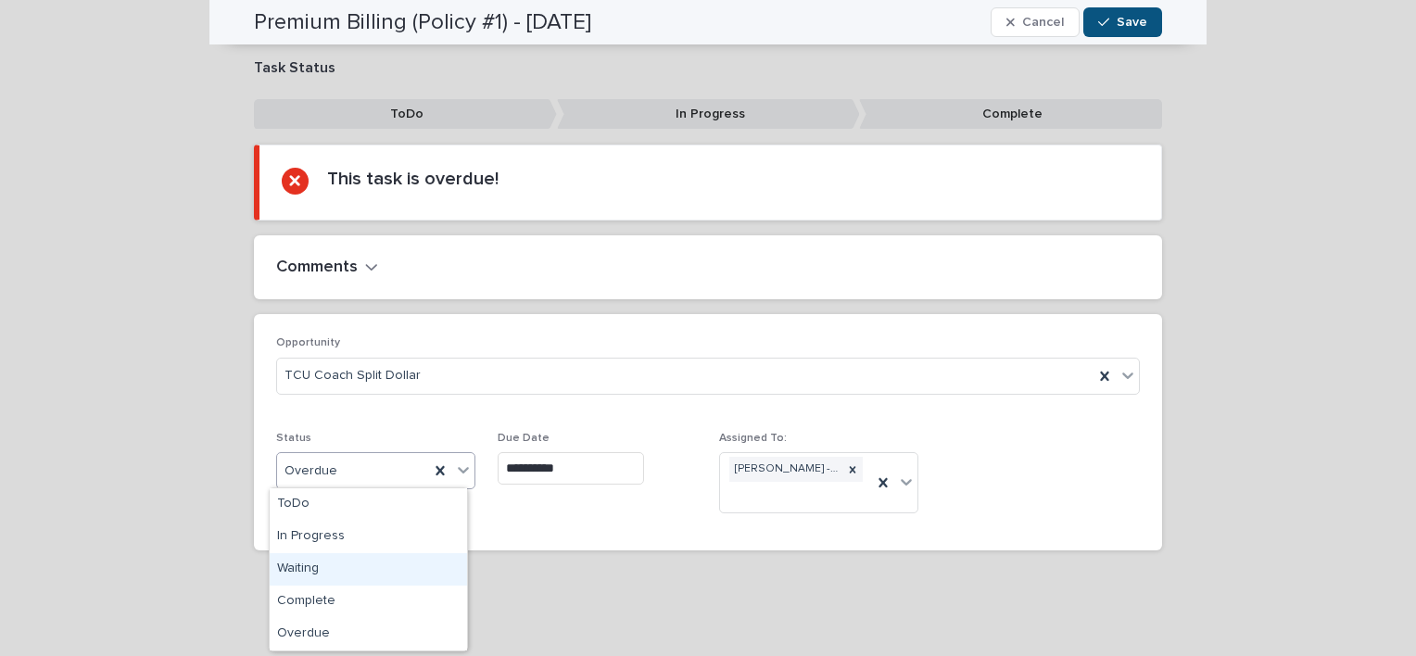
click at [339, 559] on div "Waiting" at bounding box center [368, 569] width 197 height 32
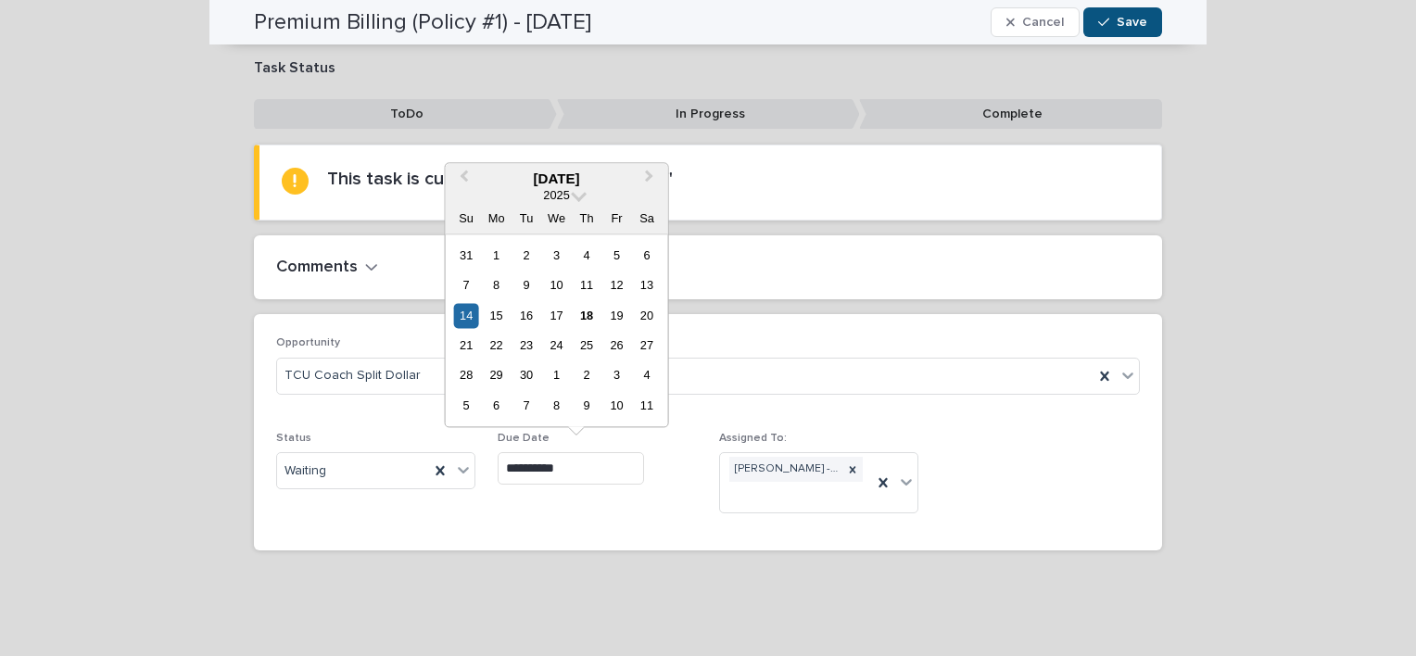
click at [541, 467] on input "**********" at bounding box center [571, 468] width 146 height 32
click at [613, 314] on div "19" at bounding box center [616, 315] width 25 height 25
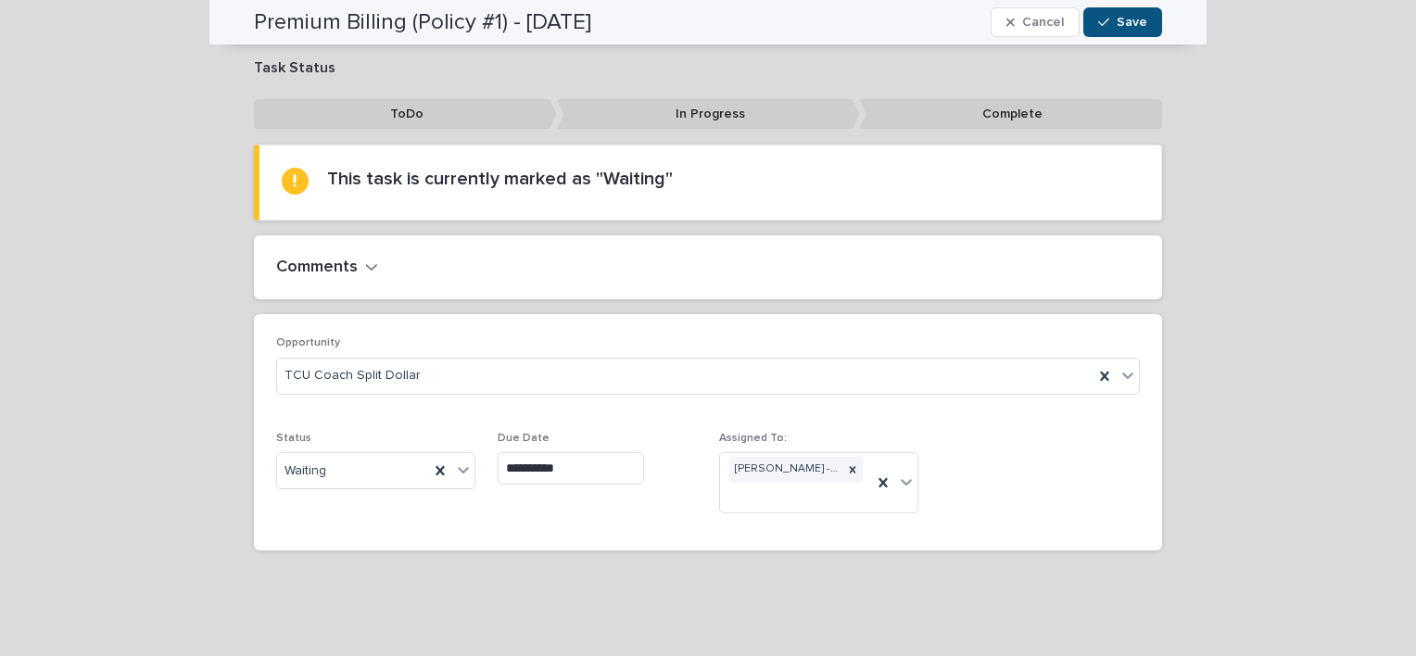
type input "**********"
click at [1149, 26] on button "Save" at bounding box center [1122, 22] width 79 height 30
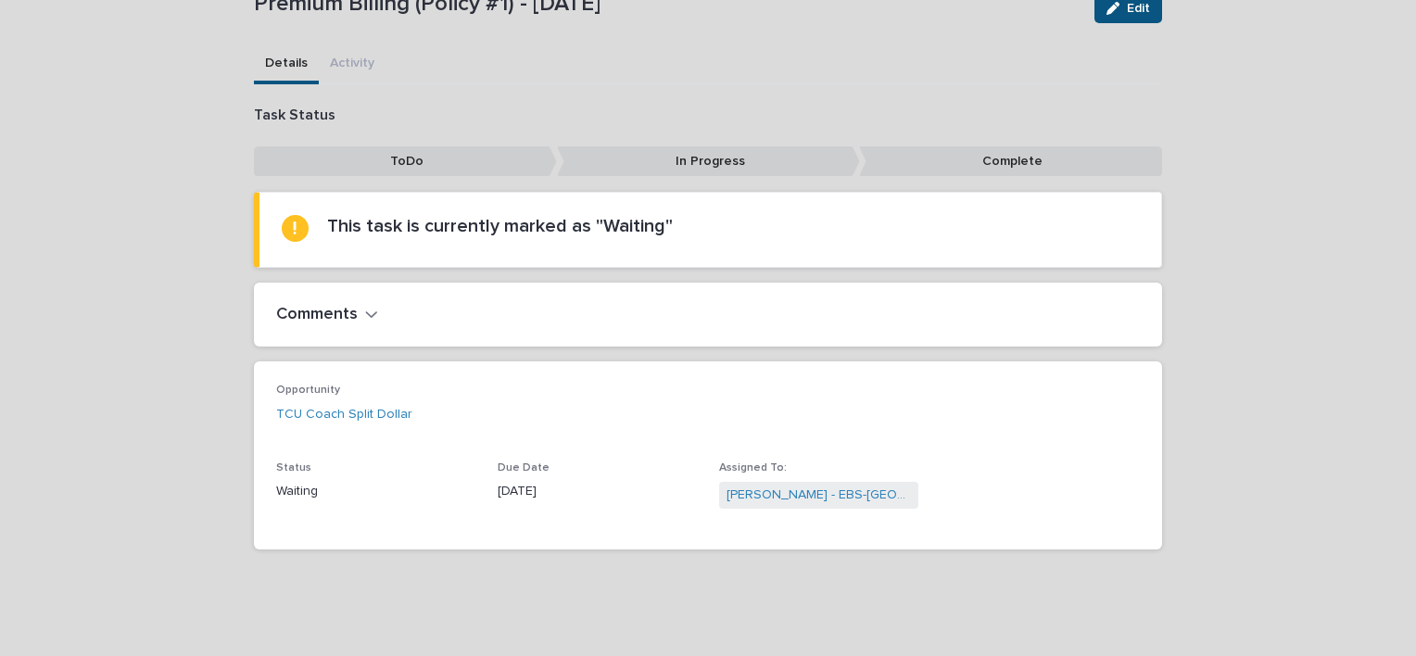
scroll to position [0, 0]
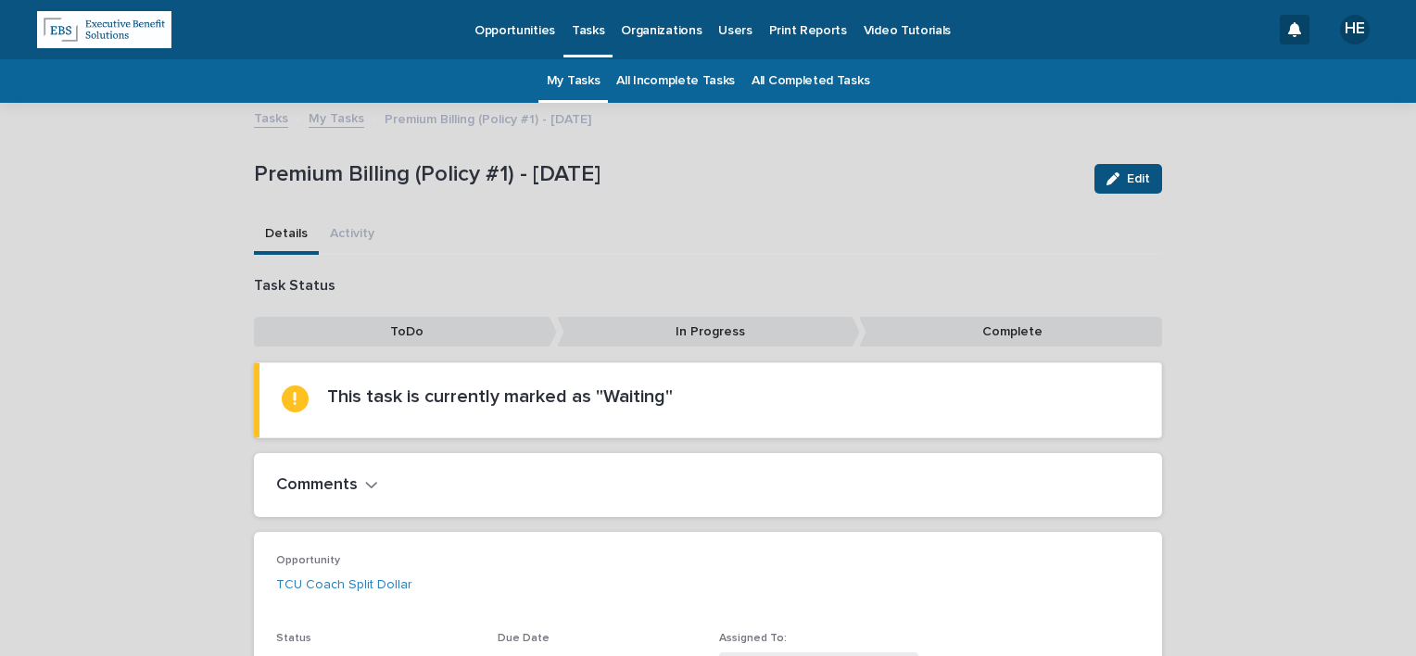
click at [568, 89] on link "My Tasks" at bounding box center [574, 81] width 54 height 44
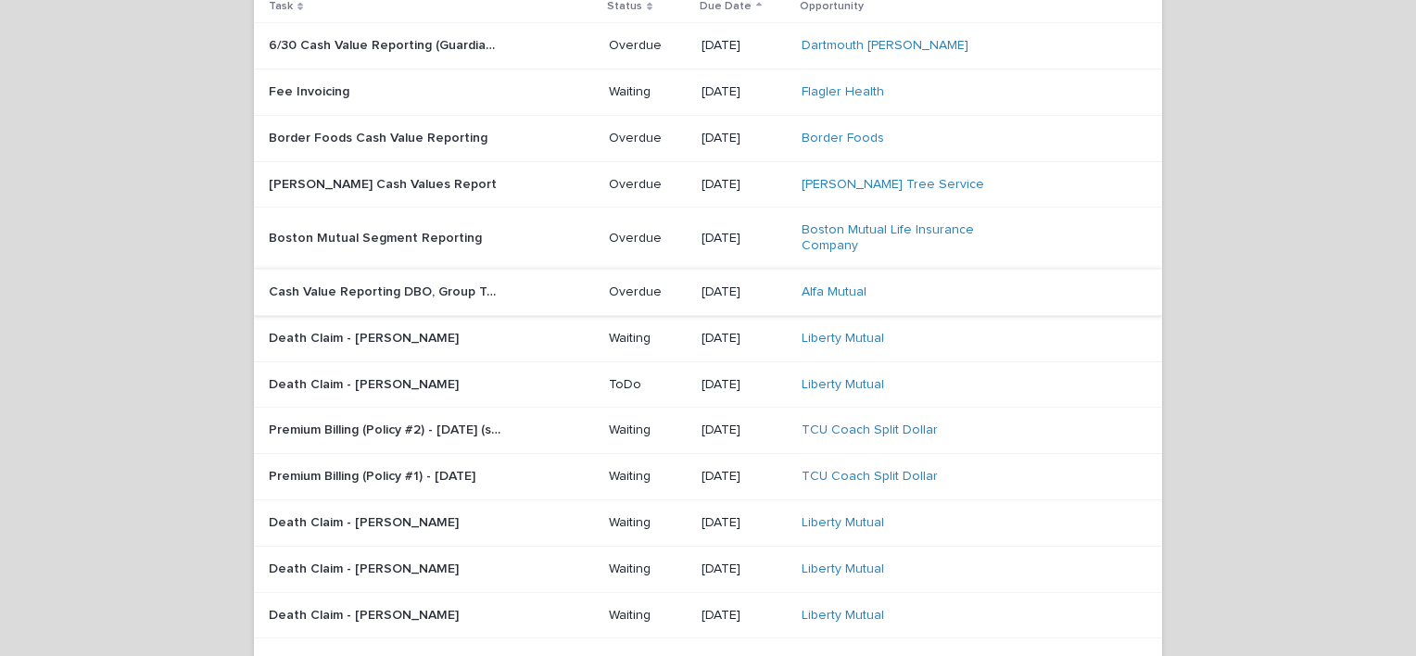
scroll to position [278, 0]
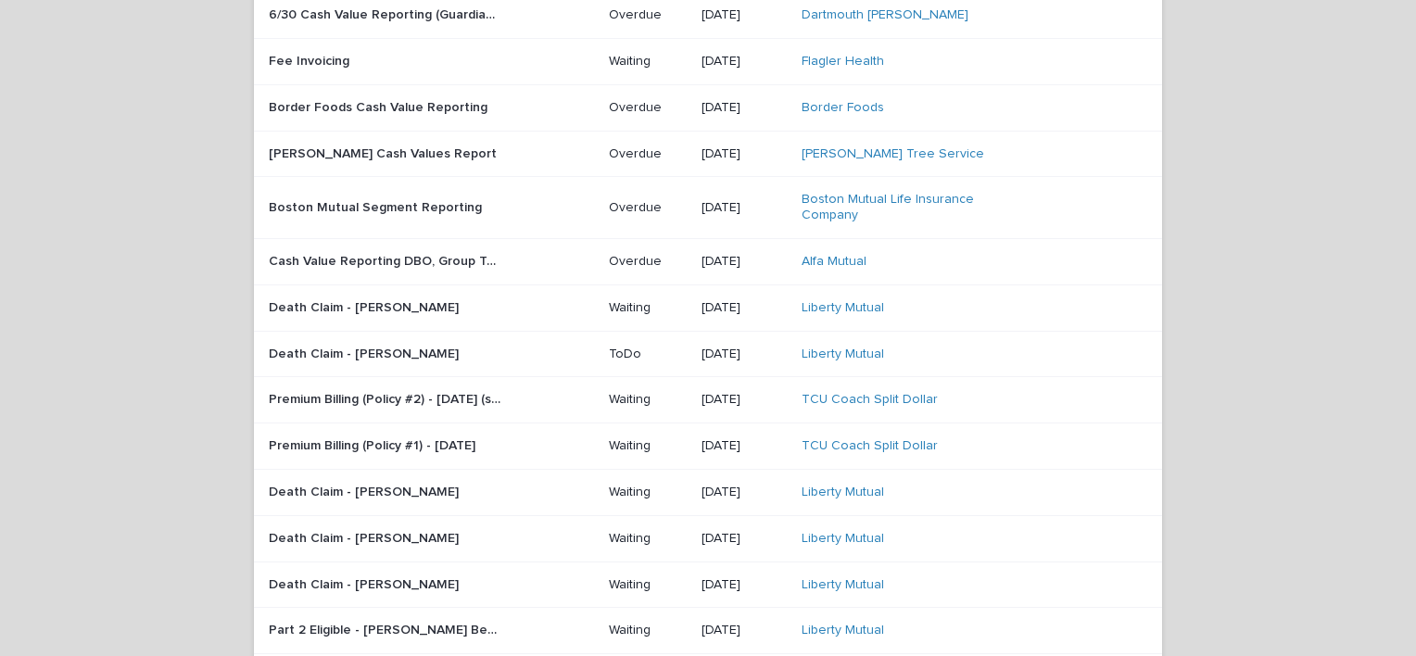
click at [492, 250] on p "Cash Value Reporting DBO, Group Term, and Retiree" at bounding box center [386, 259] width 235 height 19
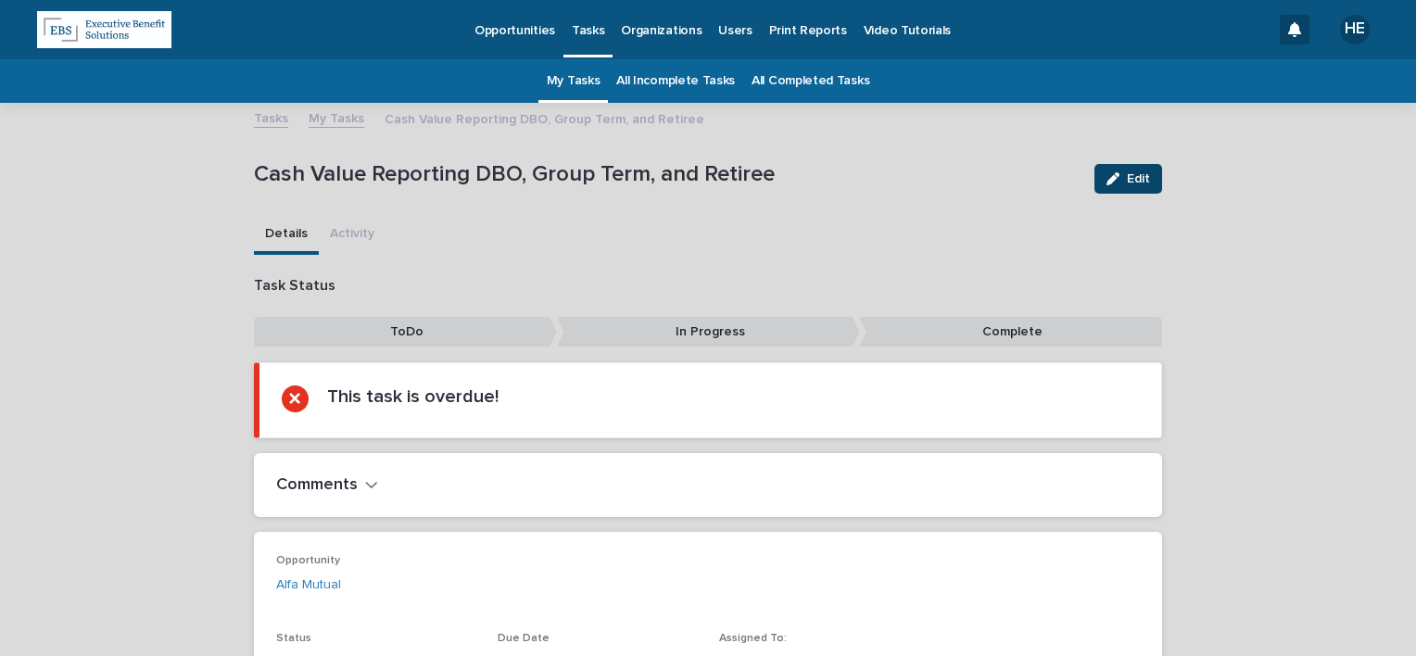
click at [1115, 184] on div "button" at bounding box center [1116, 178] width 20 height 13
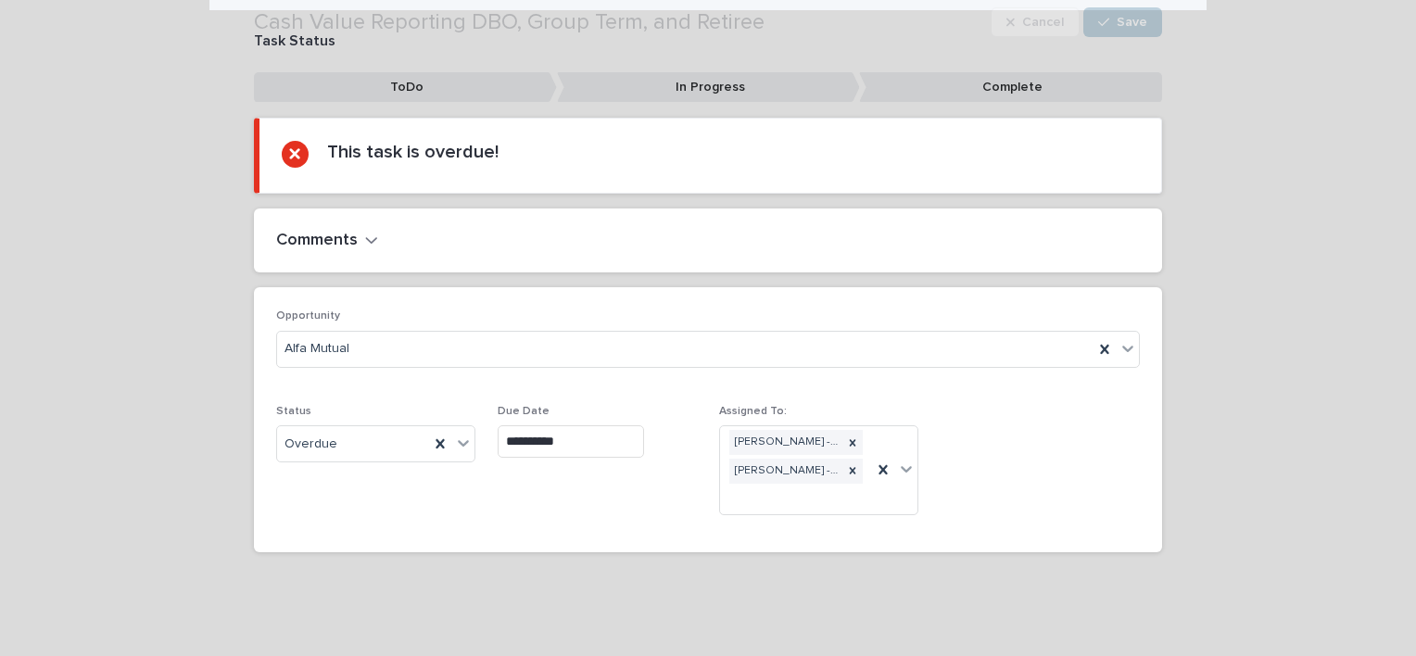
scroll to position [246, 0]
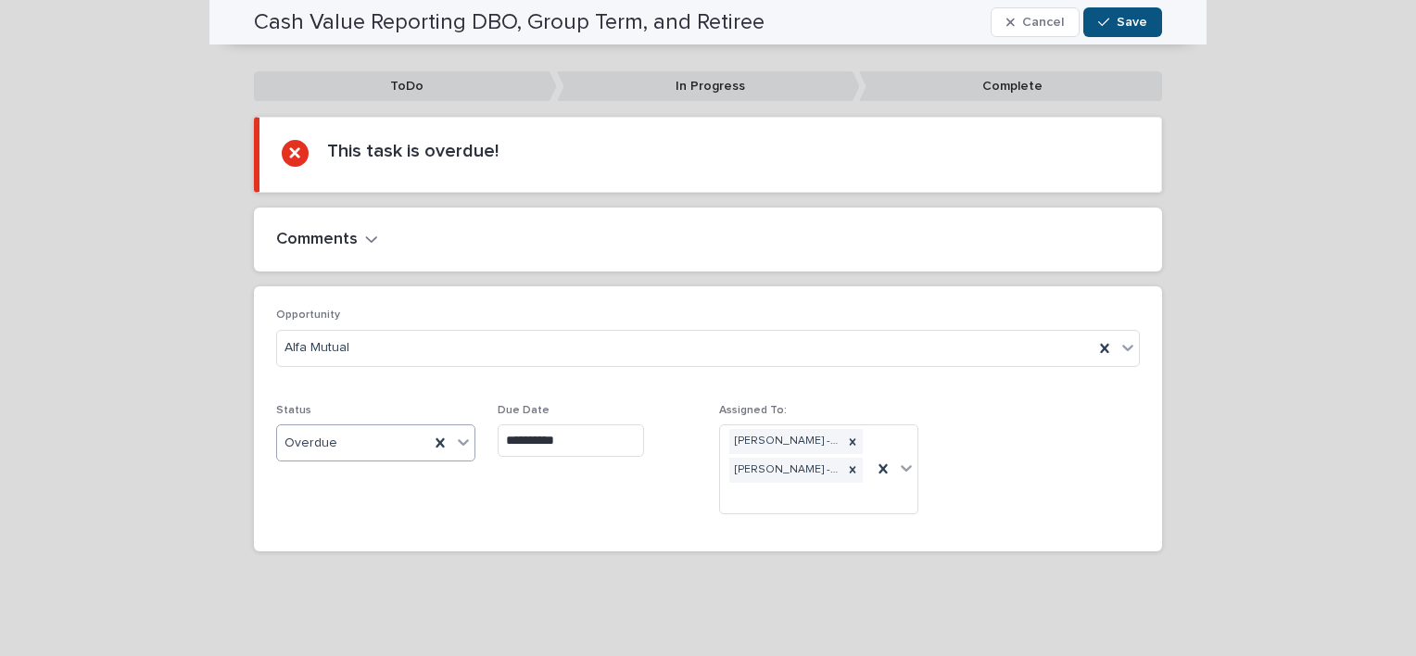
click at [374, 440] on div "Overdue" at bounding box center [353, 443] width 152 height 31
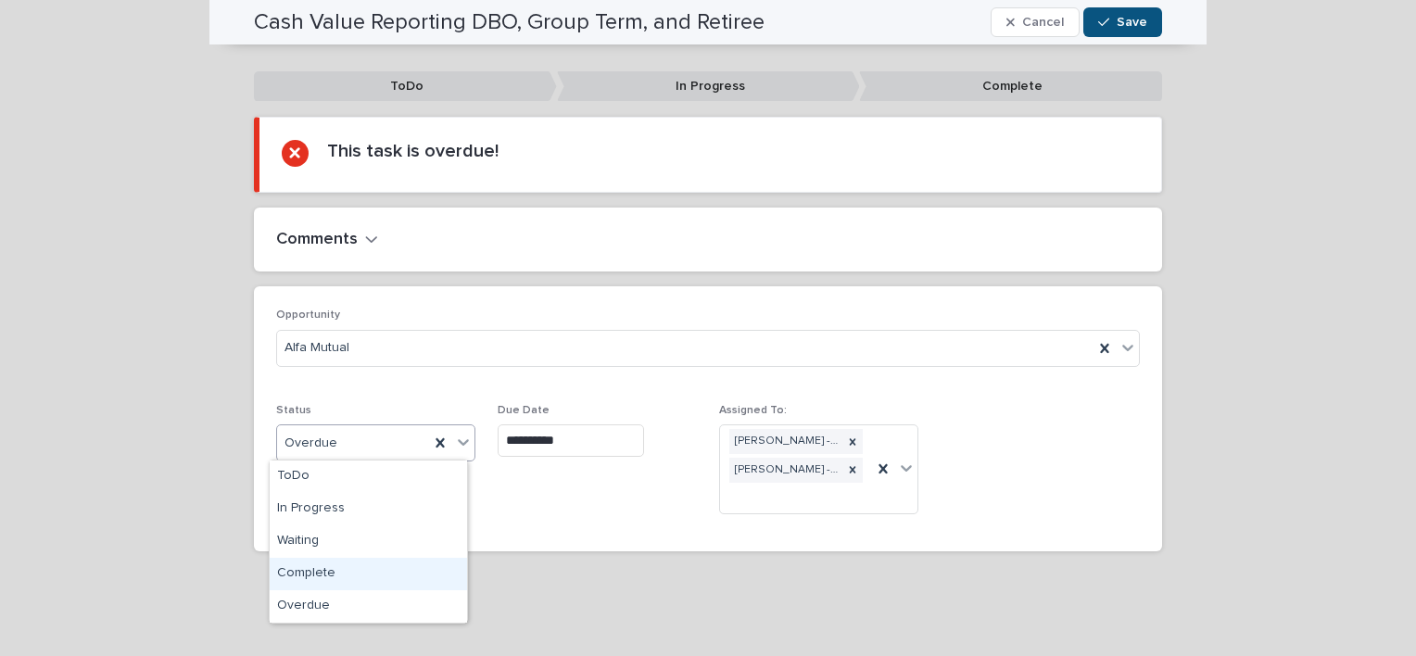
click at [336, 577] on div "Complete" at bounding box center [368, 574] width 197 height 32
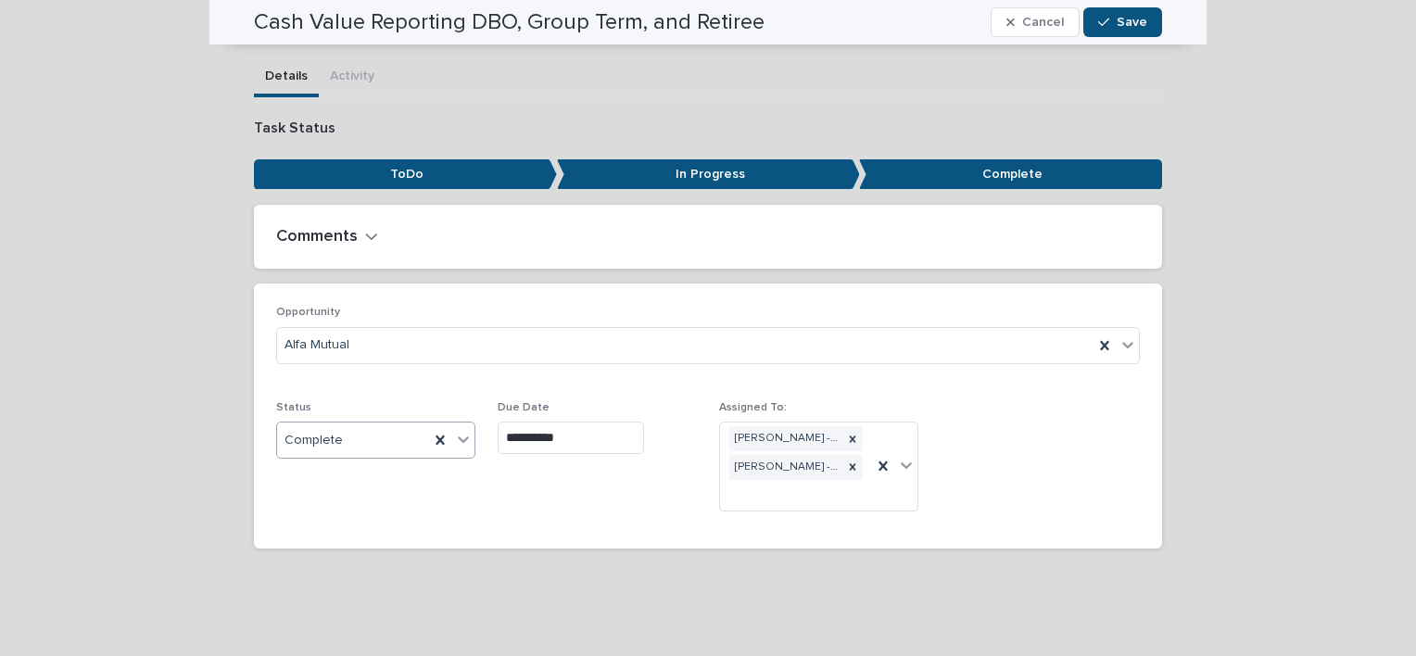
scroll to position [156, 0]
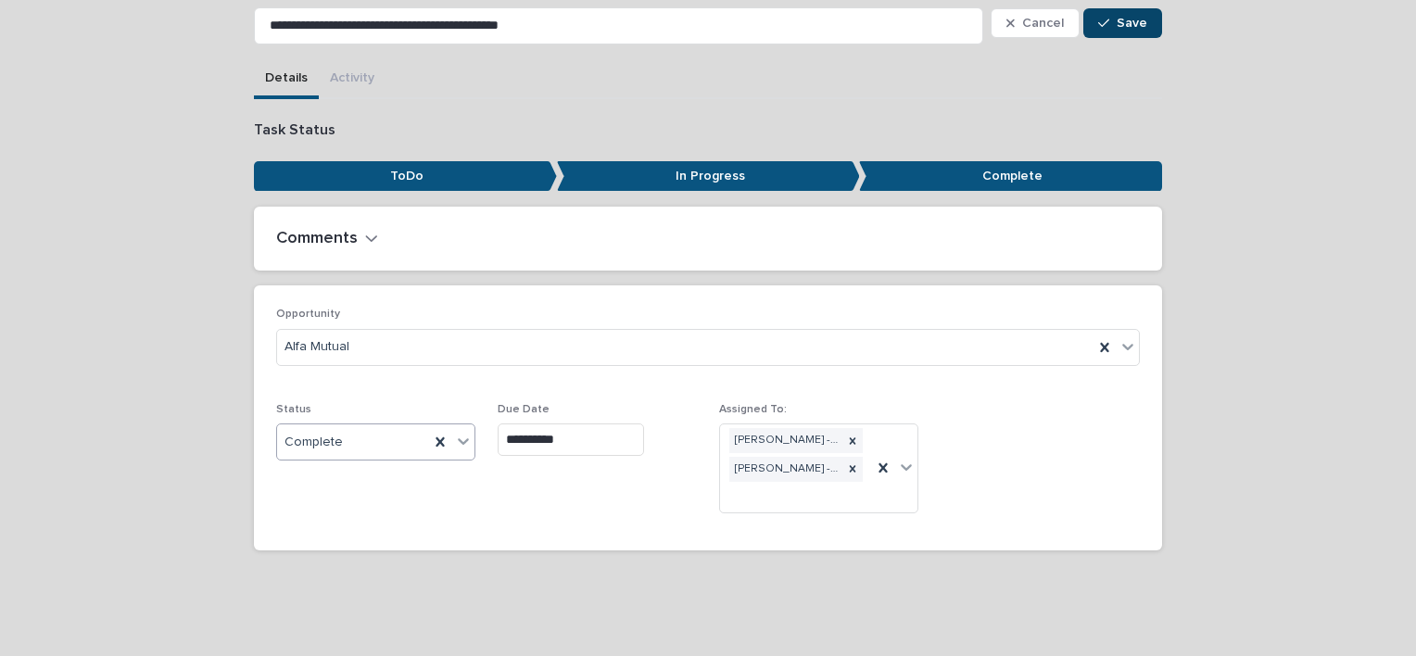
click at [1108, 29] on div "button" at bounding box center [1107, 23] width 19 height 13
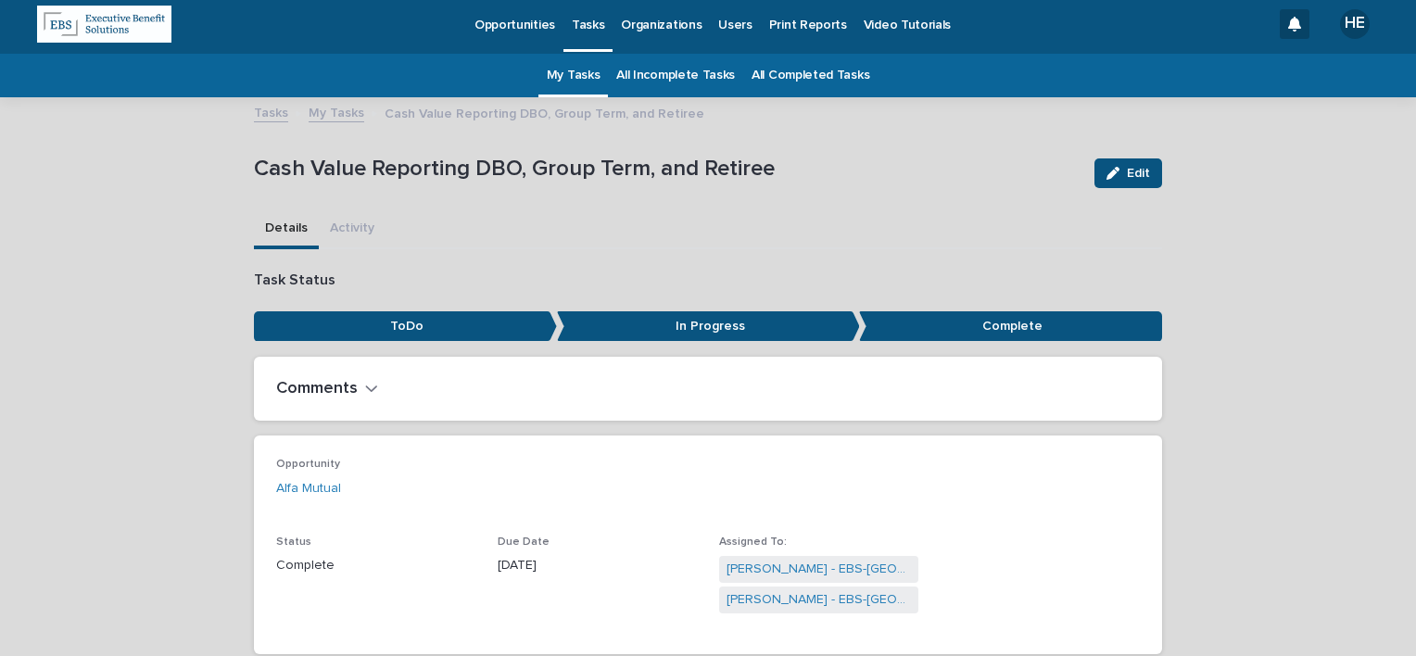
scroll to position [0, 0]
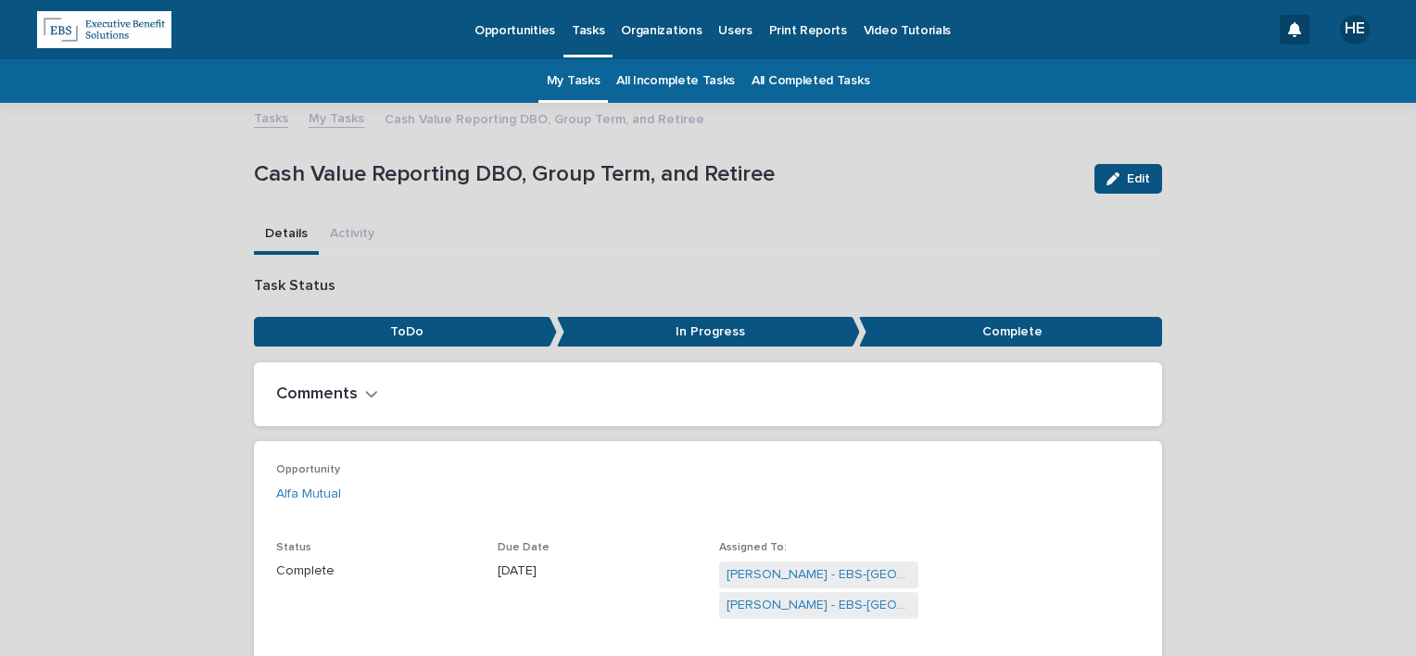
click at [586, 72] on link "My Tasks" at bounding box center [574, 81] width 54 height 44
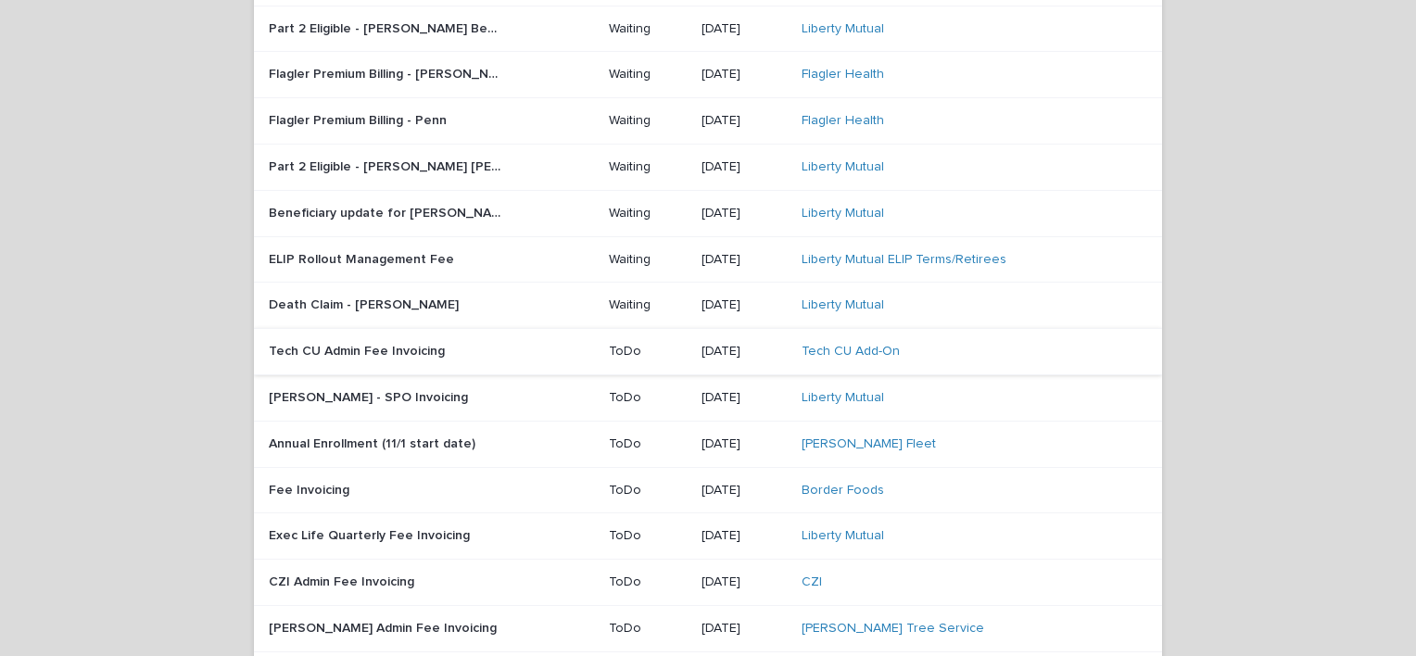
scroll to position [927, 0]
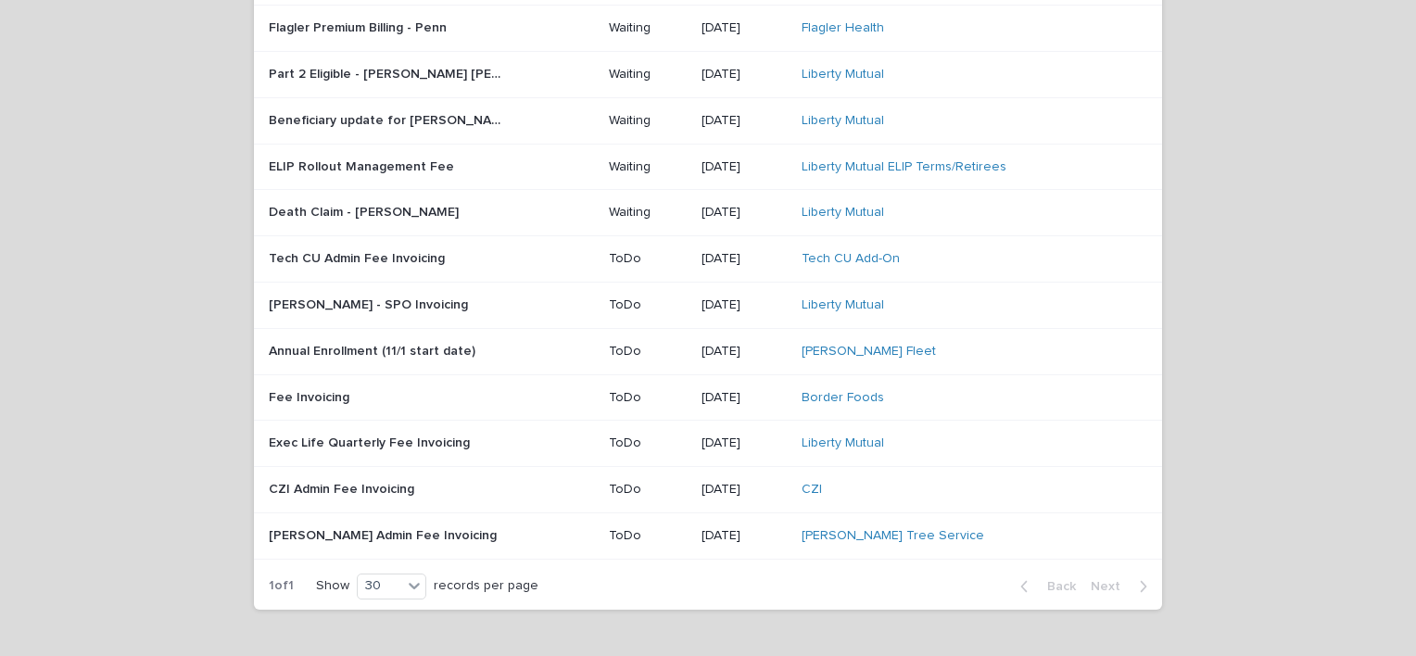
click at [473, 251] on p at bounding box center [385, 259] width 232 height 16
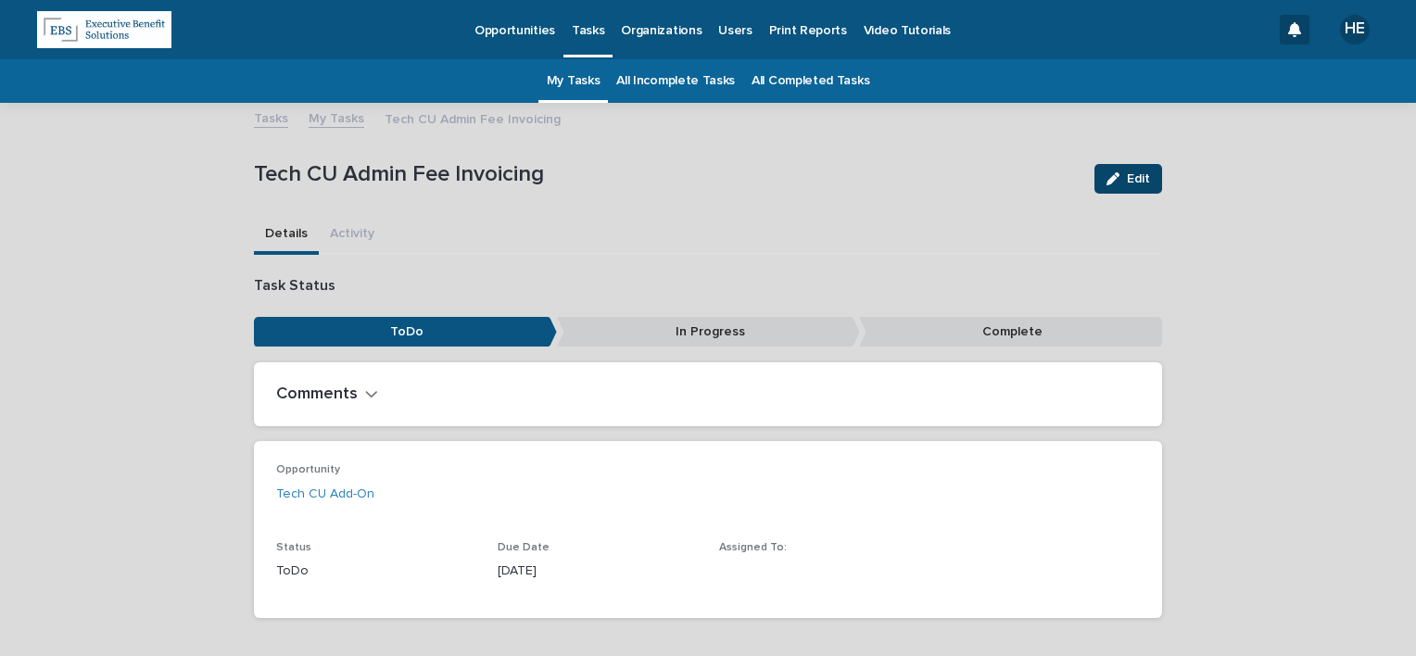
click at [1107, 173] on icon "button" at bounding box center [1112, 178] width 13 height 13
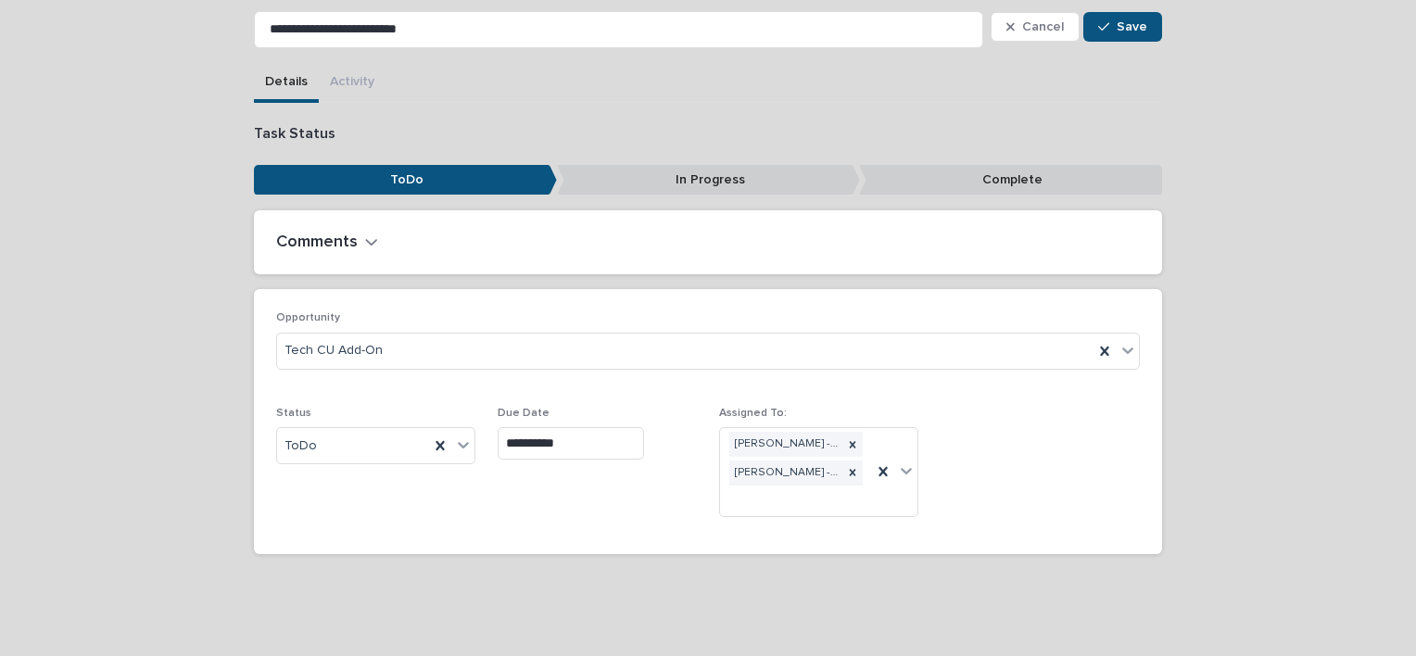
scroll to position [156, 0]
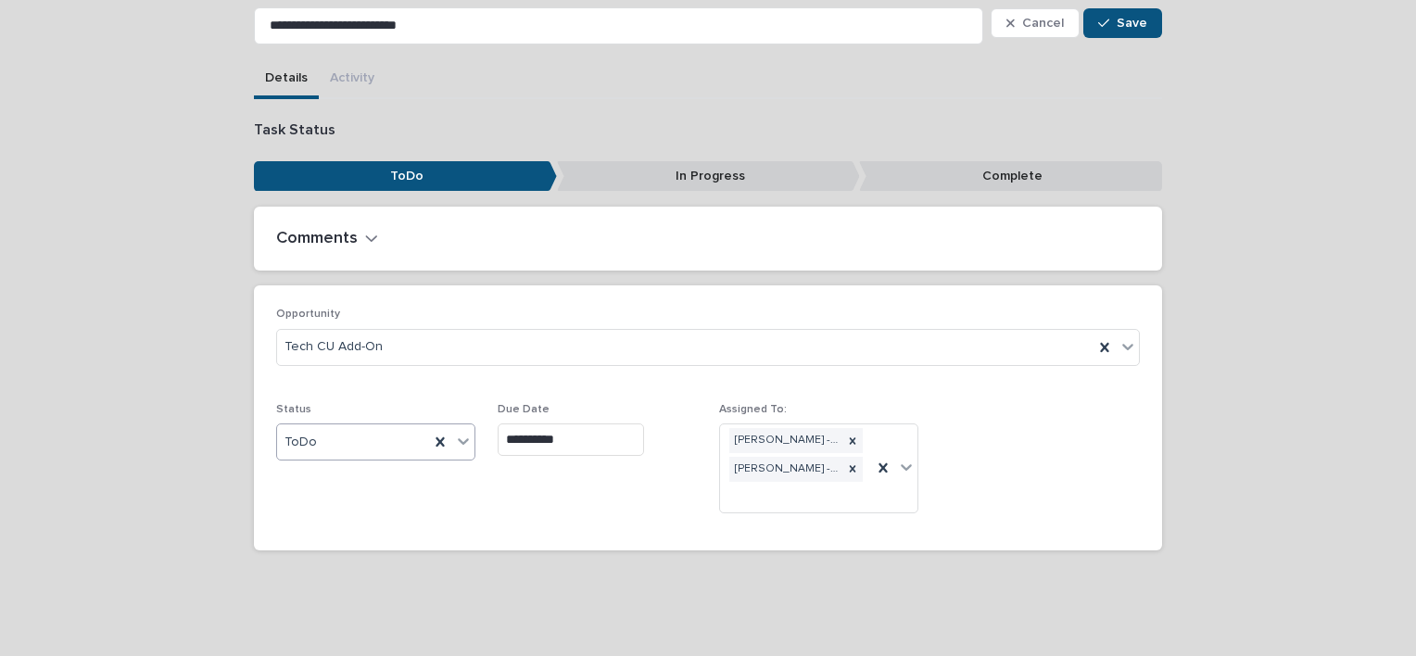
click at [379, 429] on div "ToDo" at bounding box center [353, 442] width 152 height 31
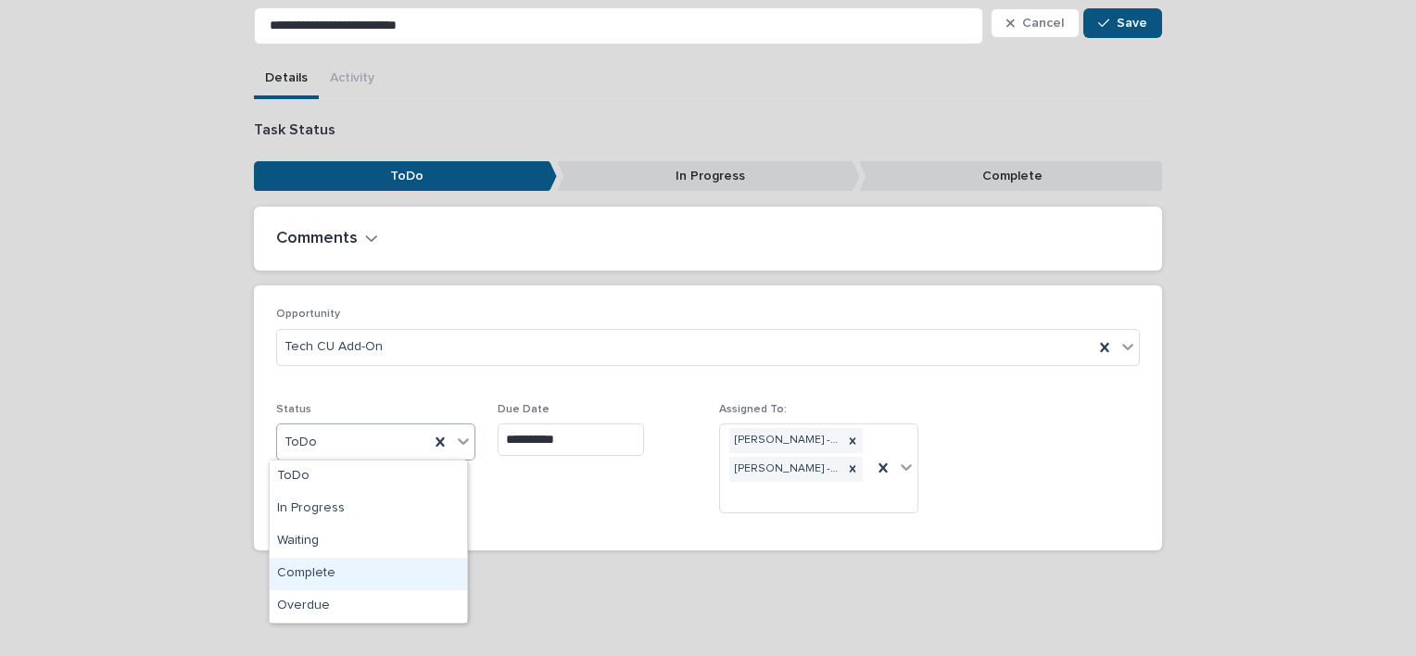
click at [384, 566] on div "Complete" at bounding box center [368, 574] width 197 height 32
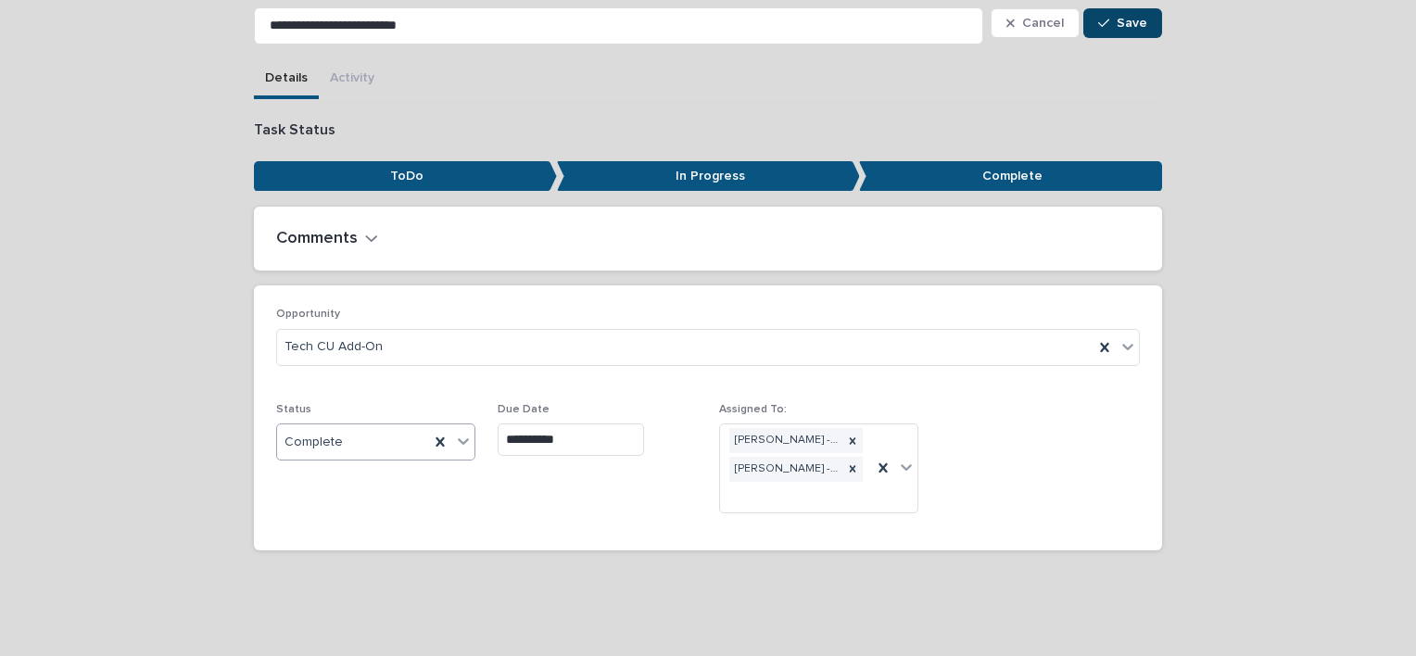
click at [1121, 22] on span "Save" at bounding box center [1132, 23] width 31 height 13
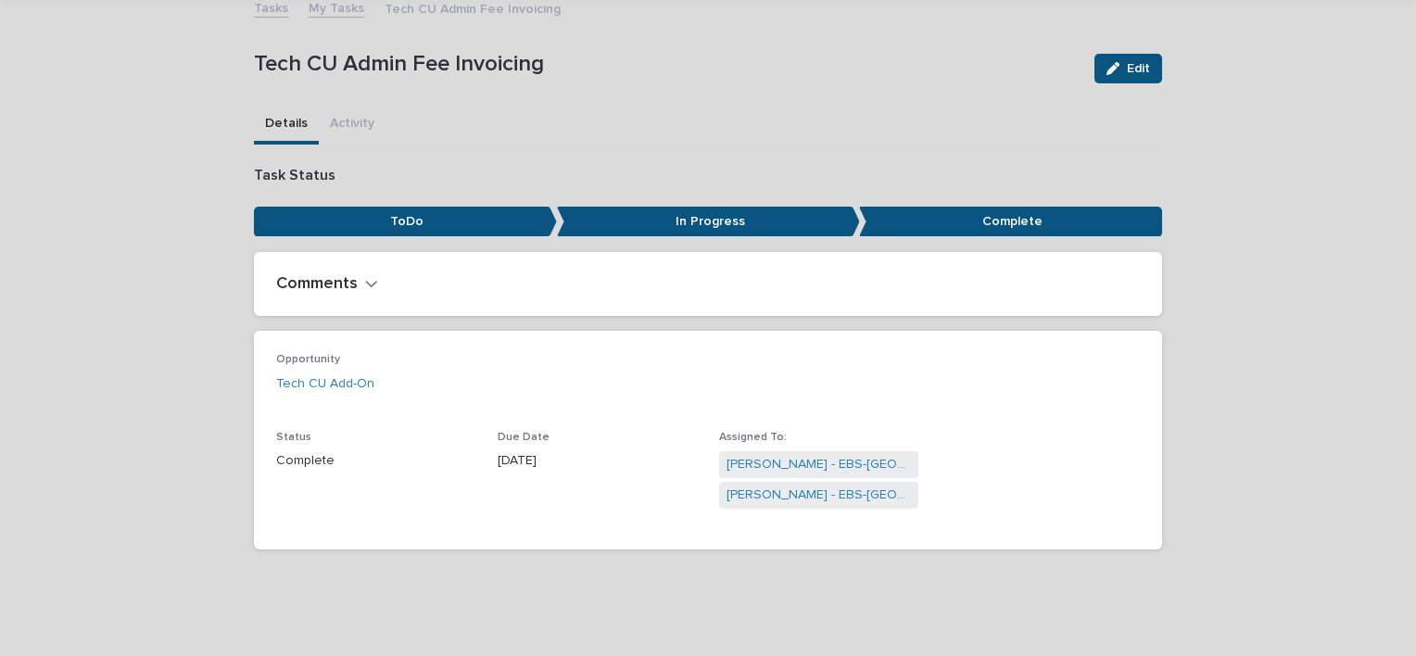
scroll to position [0, 0]
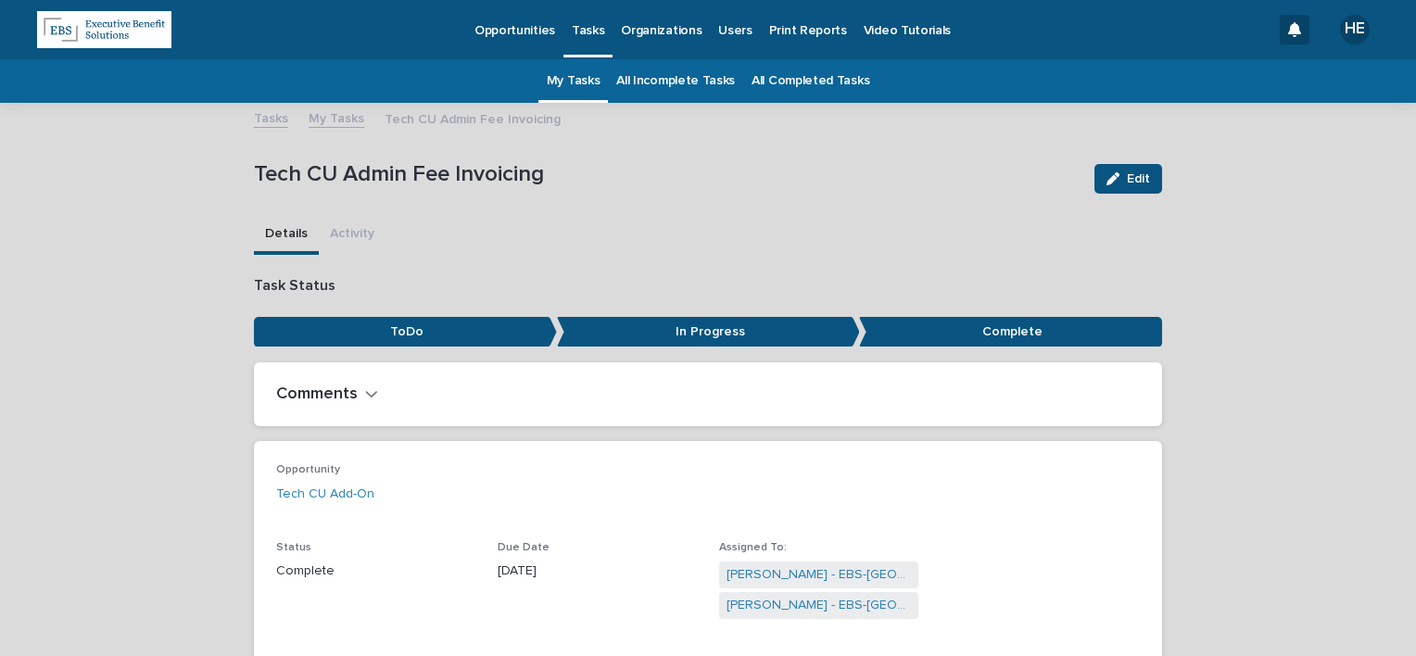
click at [563, 82] on link "My Tasks" at bounding box center [574, 81] width 54 height 44
